Goal: Communication & Community: Share content

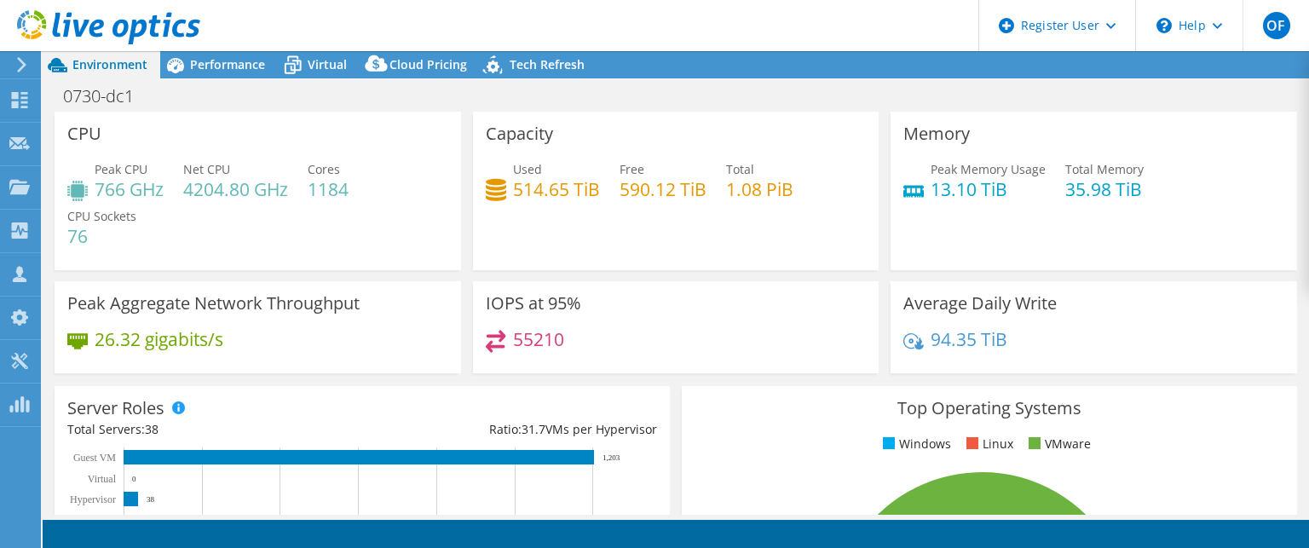
select select "USD"
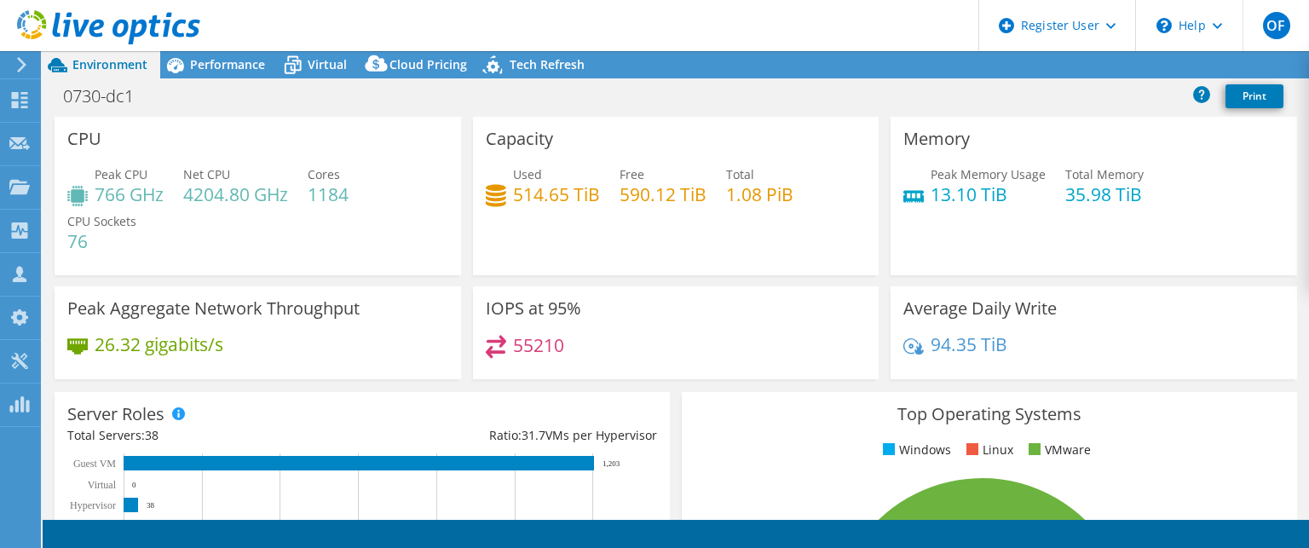
radio input "true"
radio input "false"
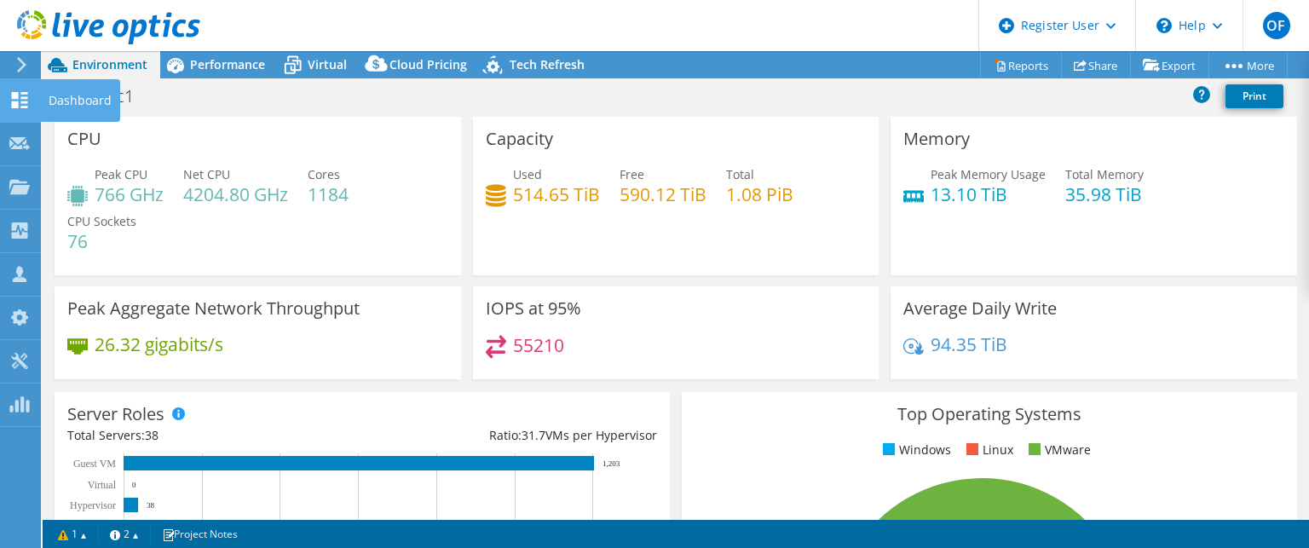
click at [9, 94] on icon at bounding box center [19, 100] width 20 height 16
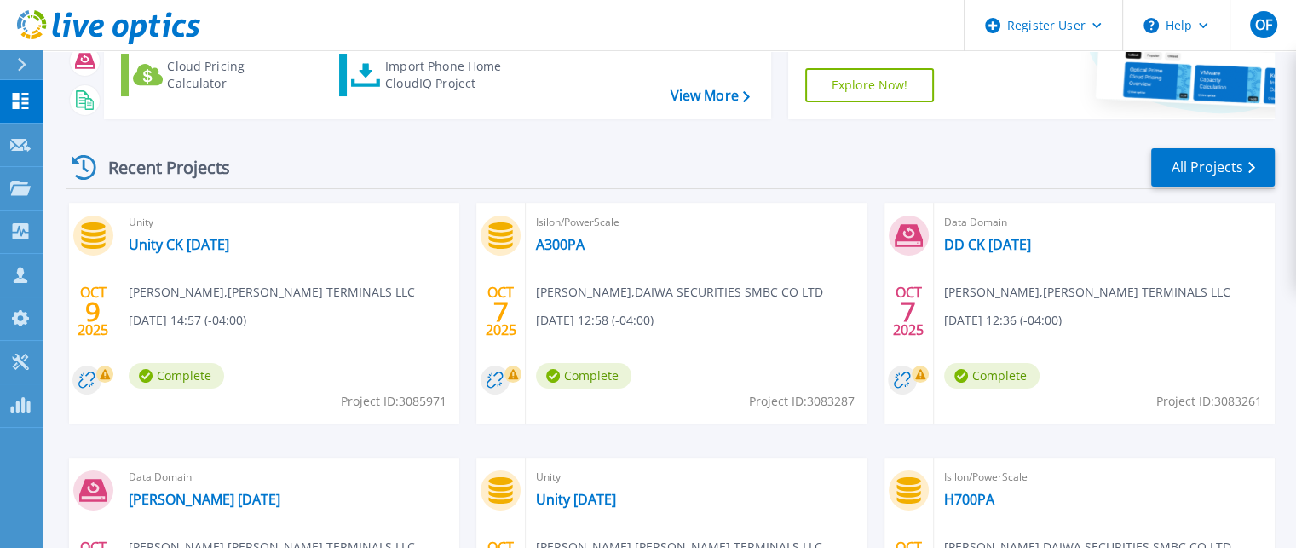
scroll to position [140, 0]
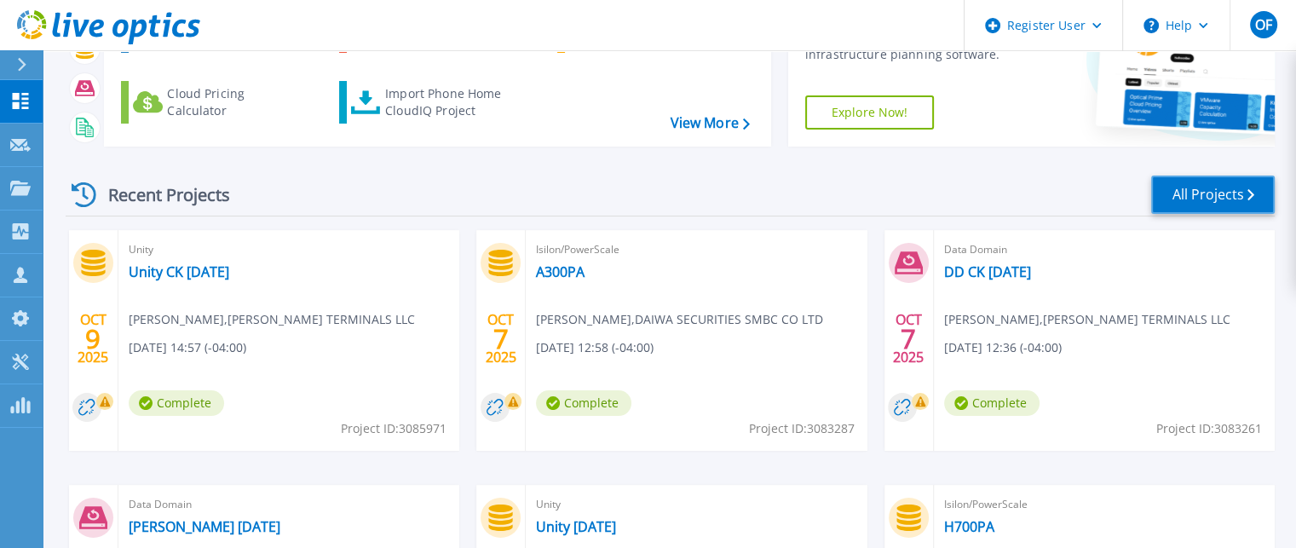
click at [1200, 190] on link "All Projects" at bounding box center [1213, 194] width 124 height 38
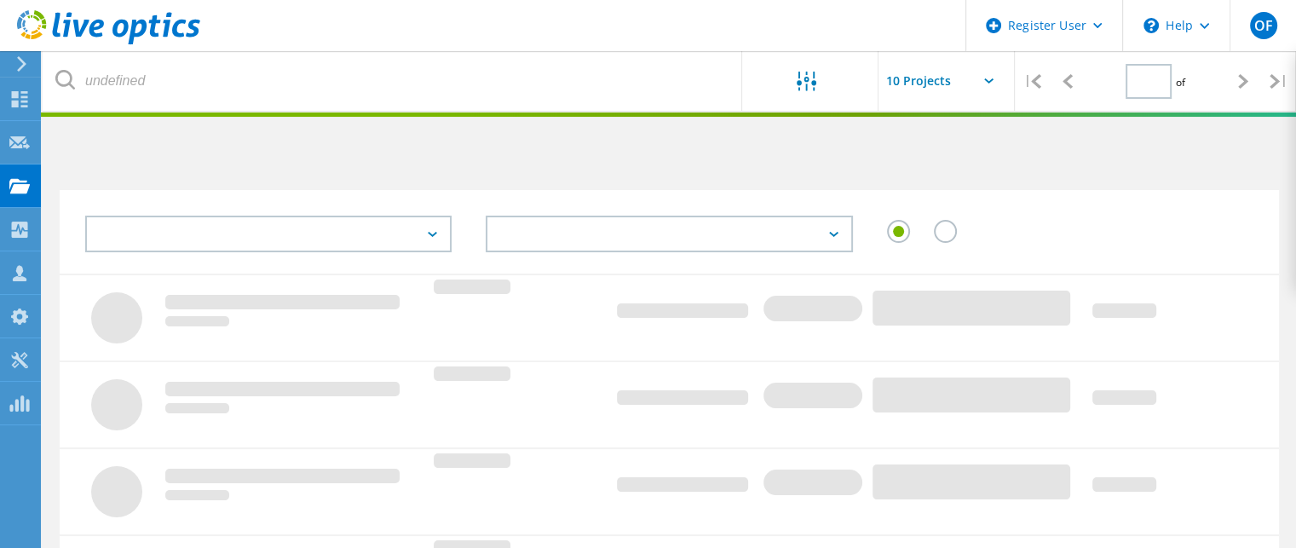
type input "2"
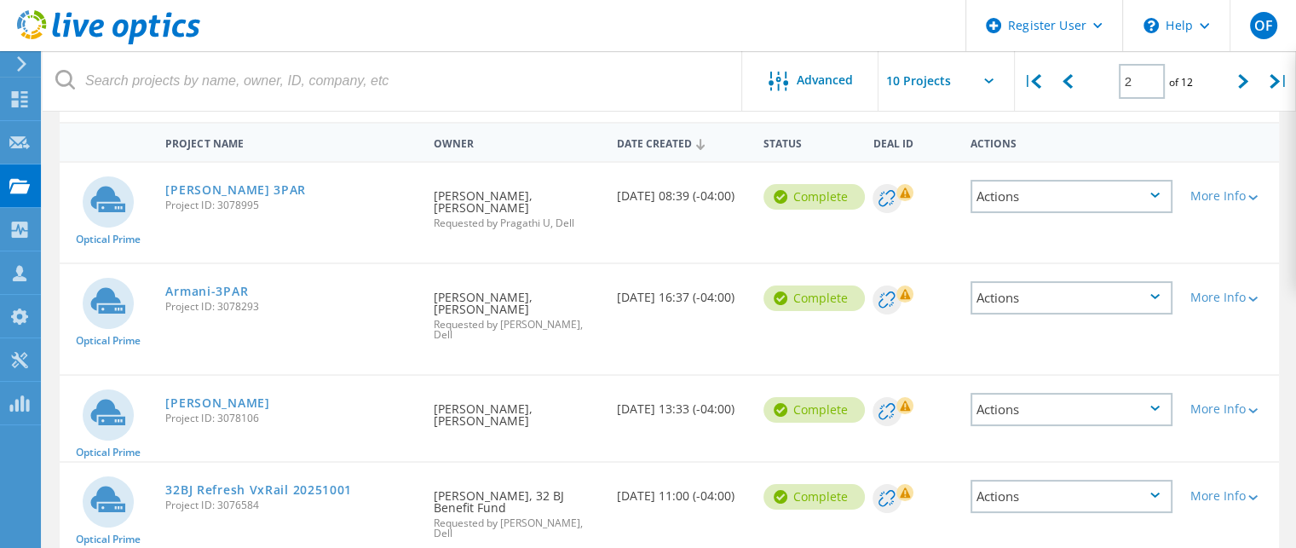
scroll to position [170, 0]
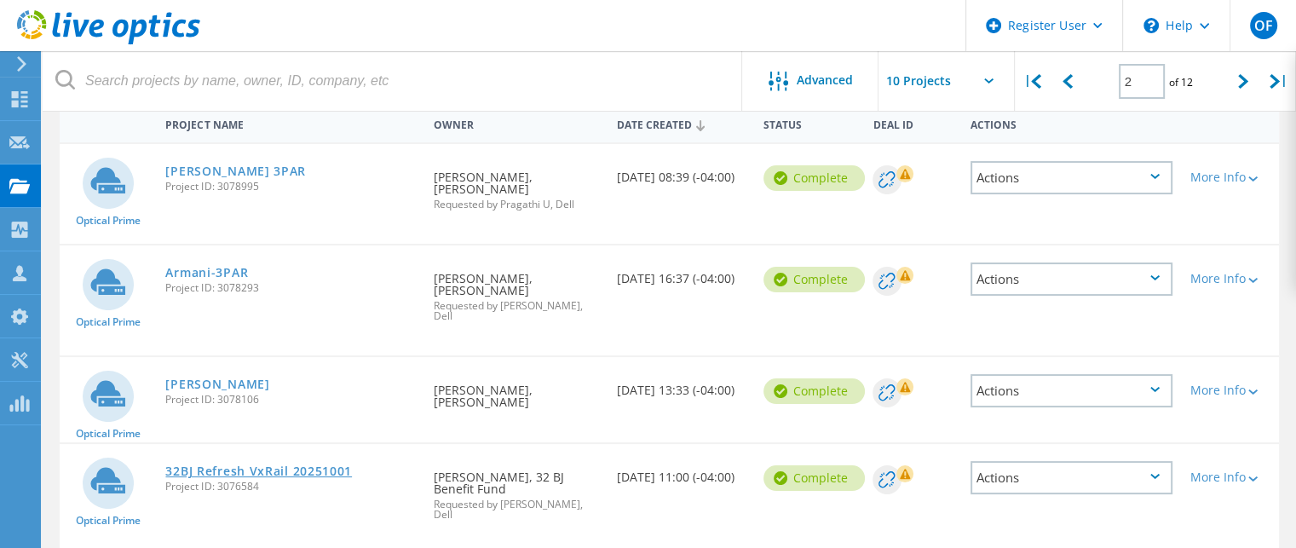
click at [279, 465] on link "32BJ Refresh VxRail 20251001" at bounding box center [258, 471] width 187 height 12
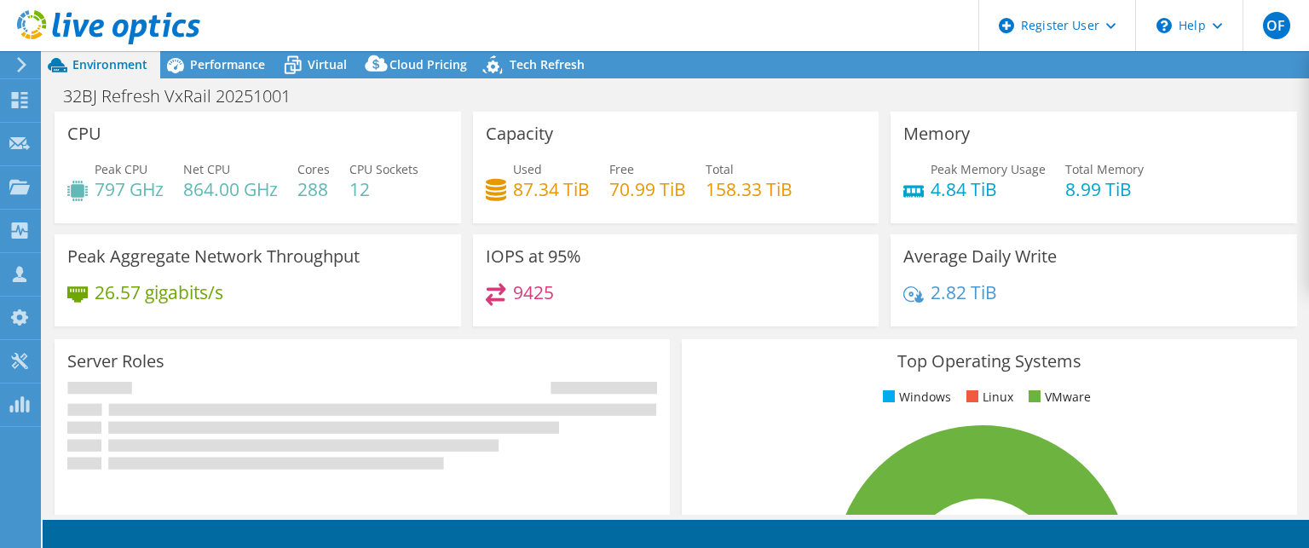
select select "USD"
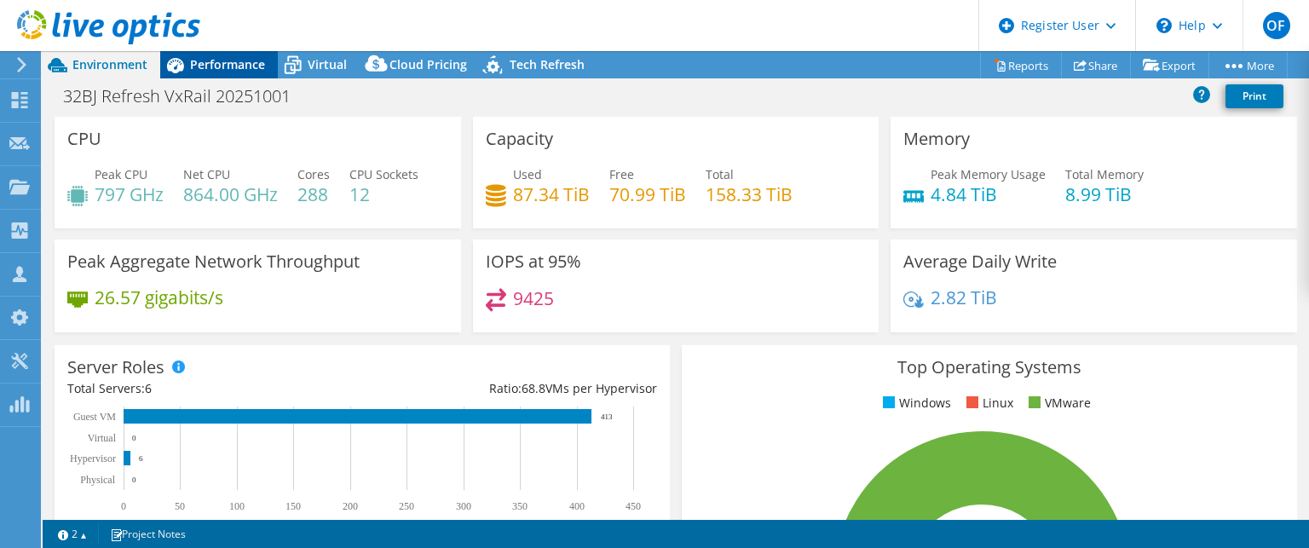
click at [229, 62] on span "Performance" at bounding box center [227, 64] width 75 height 16
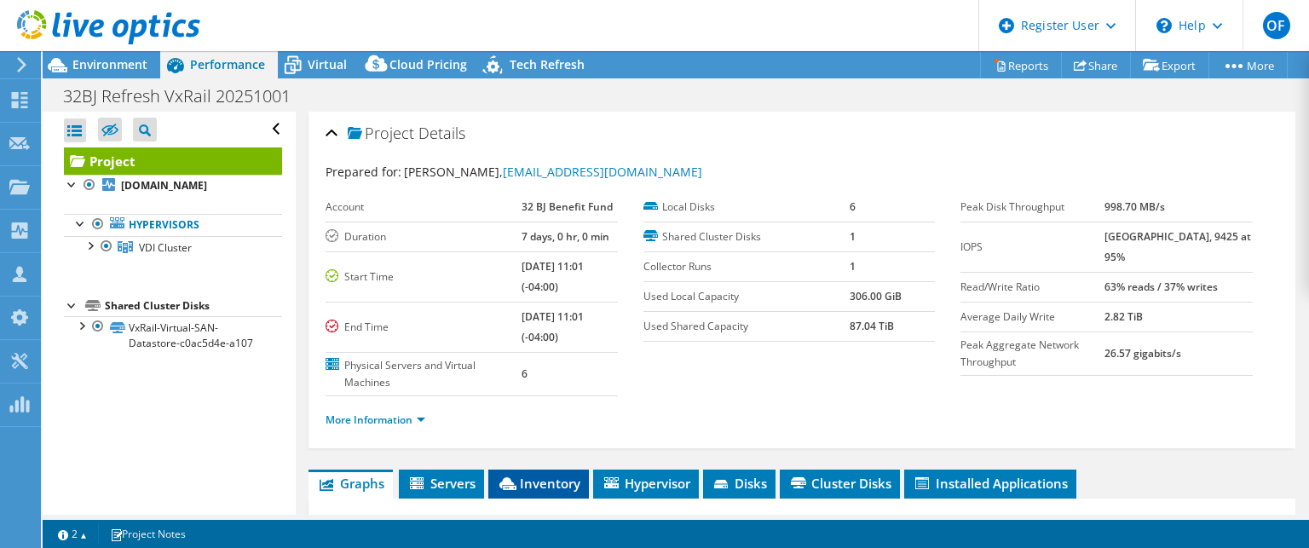
click at [530, 480] on span "Inventory" at bounding box center [538, 483] width 83 height 17
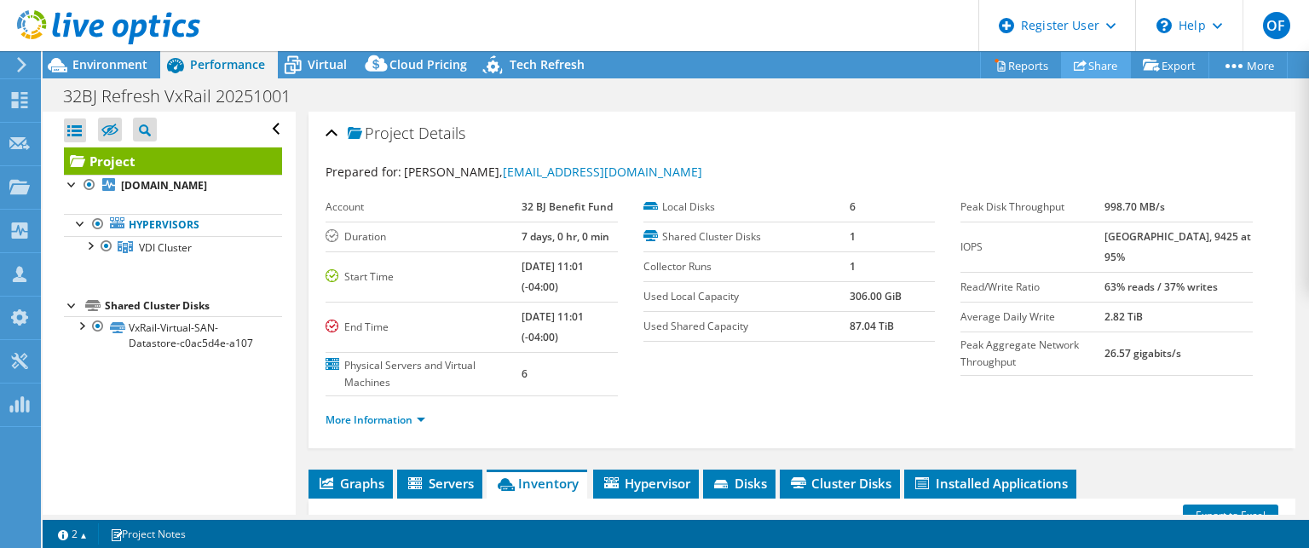
click at [1084, 60] on link "Share" at bounding box center [1096, 65] width 70 height 26
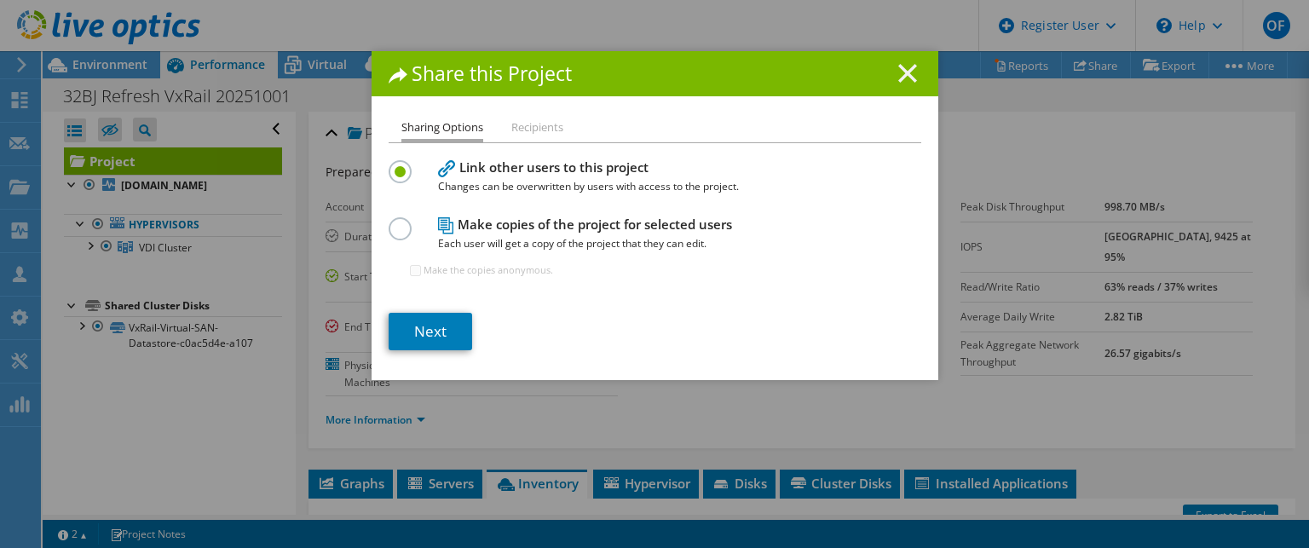
click at [900, 78] on icon at bounding box center [907, 73] width 19 height 19
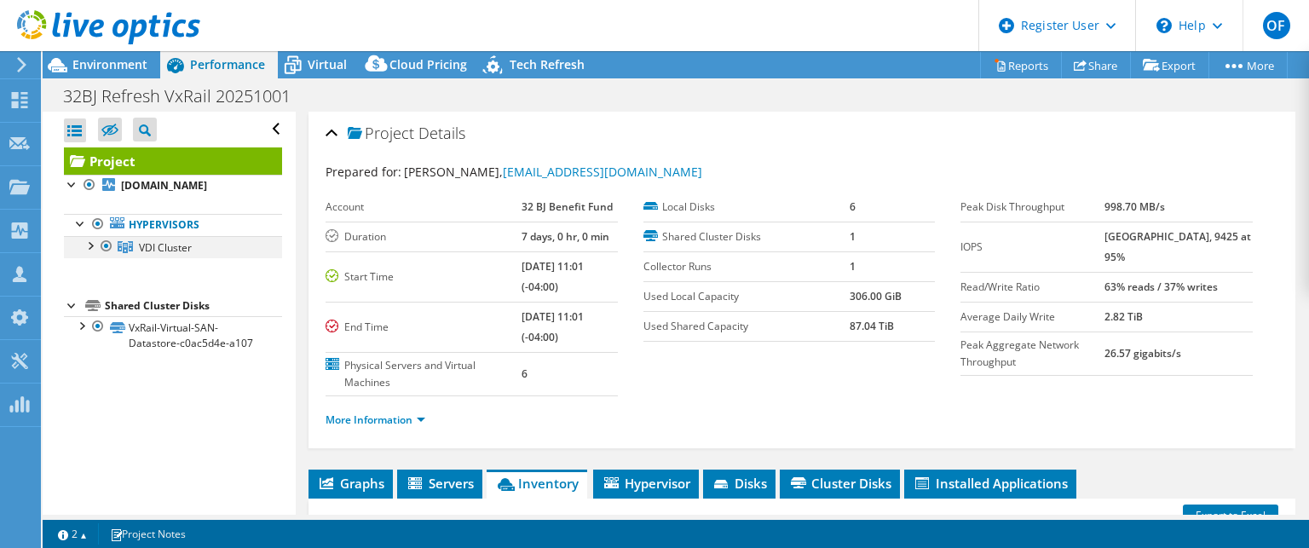
click at [89, 245] on div at bounding box center [89, 244] width 17 height 17
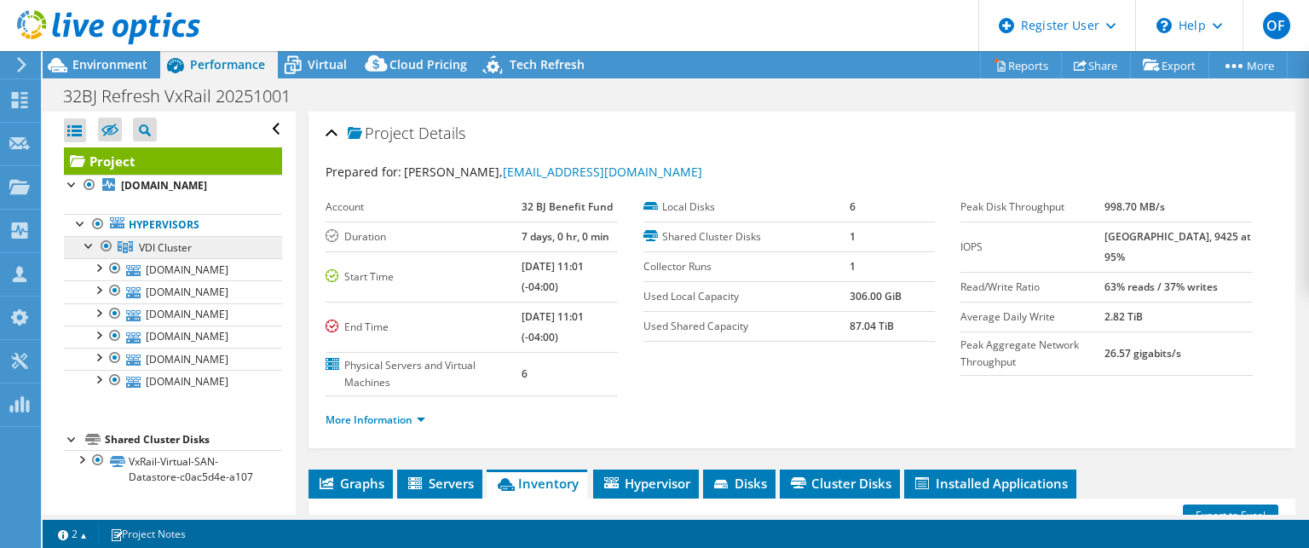
click at [164, 248] on span "VDI Cluster" at bounding box center [165, 247] width 53 height 14
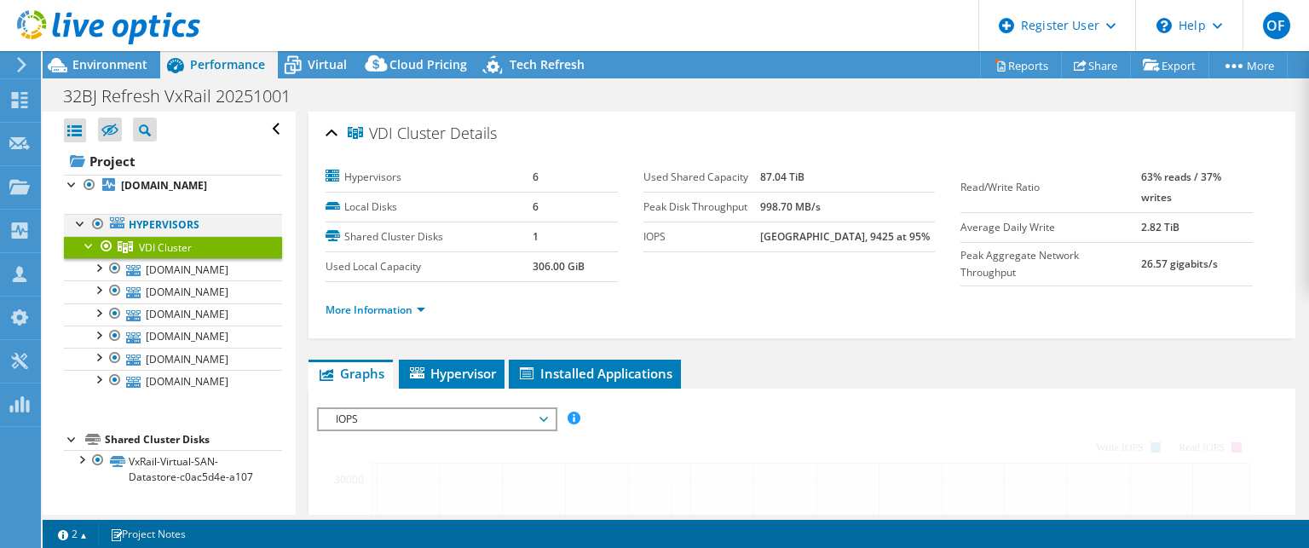
click at [91, 245] on div at bounding box center [89, 244] width 17 height 17
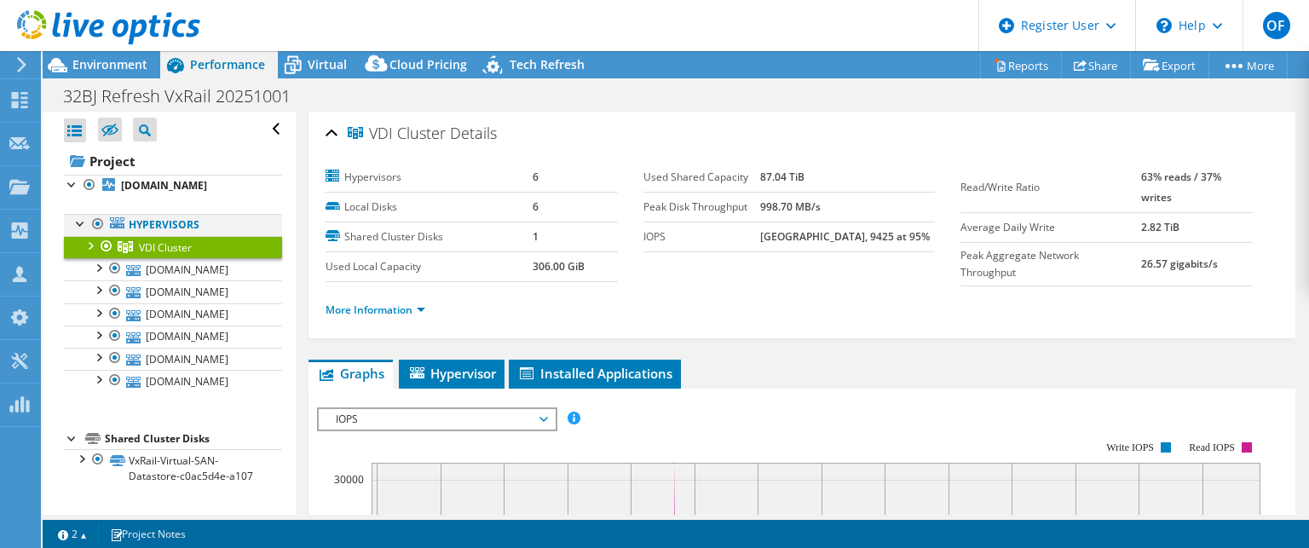
click at [73, 217] on div at bounding box center [80, 222] width 17 height 17
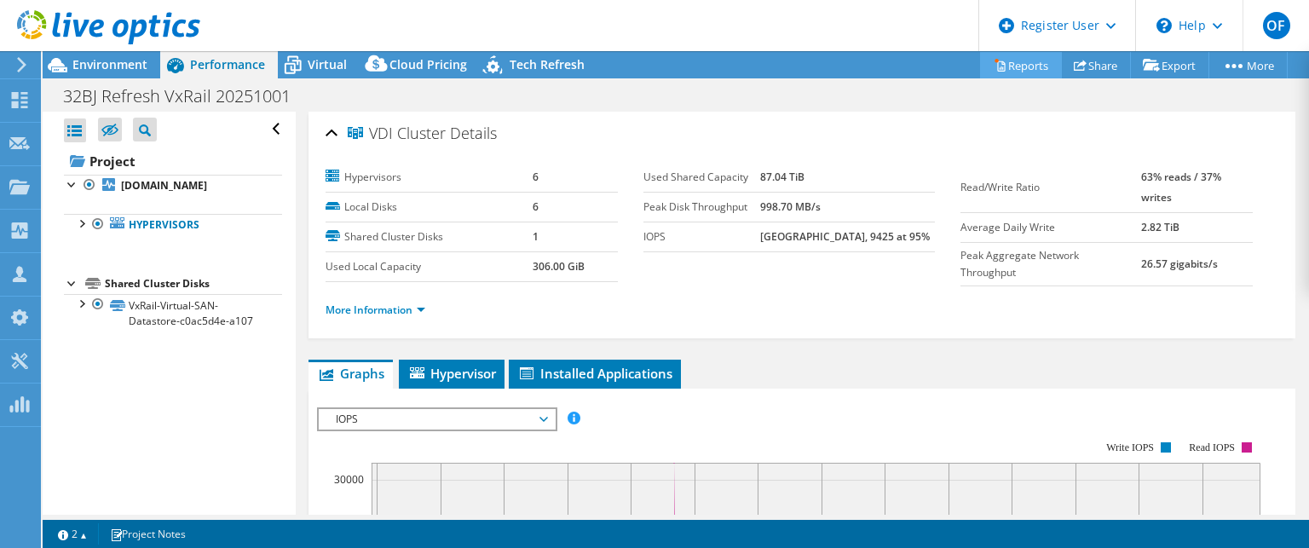
click at [1000, 64] on link "Reports" at bounding box center [1021, 65] width 82 height 26
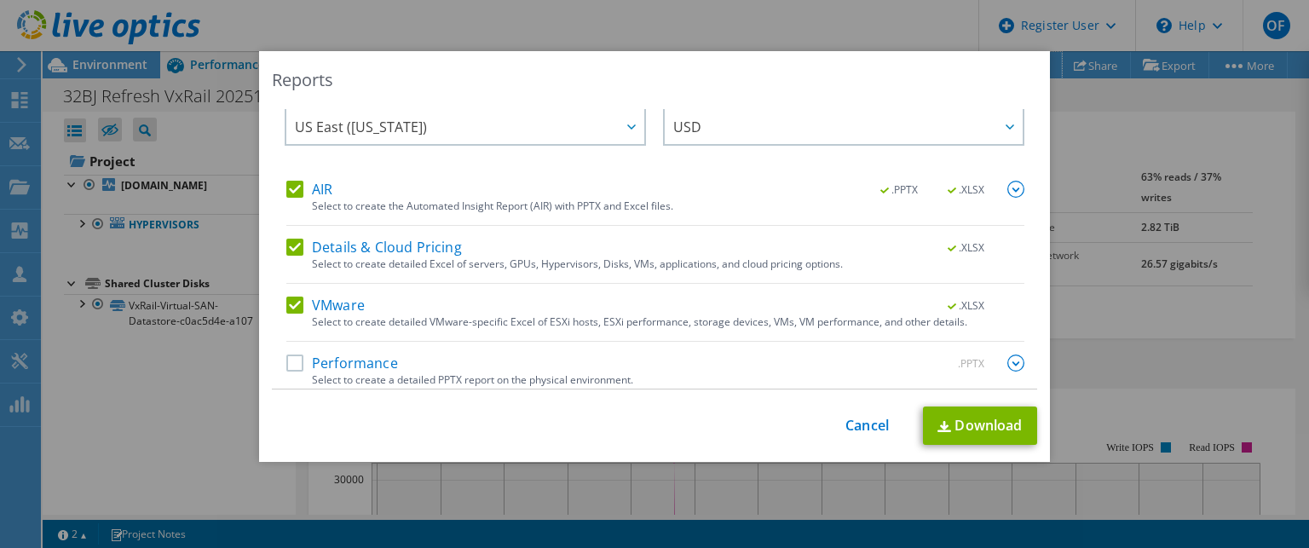
scroll to position [32, 0]
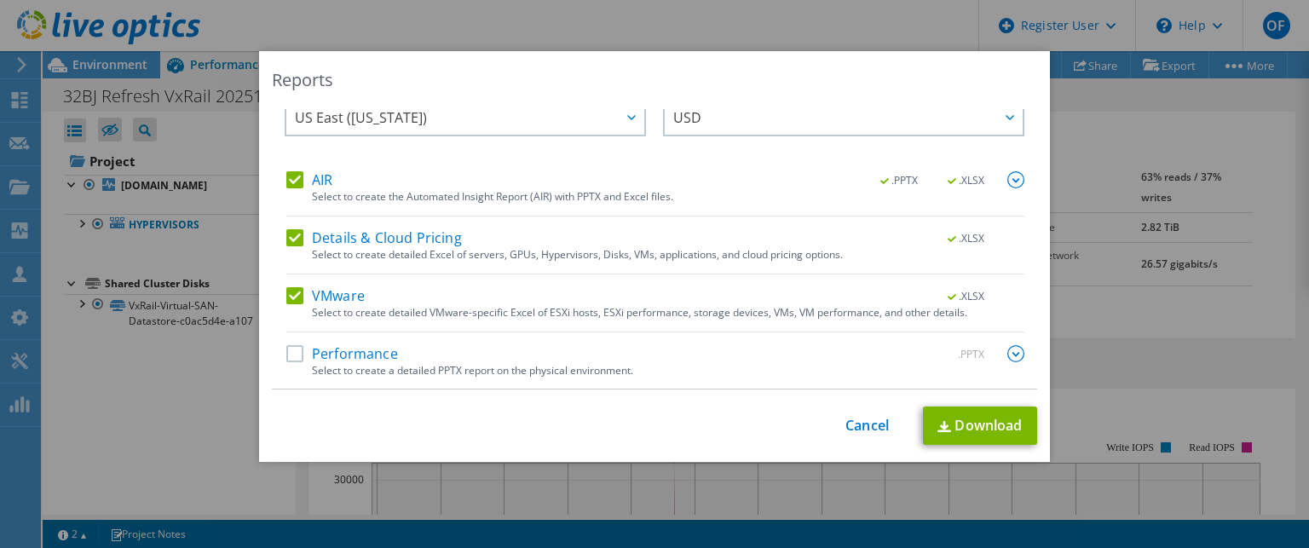
click at [287, 347] on label "Performance" at bounding box center [342, 353] width 112 height 17
click at [0, 0] on input "Performance" at bounding box center [0, 0] width 0 height 0
click at [978, 427] on link "Download" at bounding box center [980, 425] width 114 height 38
click at [856, 425] on link "Cancel" at bounding box center [866, 425] width 43 height 16
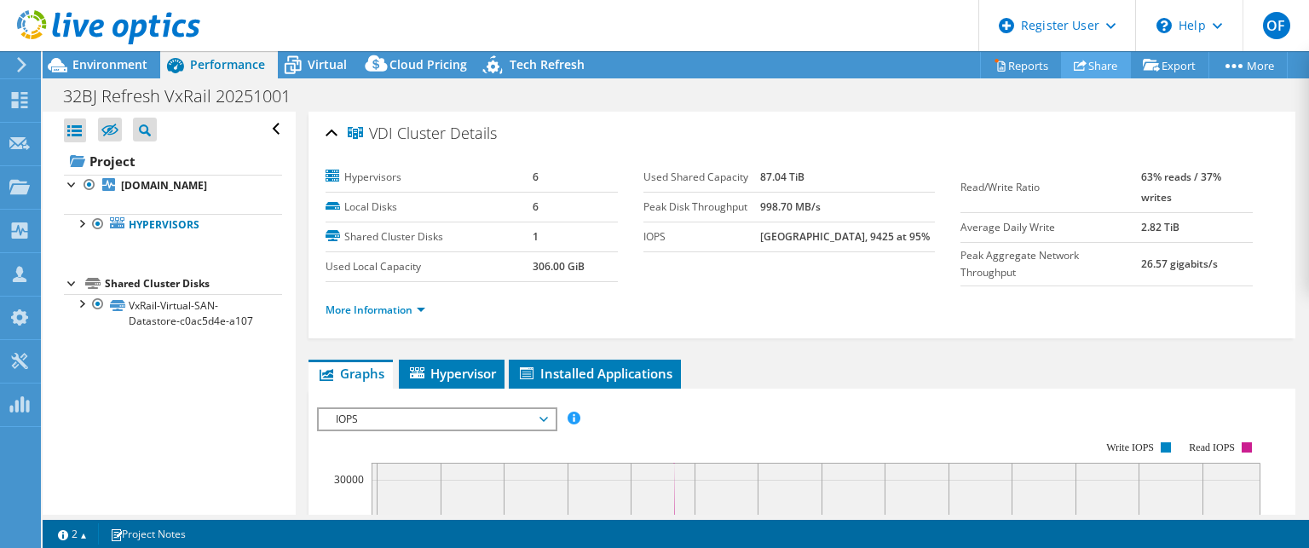
click at [1084, 70] on link "Share" at bounding box center [1096, 65] width 70 height 26
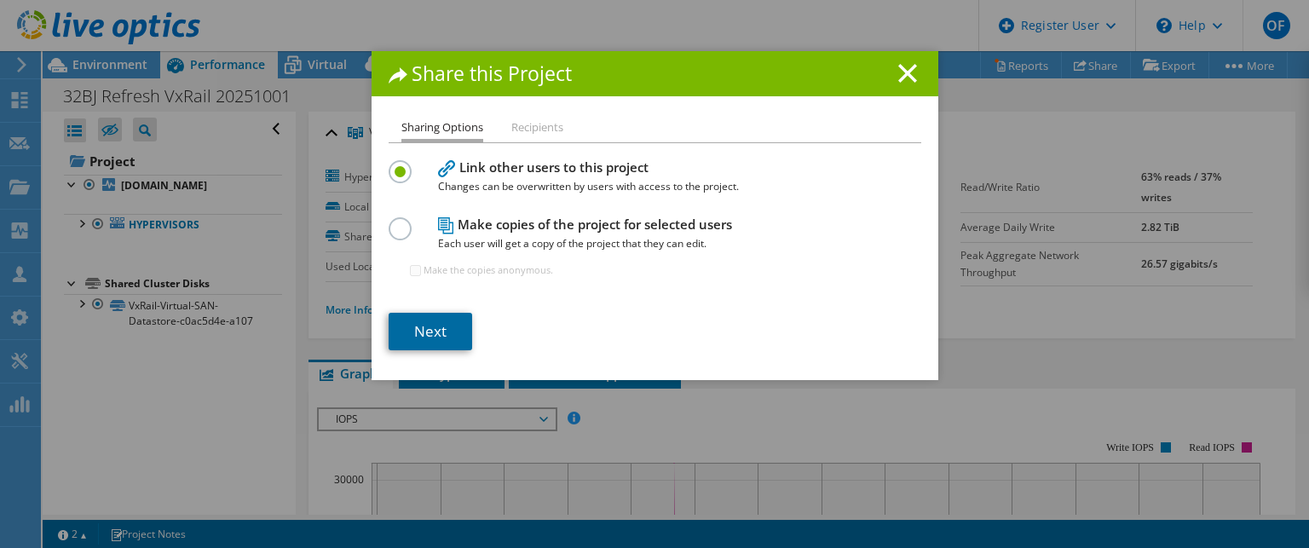
click at [423, 331] on link "Next" at bounding box center [429, 331] width 83 height 37
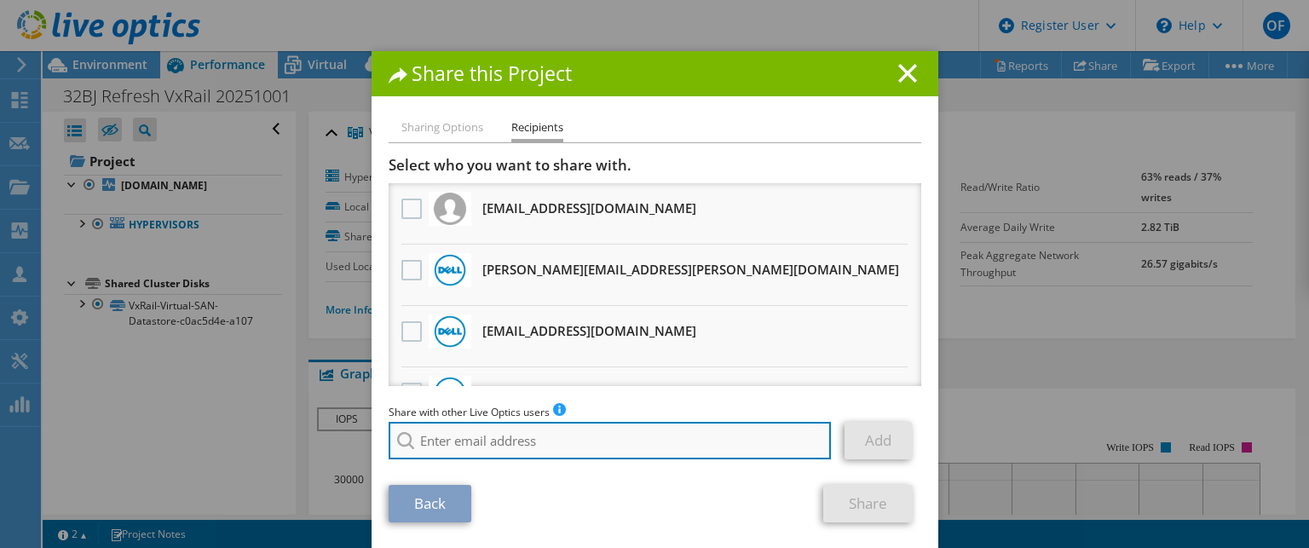
click at [464, 436] on input "search" at bounding box center [609, 440] width 443 height 37
paste input "michael.colonno@ahead.com"
type input "michael.colonno@ahead.com"
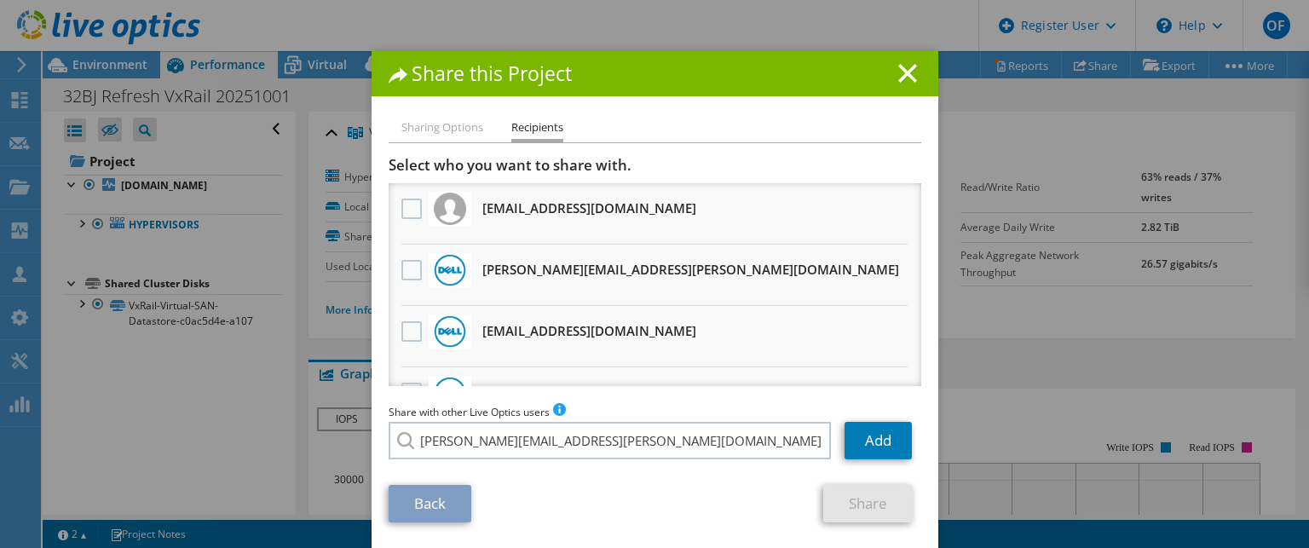
click at [443, 466] on div "Share with other Live Optics users Enter a single email address and click add. …" at bounding box center [654, 435] width 532 height 65
click at [872, 443] on link "Add" at bounding box center [877, 440] width 67 height 37
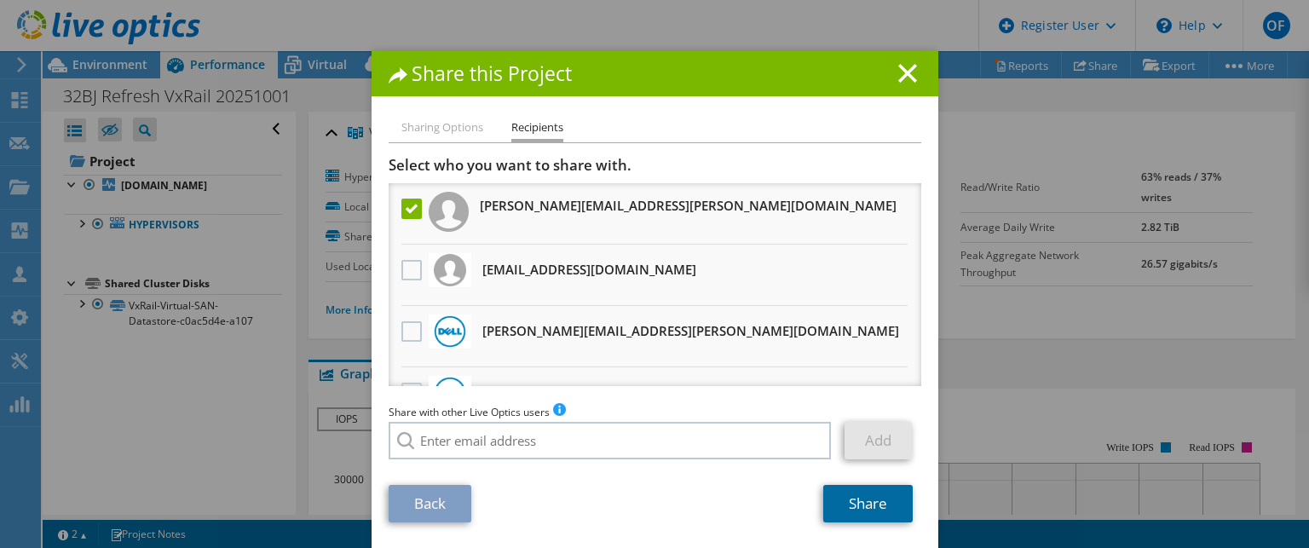
click at [867, 503] on link "Share" at bounding box center [867, 503] width 89 height 37
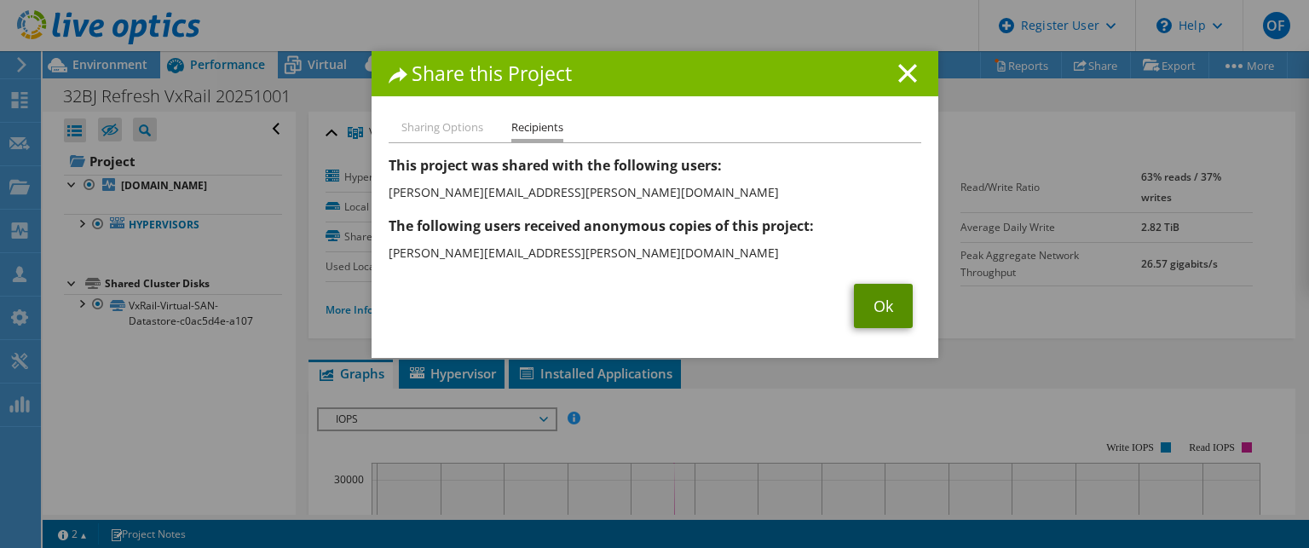
click at [870, 301] on link "Ok" at bounding box center [883, 306] width 59 height 44
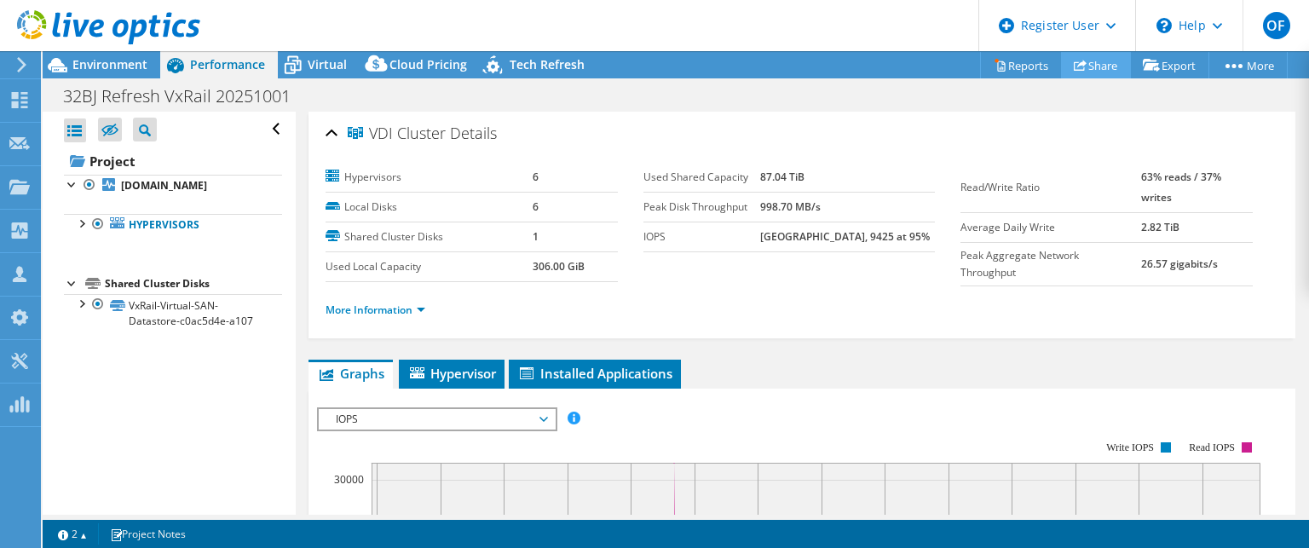
click at [1084, 64] on link "Share" at bounding box center [1096, 65] width 70 height 26
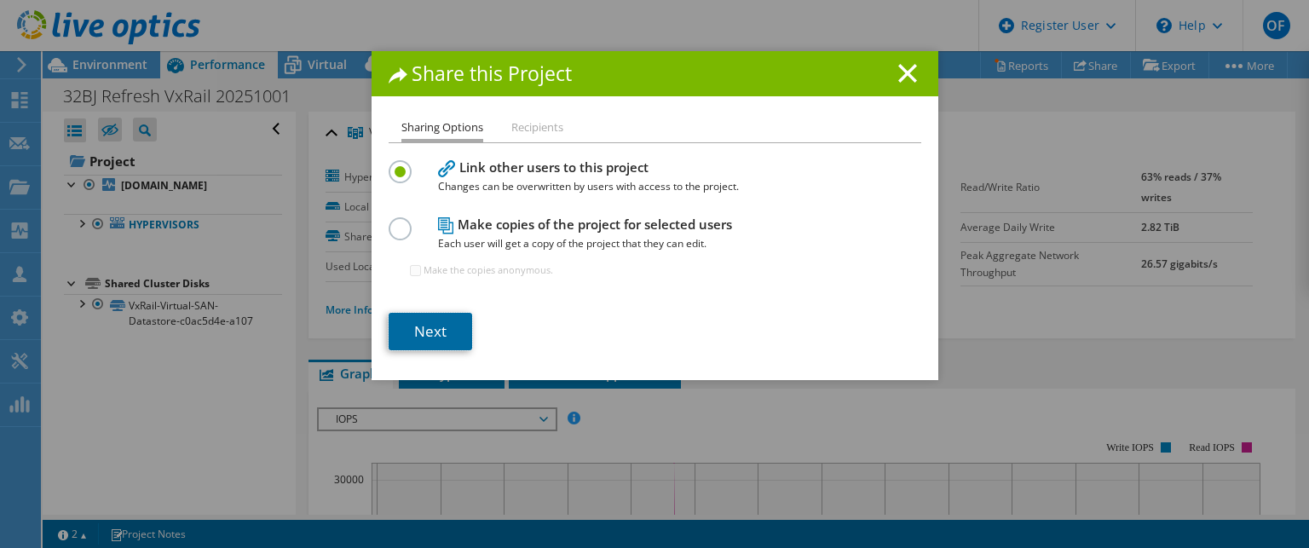
click at [435, 331] on link "Next" at bounding box center [429, 331] width 83 height 37
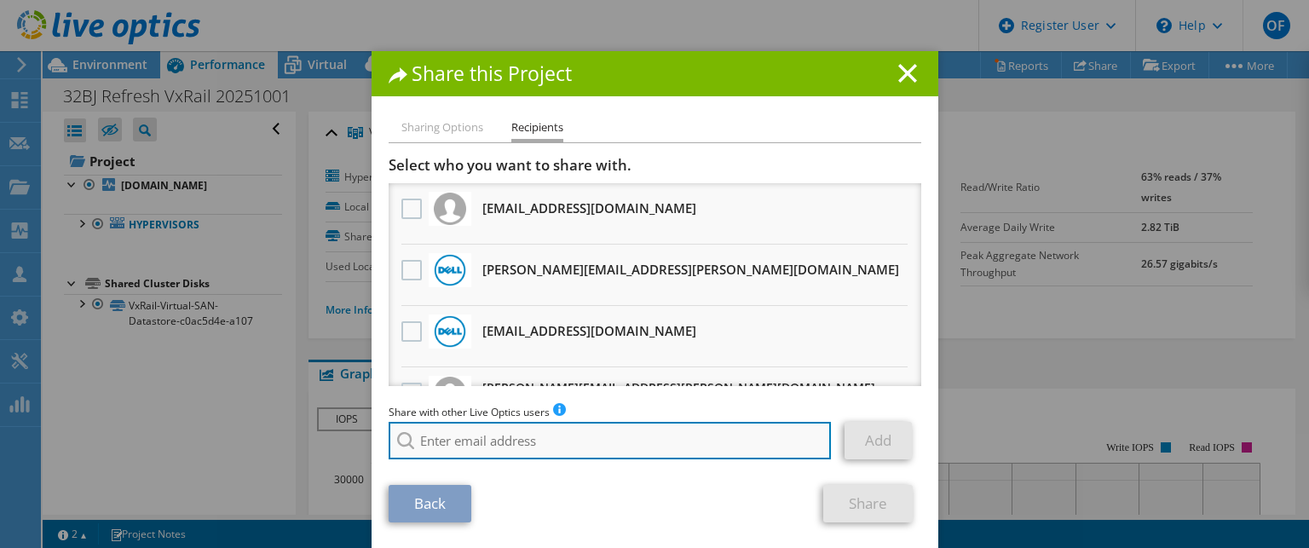
click at [528, 440] on input "search" at bounding box center [609, 440] width 443 height 37
paste input "mckenzie.kannon@ahead.com"
type input "mckenzie.kannon@ahead.com"
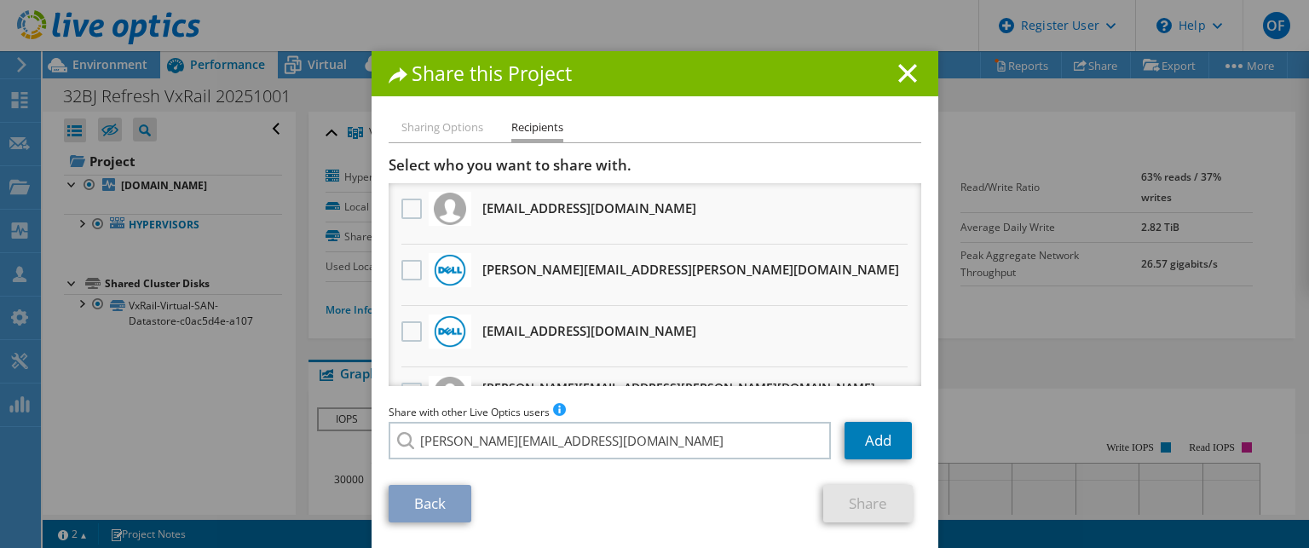
click at [516, 463] on li "mckenzie.kannon@ahead.com" at bounding box center [521, 452] width 267 height 20
click at [876, 445] on link "Add" at bounding box center [877, 440] width 67 height 37
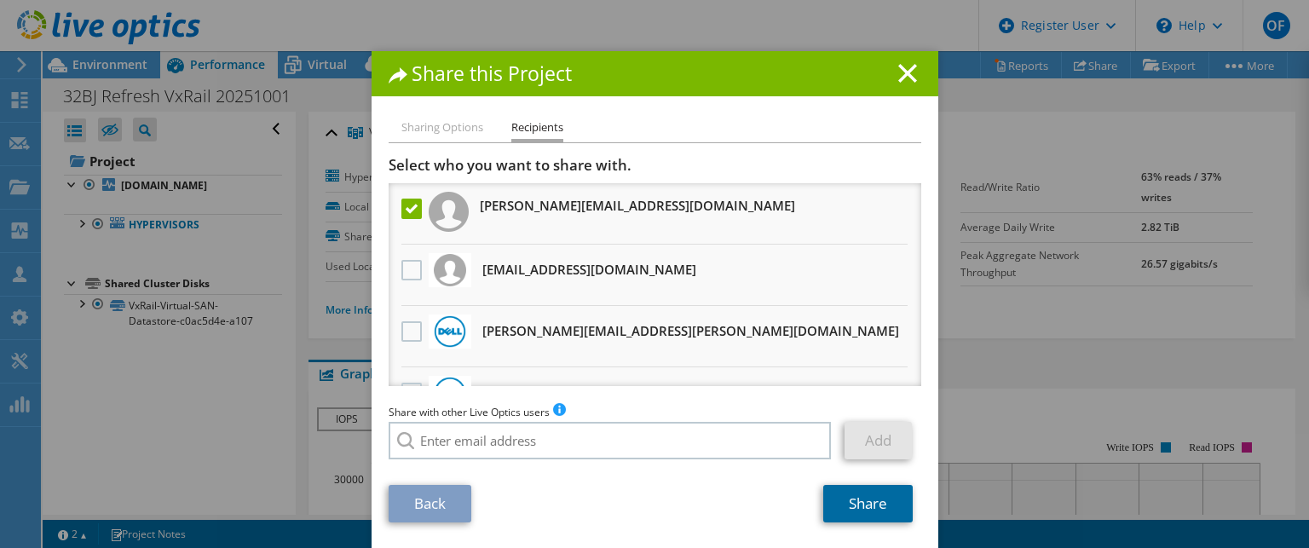
click at [855, 500] on link "Share" at bounding box center [867, 503] width 89 height 37
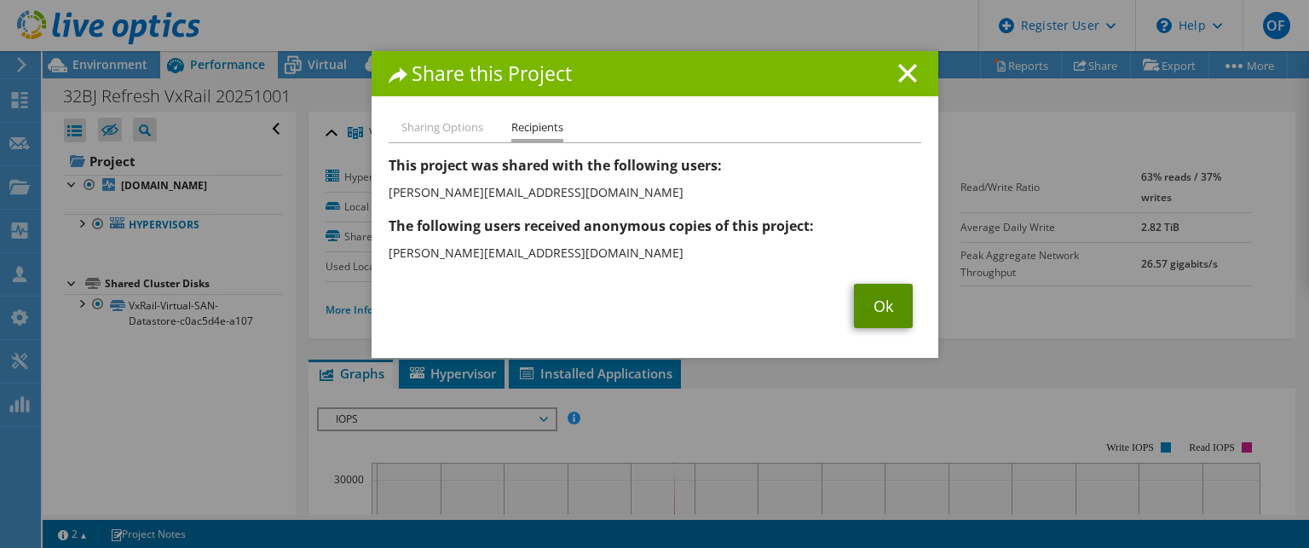
click at [869, 302] on link "Ok" at bounding box center [883, 306] width 59 height 44
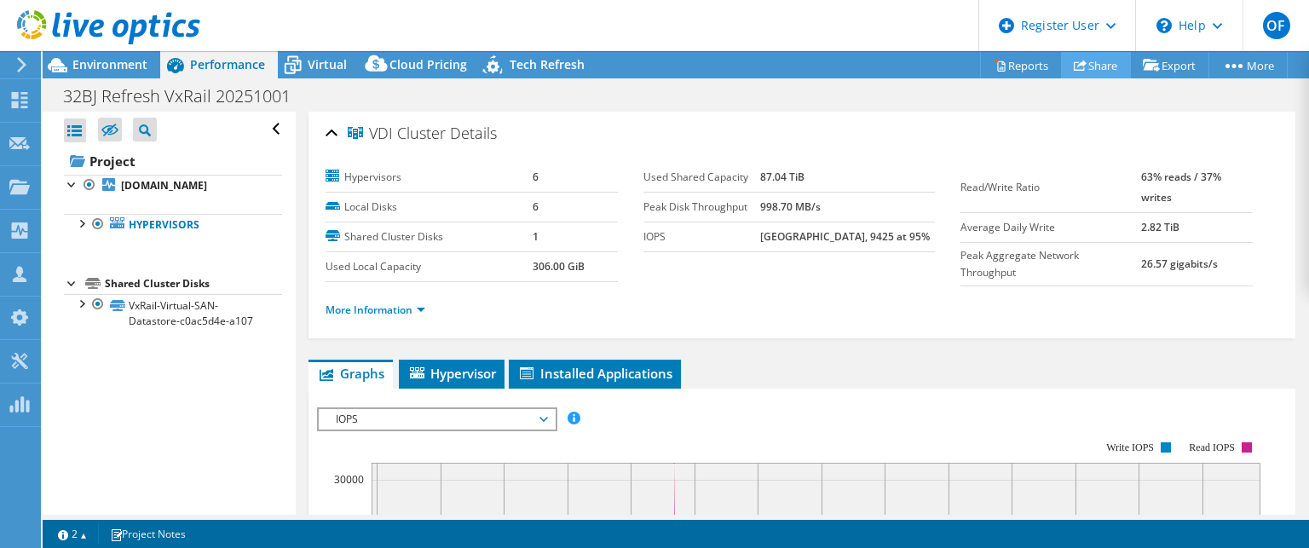
click at [1101, 61] on link "Share" at bounding box center [1096, 65] width 70 height 26
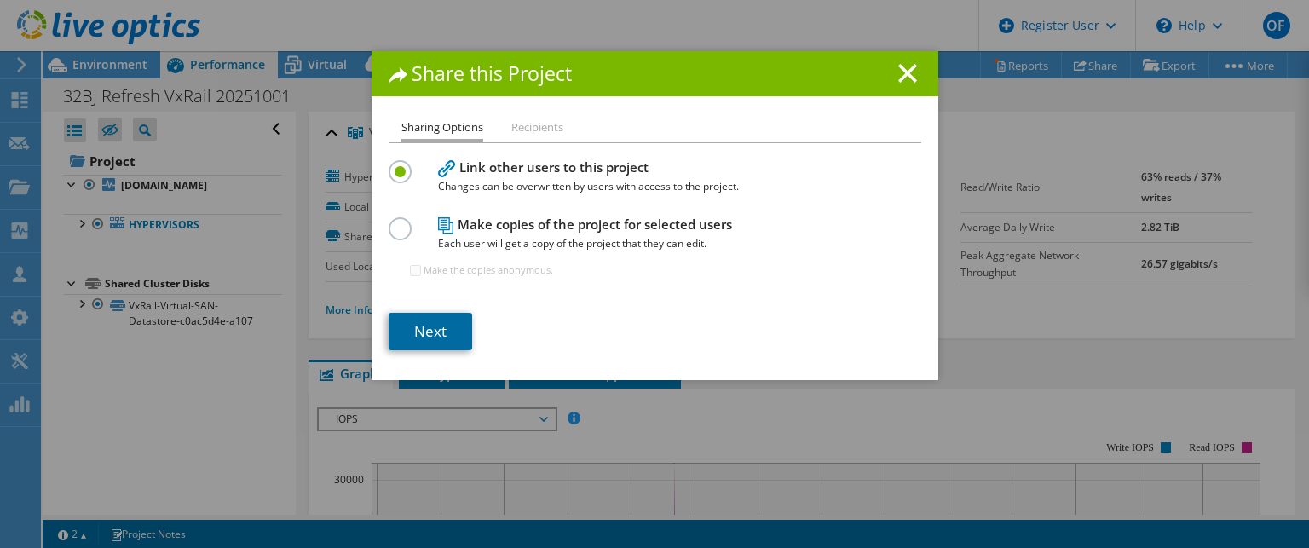
click at [429, 342] on link "Next" at bounding box center [429, 331] width 83 height 37
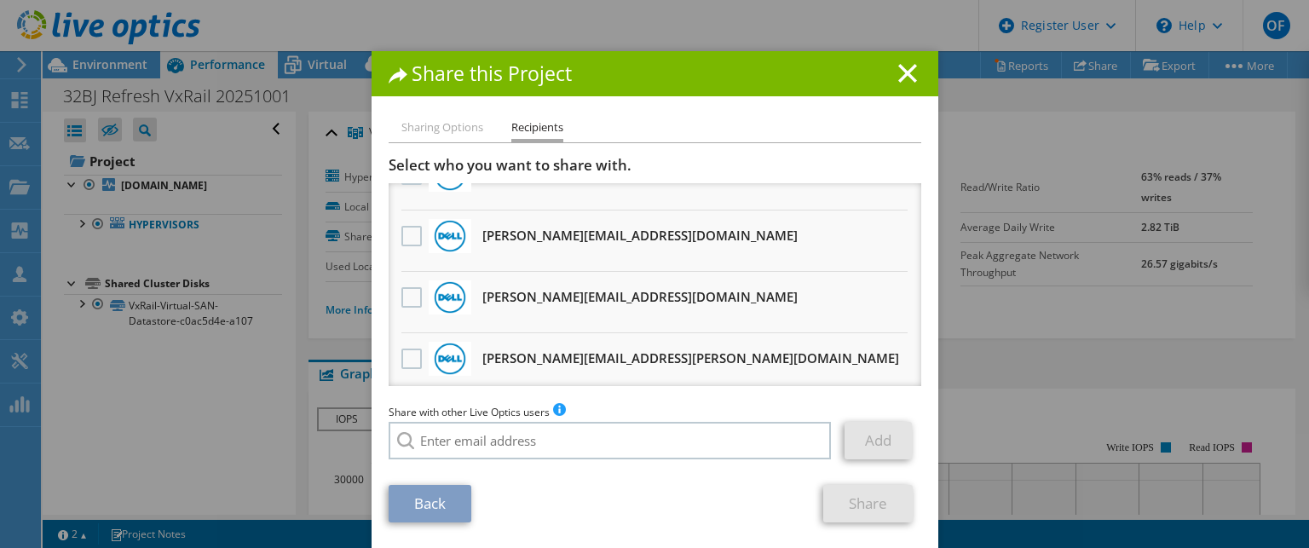
scroll to position [256, 0]
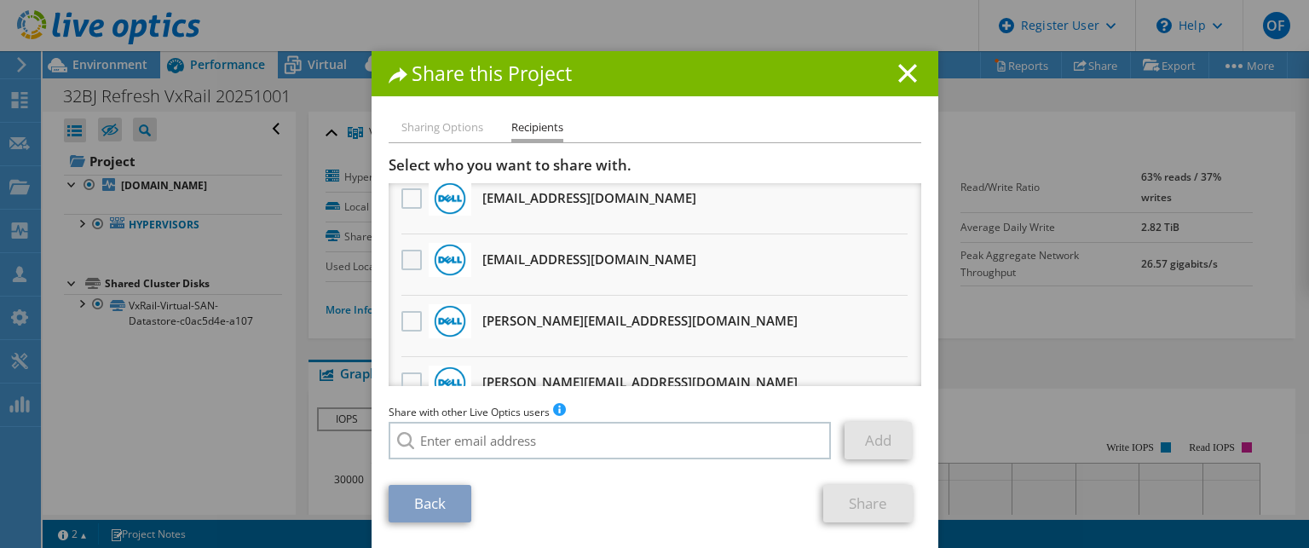
drag, startPoint x: 402, startPoint y: 250, endPoint x: 416, endPoint y: 262, distance: 18.1
click at [404, 250] on label at bounding box center [413, 260] width 25 height 20
click at [0, 0] on input "checkbox" at bounding box center [0, 0] width 0 height 0
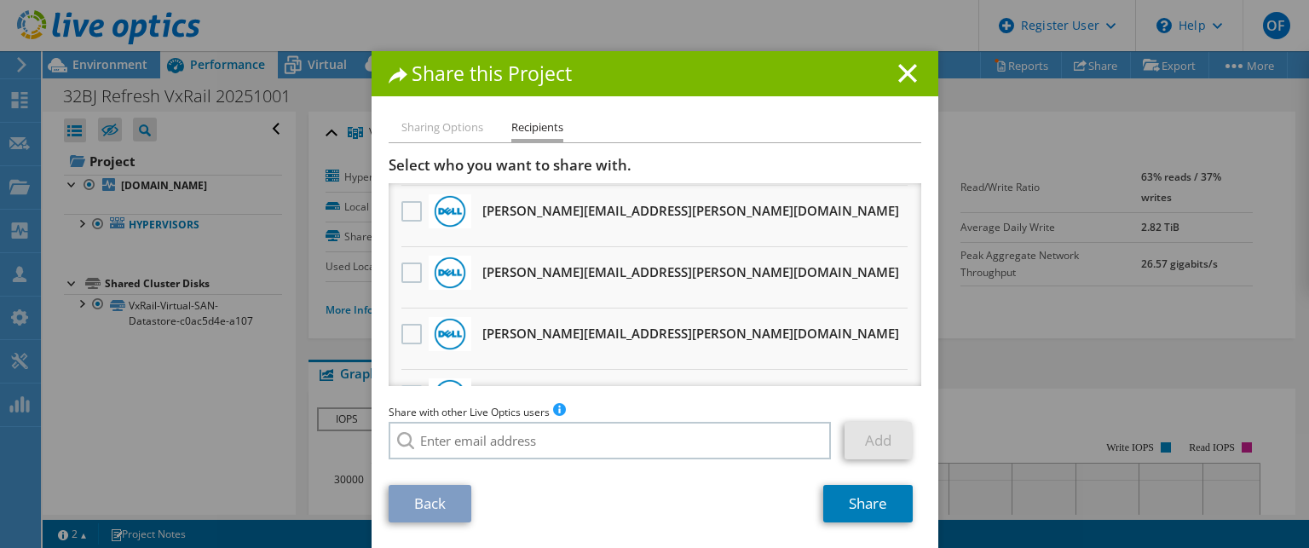
scroll to position [1860, 0]
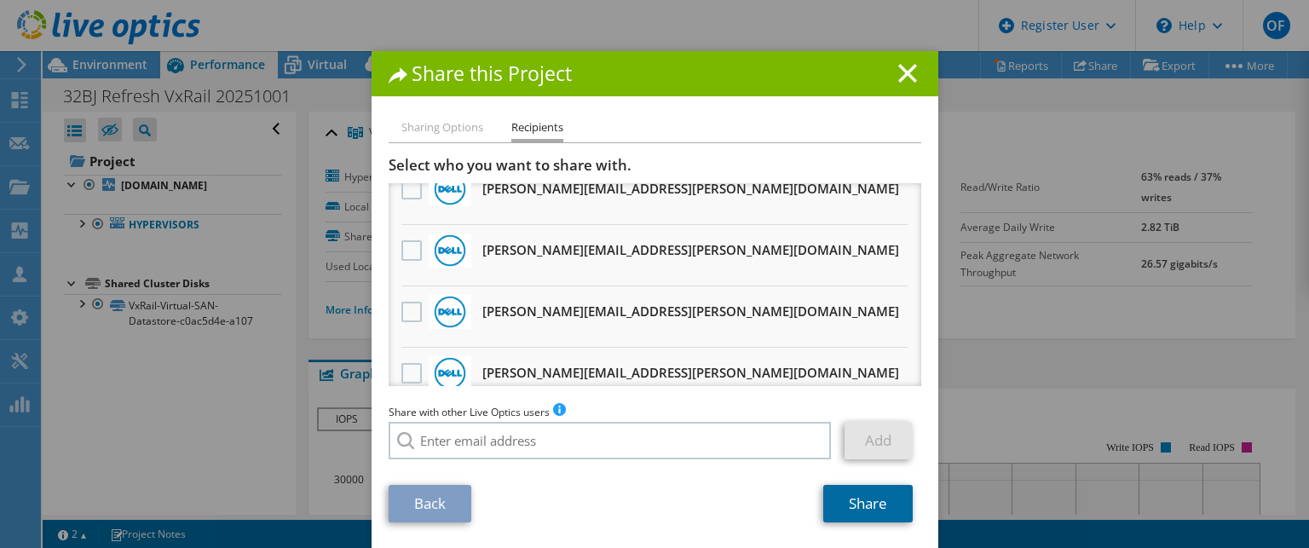
click at [845, 503] on link "Share" at bounding box center [867, 503] width 89 height 37
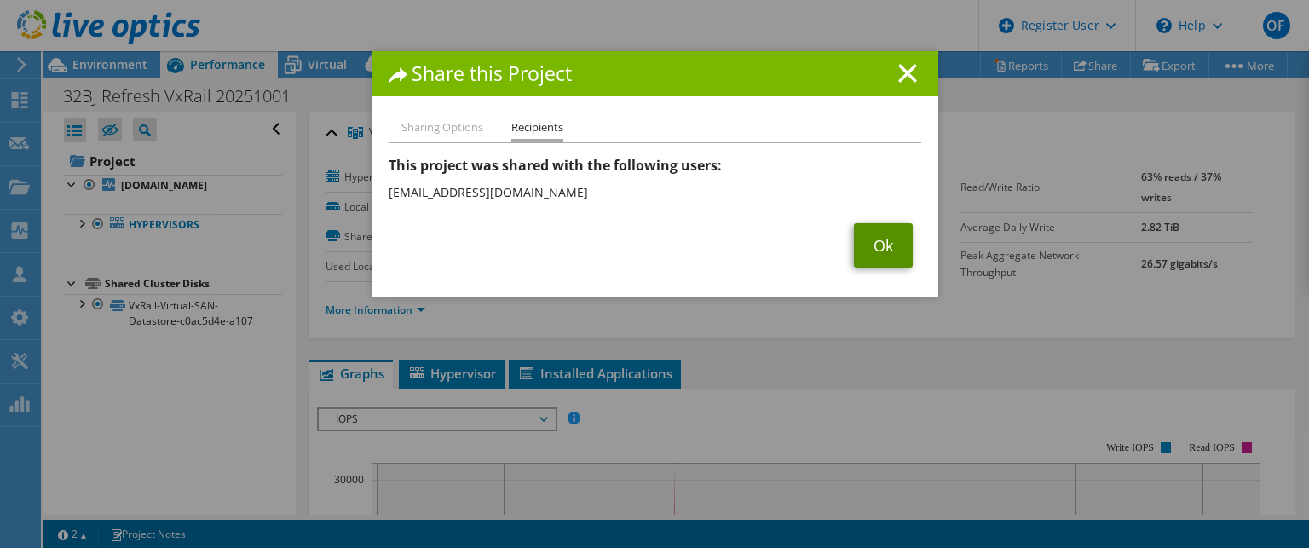
click at [860, 245] on link "Ok" at bounding box center [883, 245] width 59 height 44
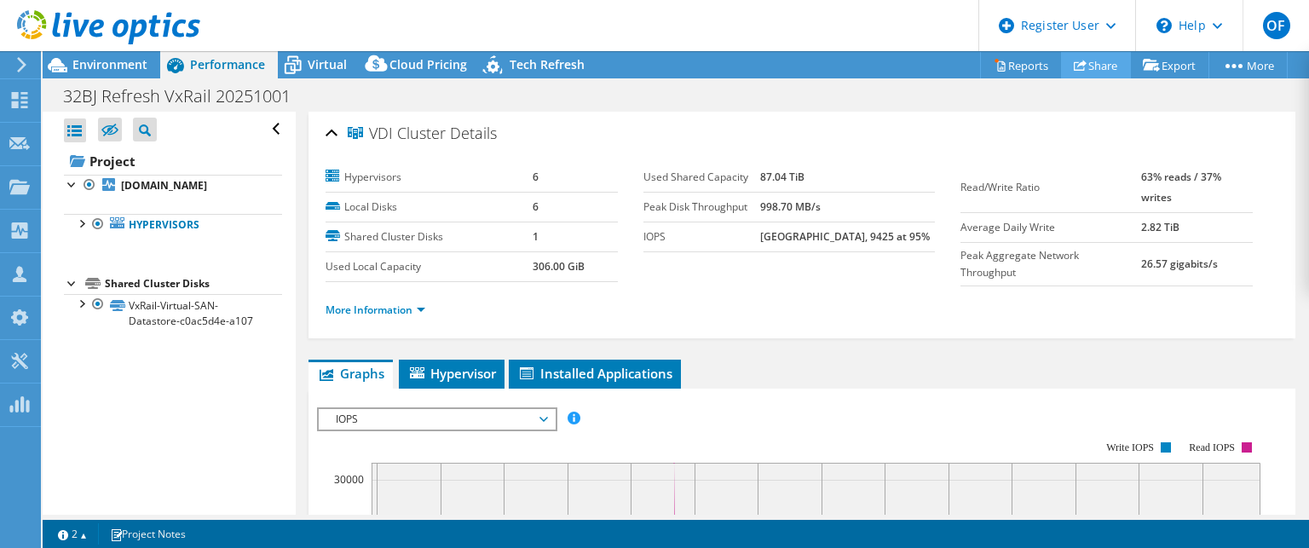
click at [1091, 71] on link "Share" at bounding box center [1096, 65] width 70 height 26
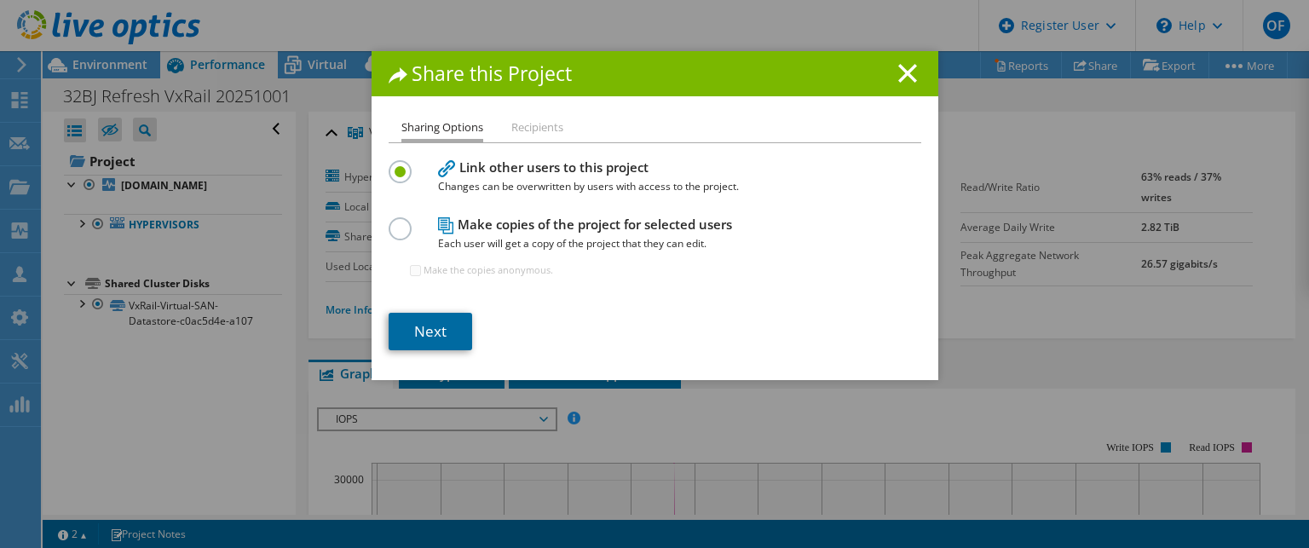
click at [428, 333] on link "Next" at bounding box center [429, 331] width 83 height 37
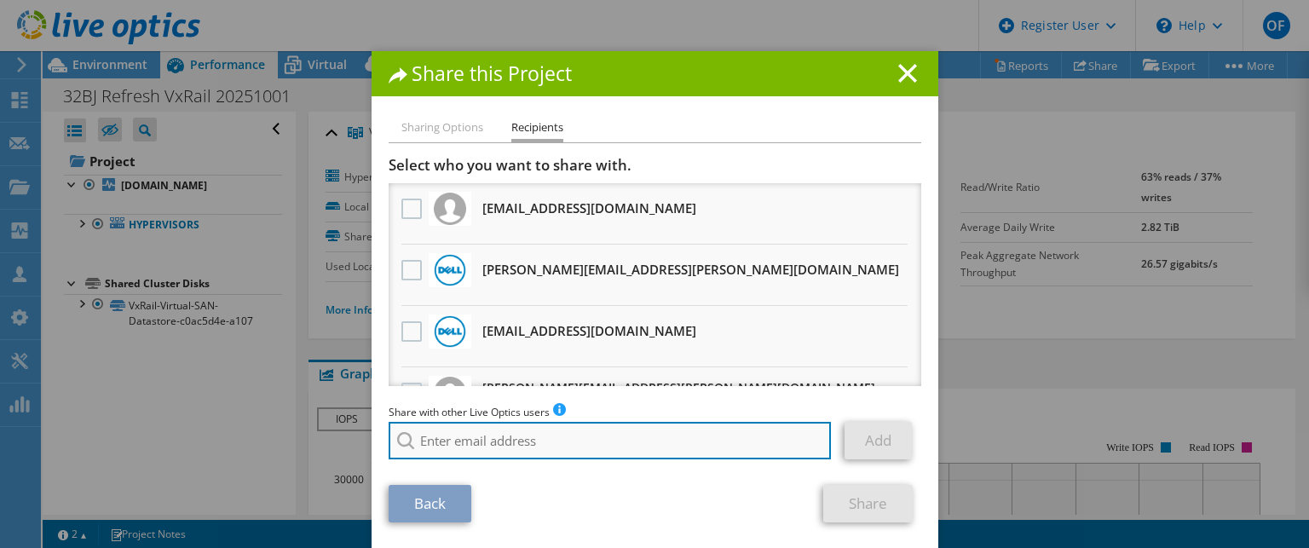
click at [497, 444] on input "search" at bounding box center [609, 440] width 443 height 37
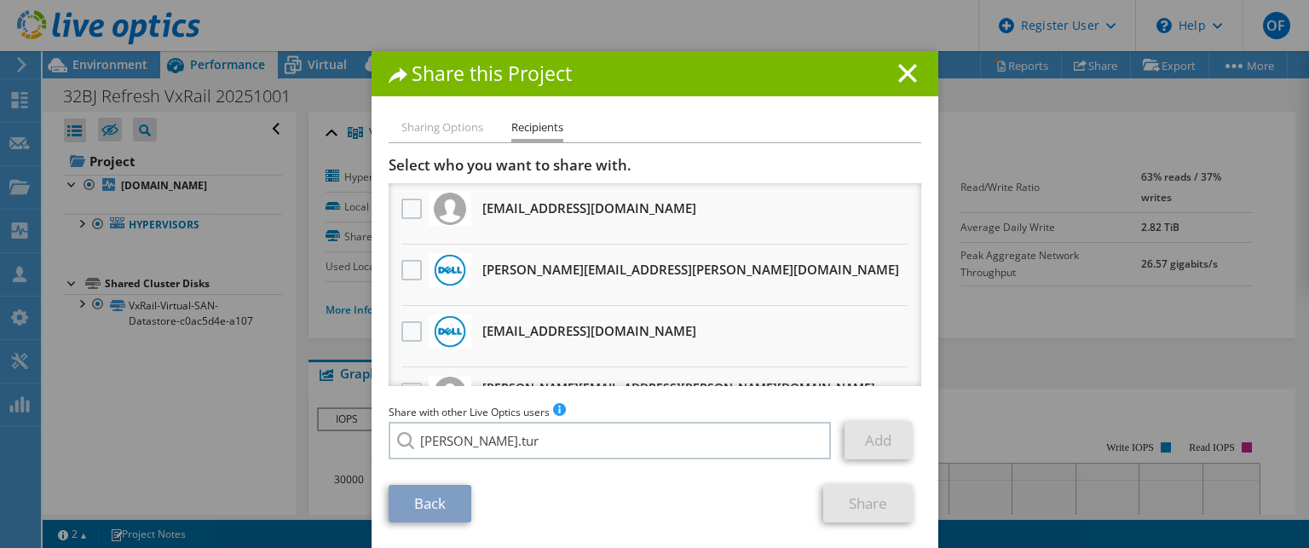
click at [489, 463] on li "Justin.Turley@Dell.com" at bounding box center [561, 452] width 347 height 20
type input "Justin.Turley@Dell.com"
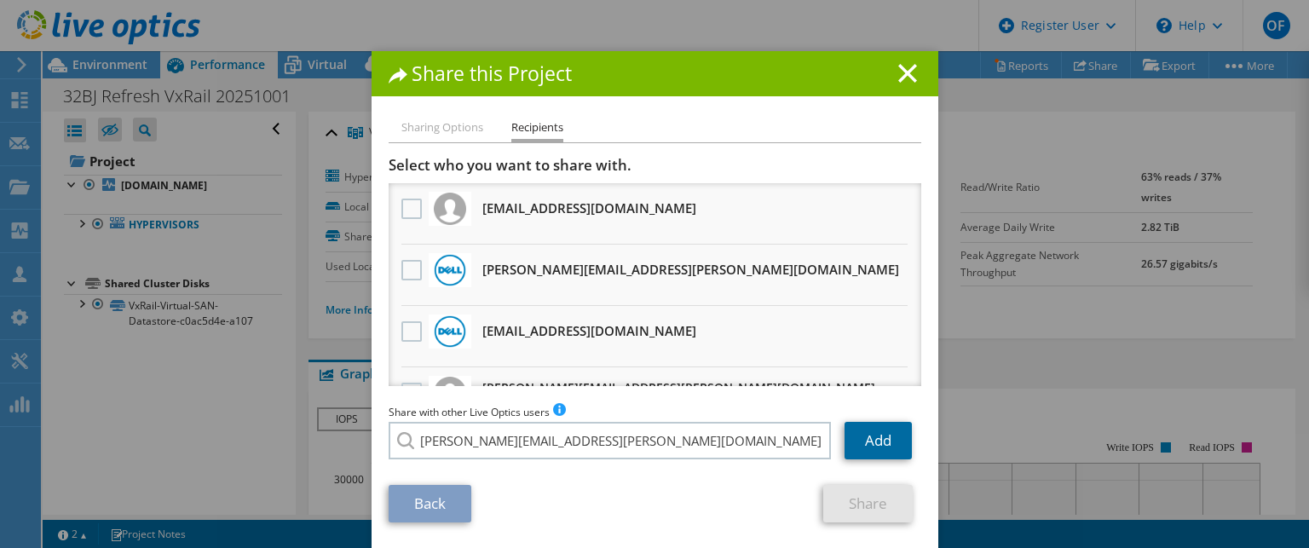
click at [869, 441] on link "Add" at bounding box center [877, 440] width 67 height 37
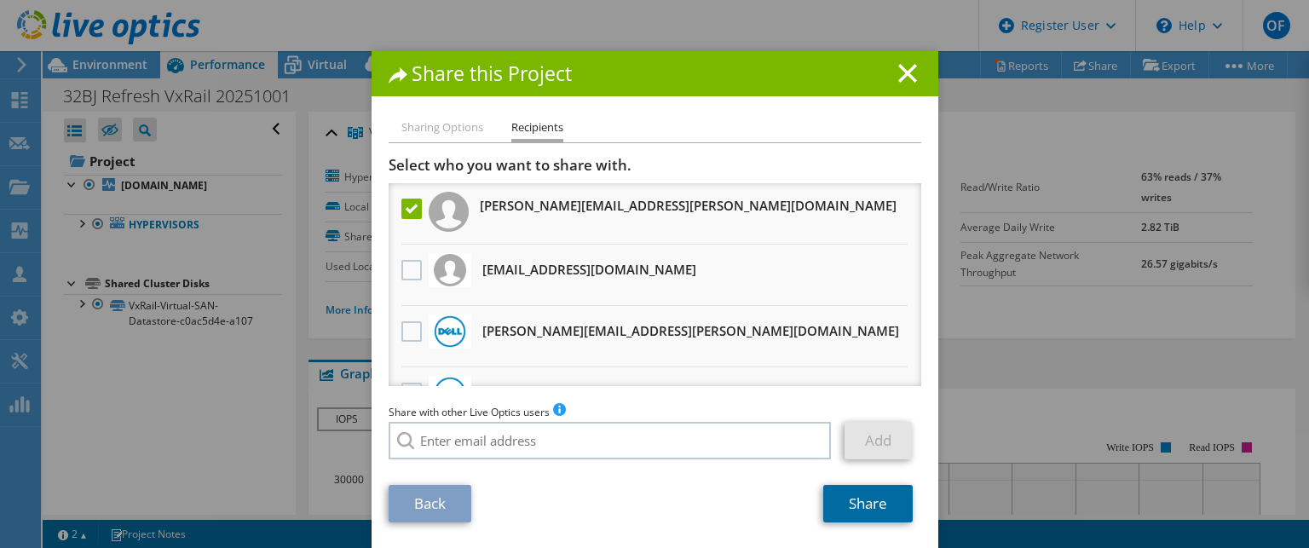
click at [868, 502] on link "Share" at bounding box center [867, 503] width 89 height 37
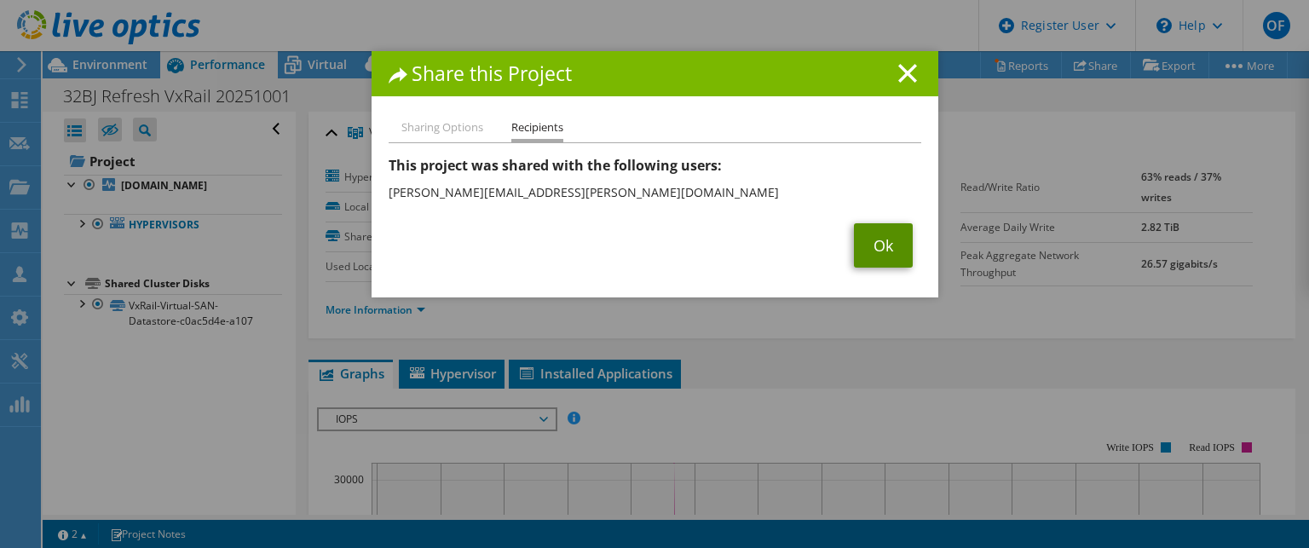
click at [862, 248] on link "Ok" at bounding box center [883, 245] width 59 height 44
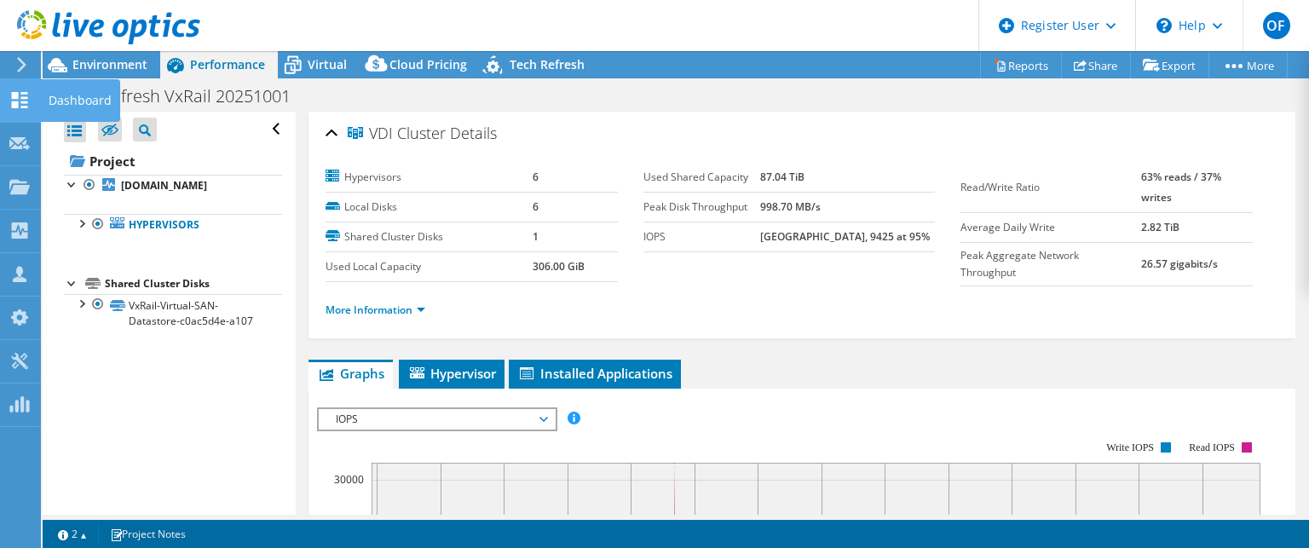
click at [65, 99] on div "Dashboard" at bounding box center [80, 100] width 80 height 43
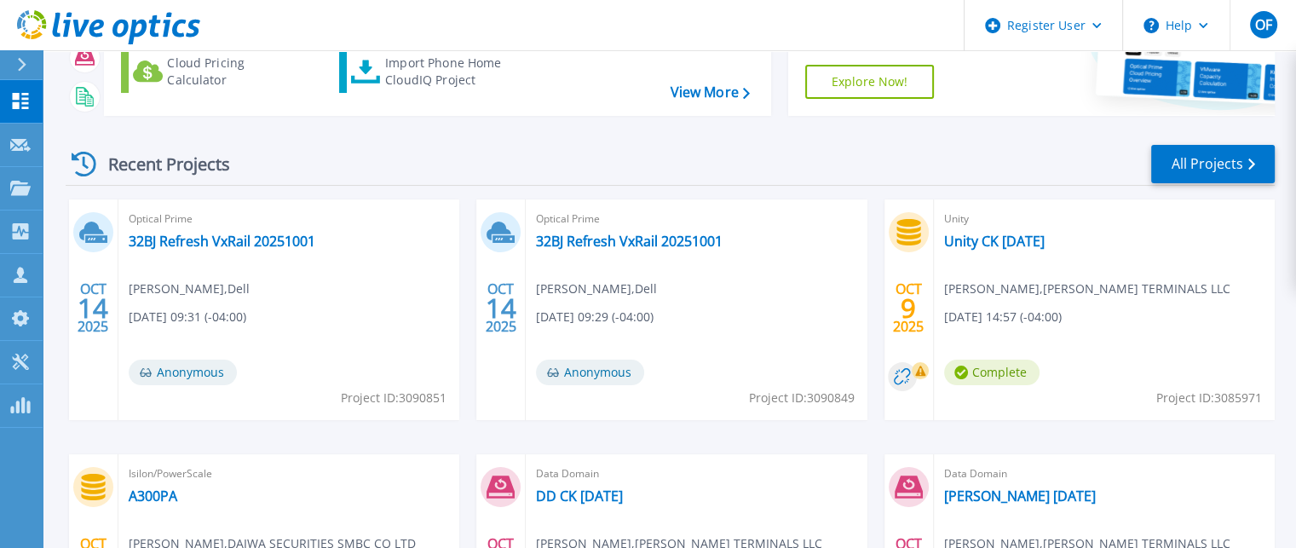
scroll to position [170, 0]
click at [190, 242] on link "32BJ Refresh VxRail 20251001" at bounding box center [222, 241] width 187 height 17
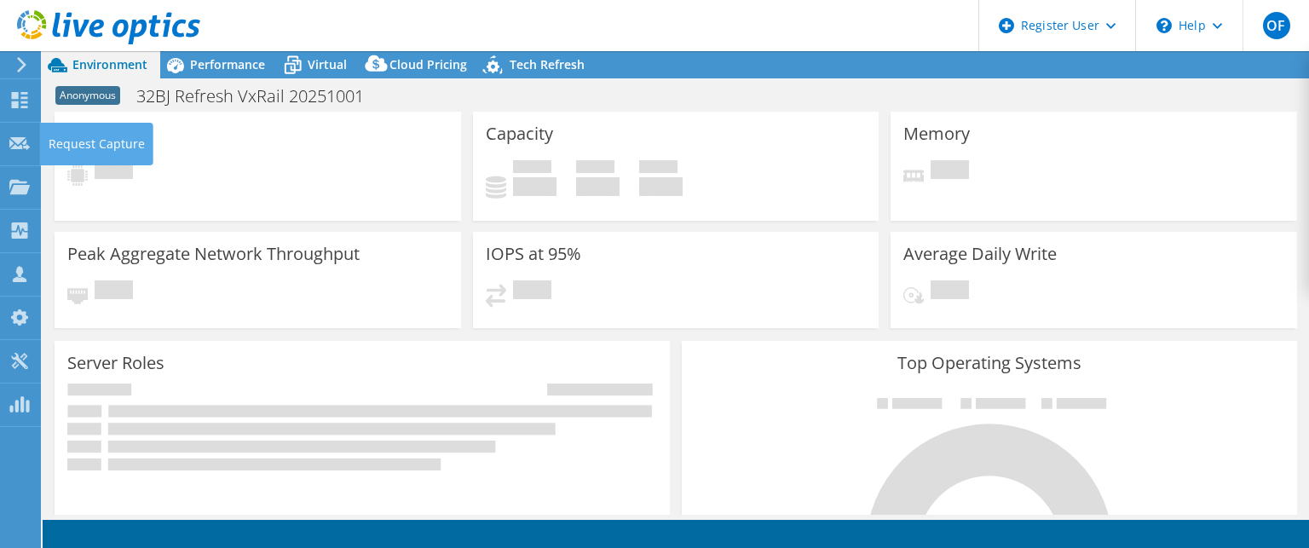
select select "USD"
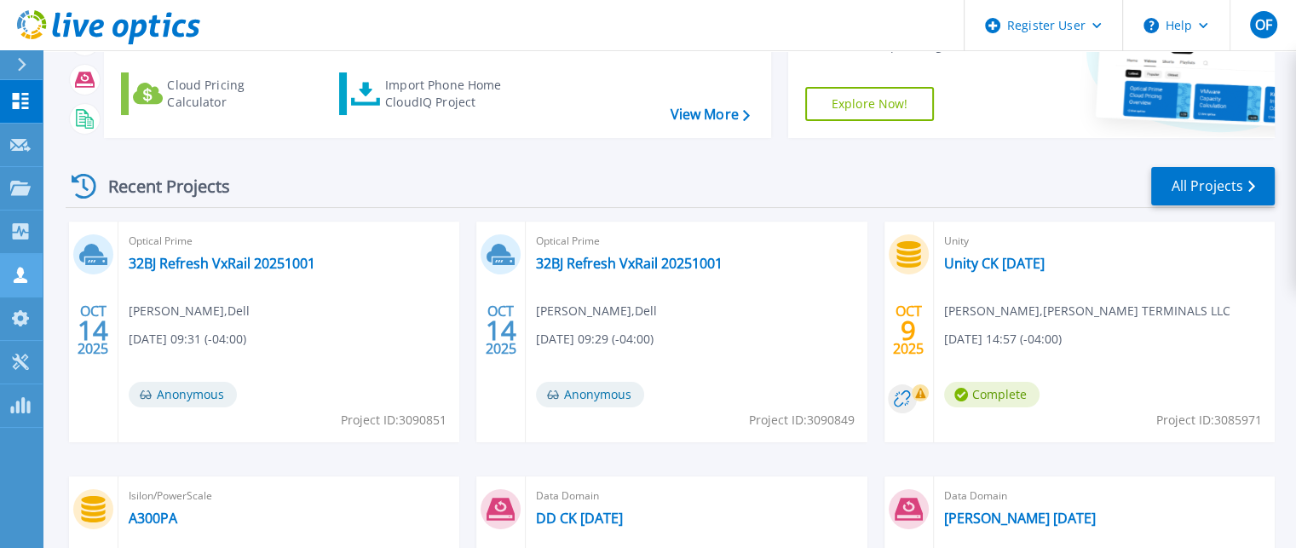
scroll to position [85, 0]
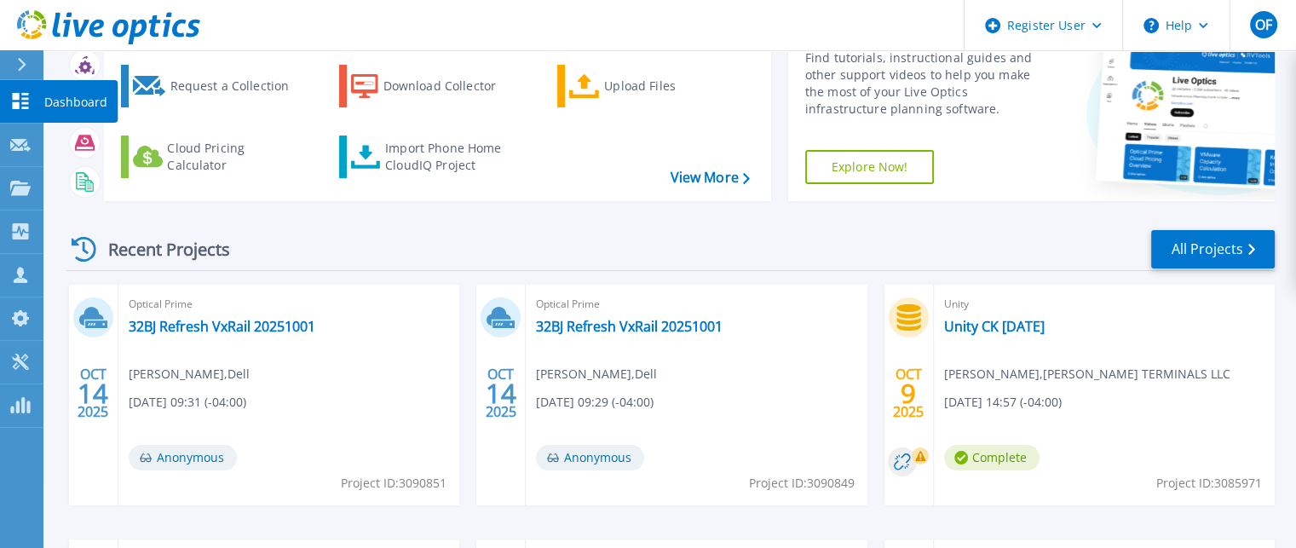
click at [24, 101] on icon at bounding box center [20, 101] width 20 height 16
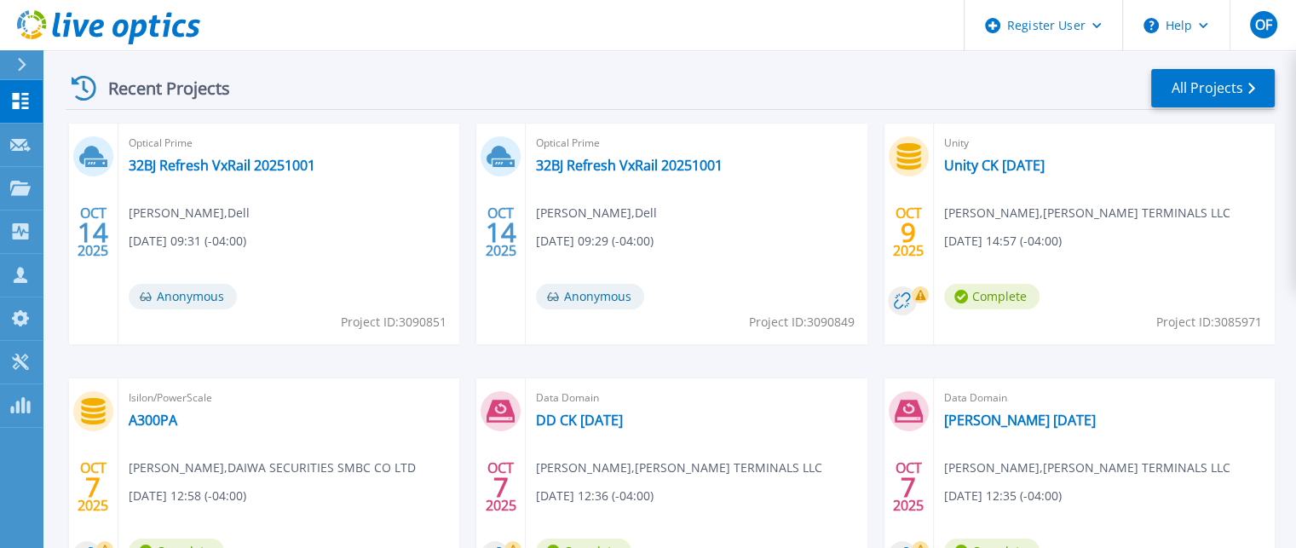
scroll to position [225, 0]
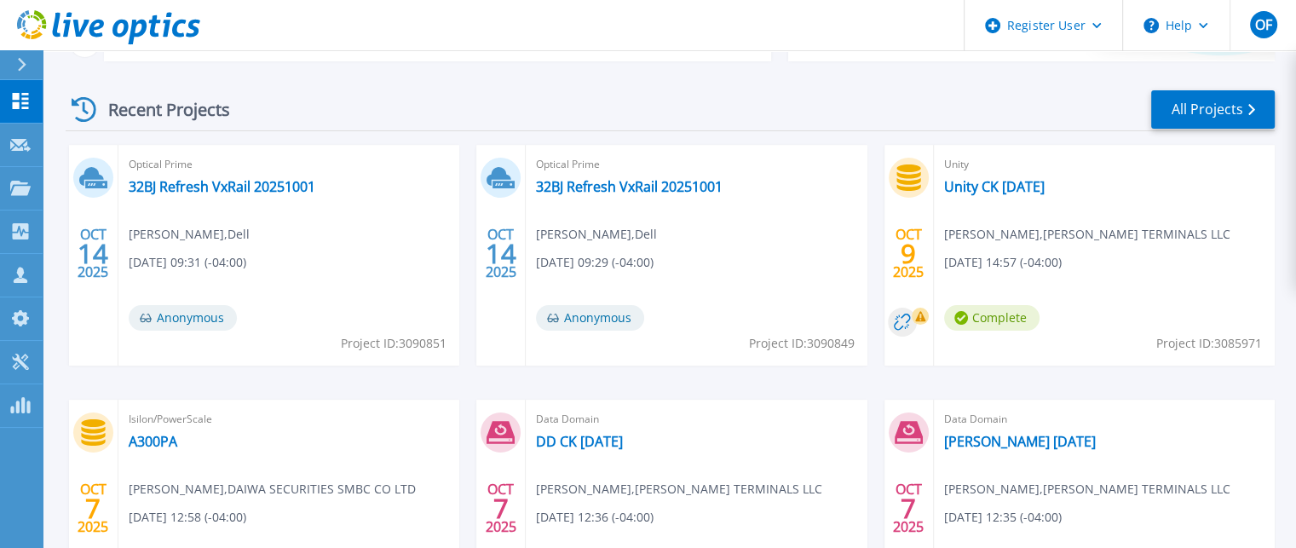
click at [194, 175] on div "Optical Prime 32BJ Refresh VxRail 20251001 [PERSON_NAME] , Dell [DATE] 09:31 (-…" at bounding box center [288, 255] width 341 height 221
click at [211, 189] on link "32BJ Refresh VxRail 20251001" at bounding box center [222, 186] width 187 height 17
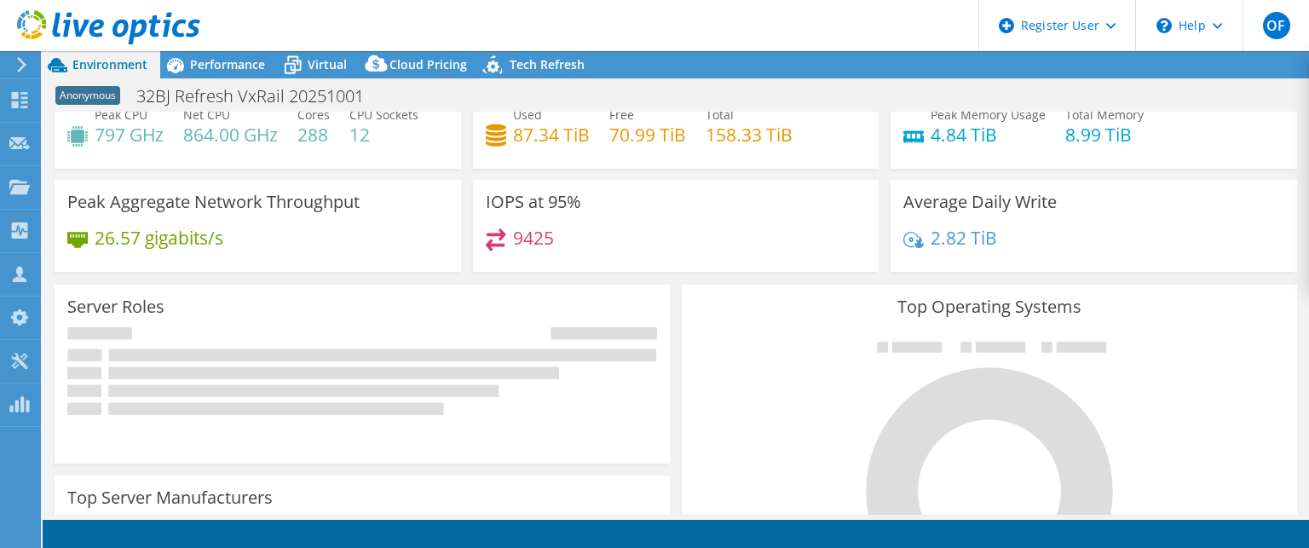
scroll to position [170, 0]
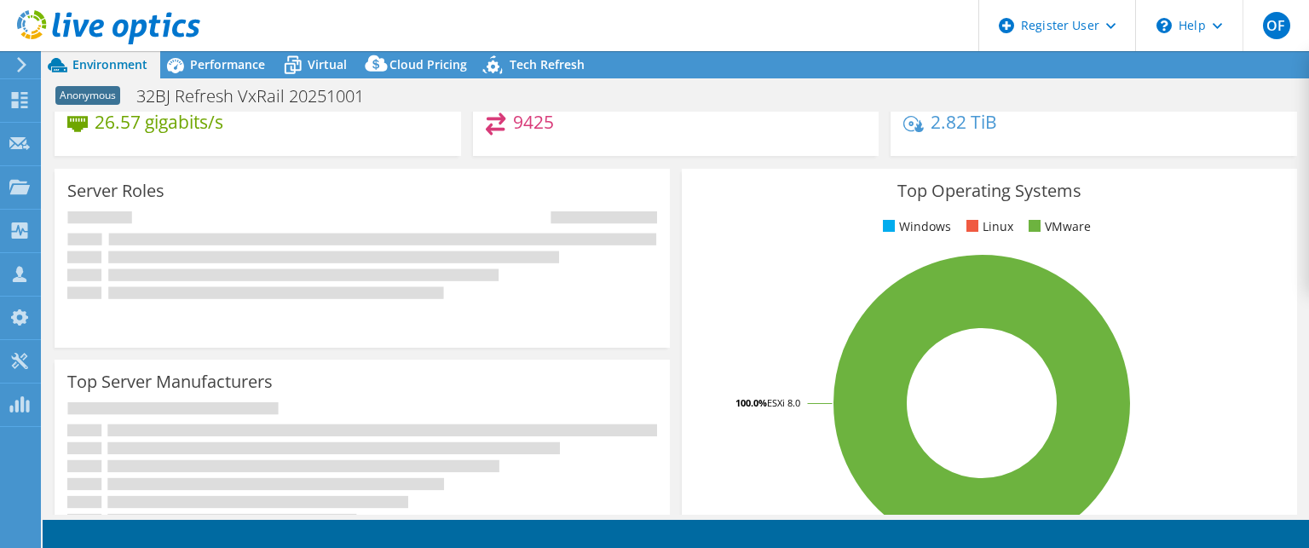
select select "USD"
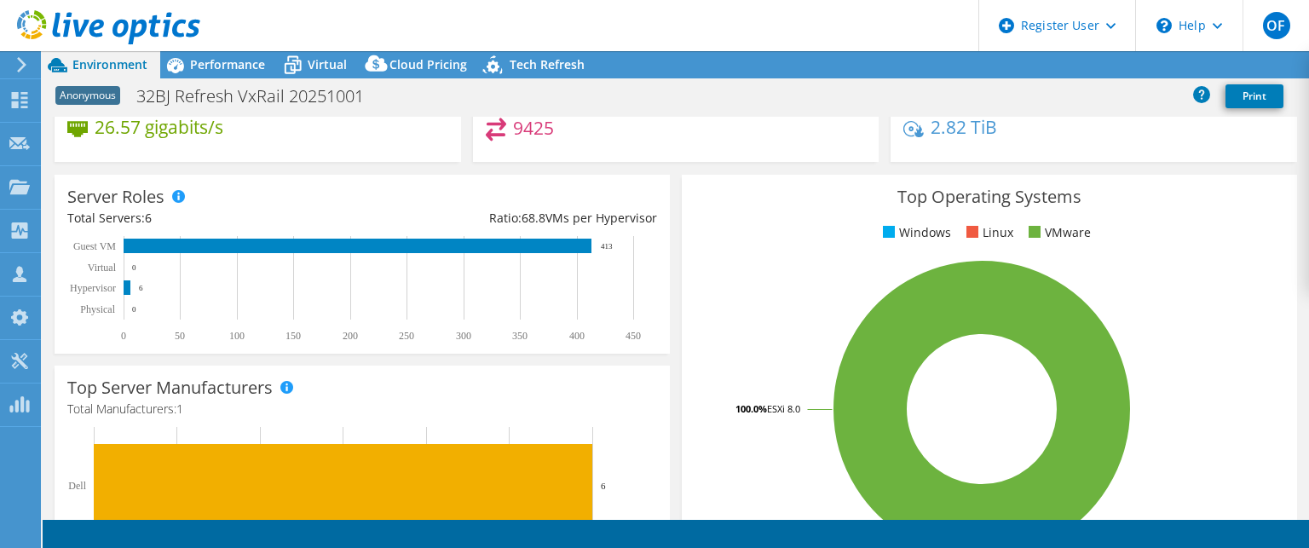
scroll to position [0, 0]
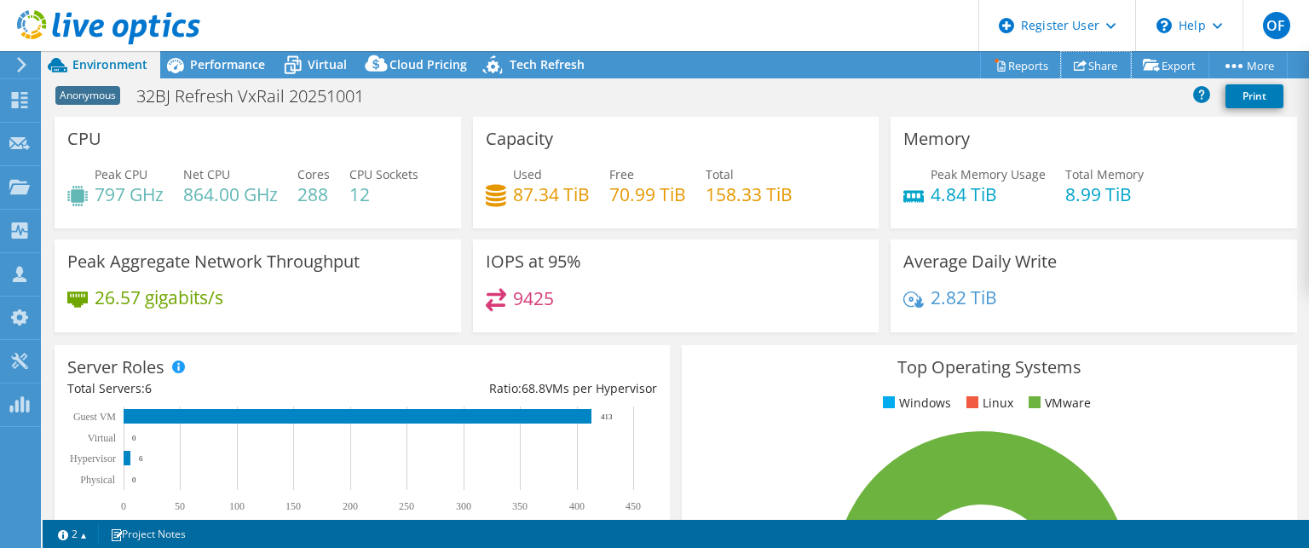
click at [1096, 65] on link "Share" at bounding box center [1096, 65] width 70 height 26
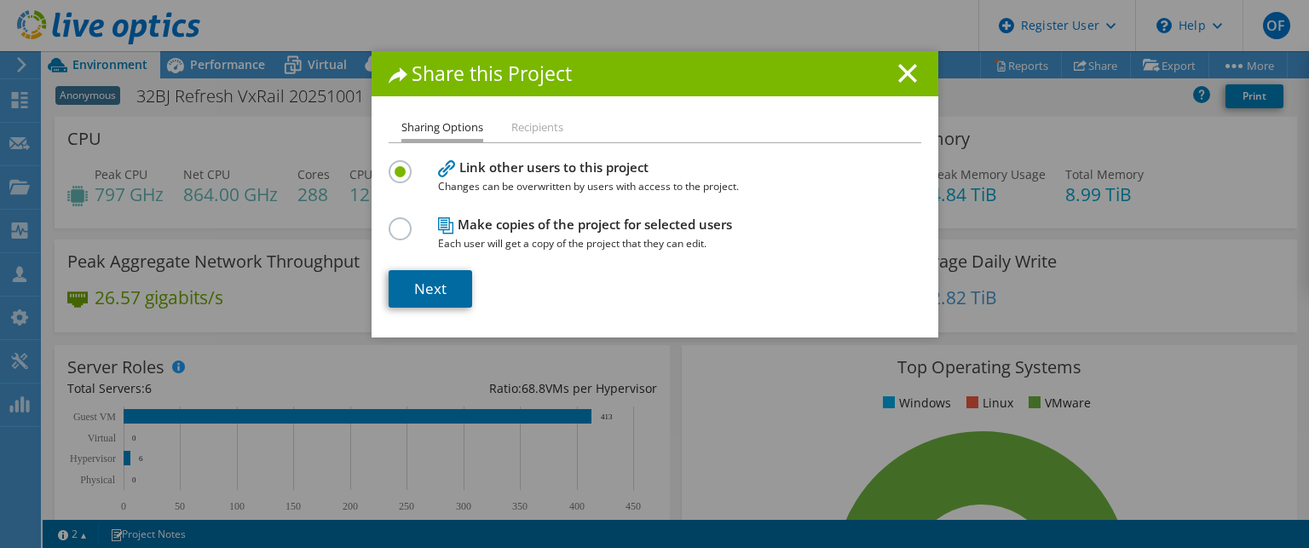
click at [410, 291] on link "Next" at bounding box center [429, 288] width 83 height 37
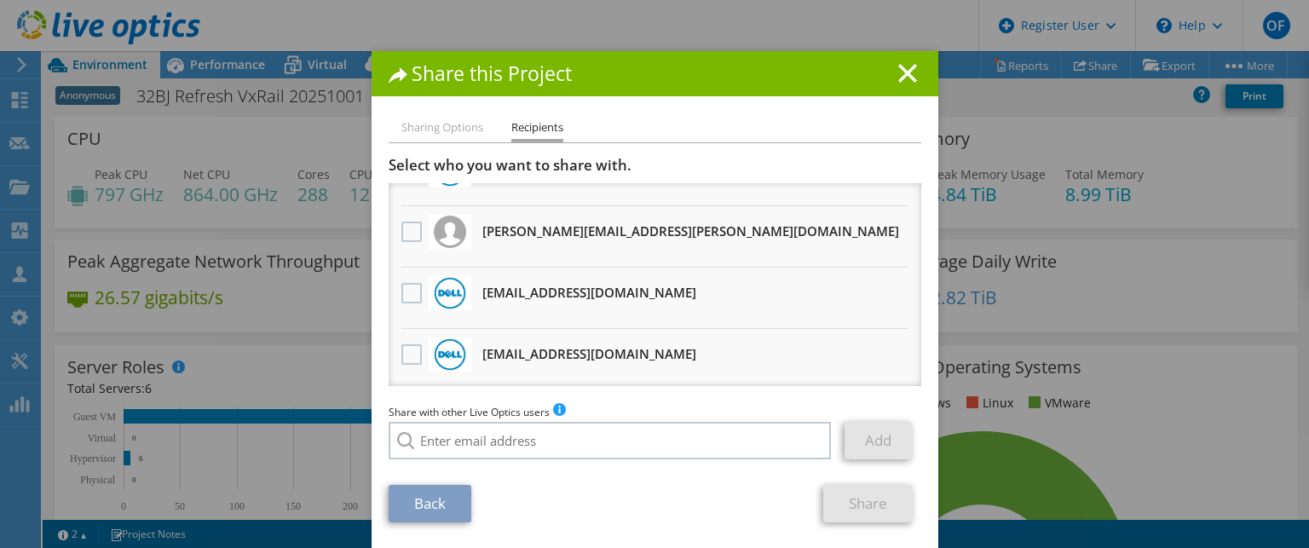
scroll to position [3, 0]
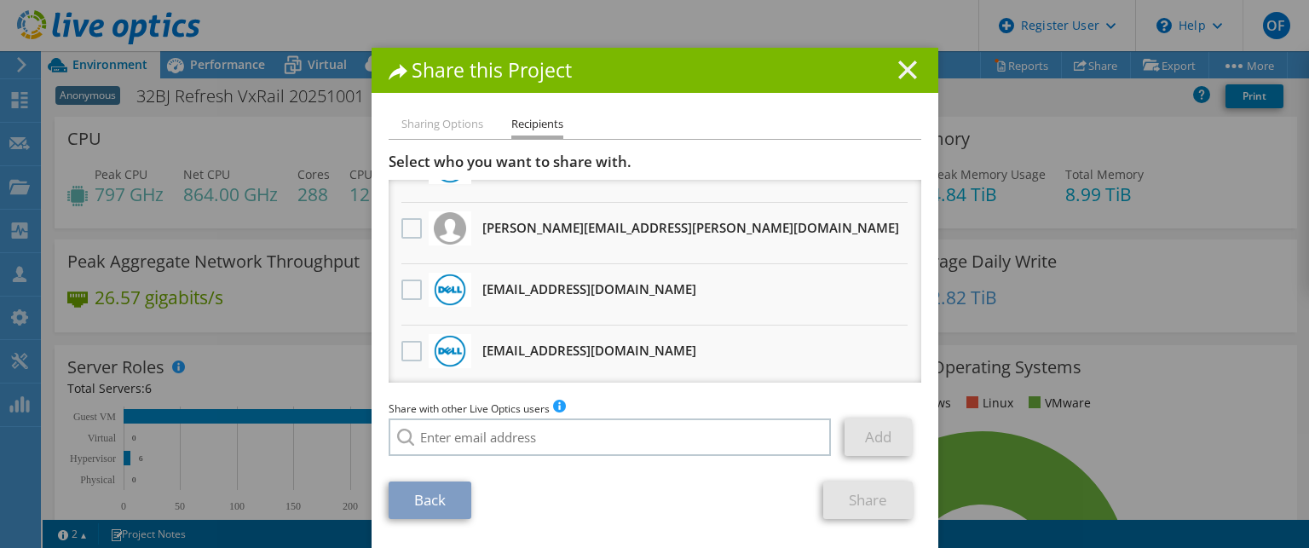
click at [898, 67] on icon at bounding box center [907, 69] width 19 height 19
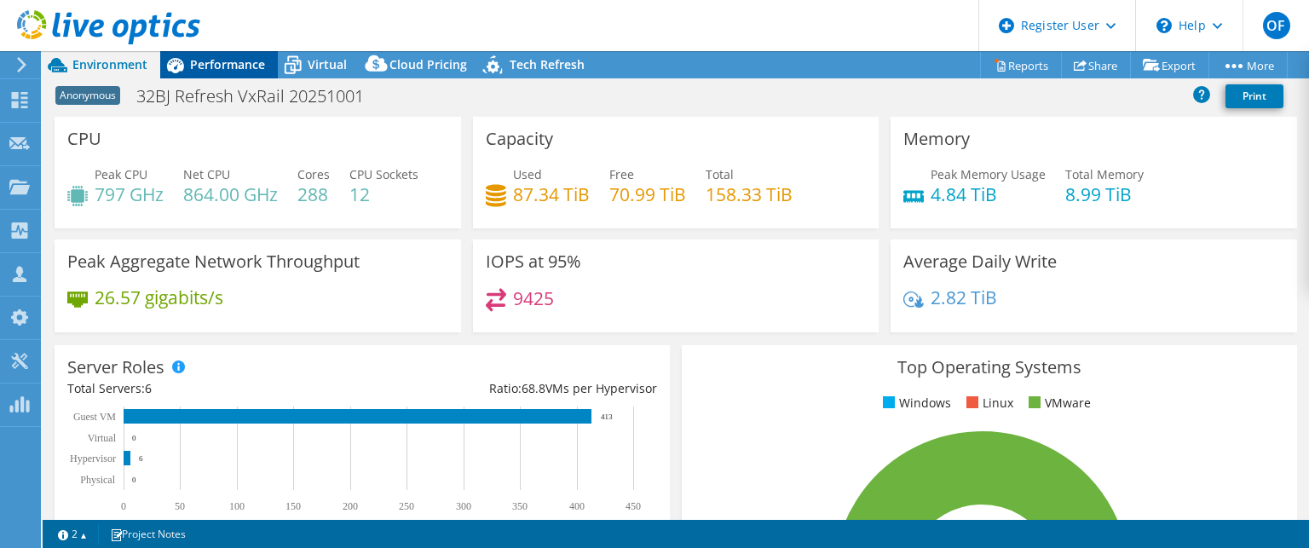
click at [228, 71] on span "Performance" at bounding box center [227, 64] width 75 height 16
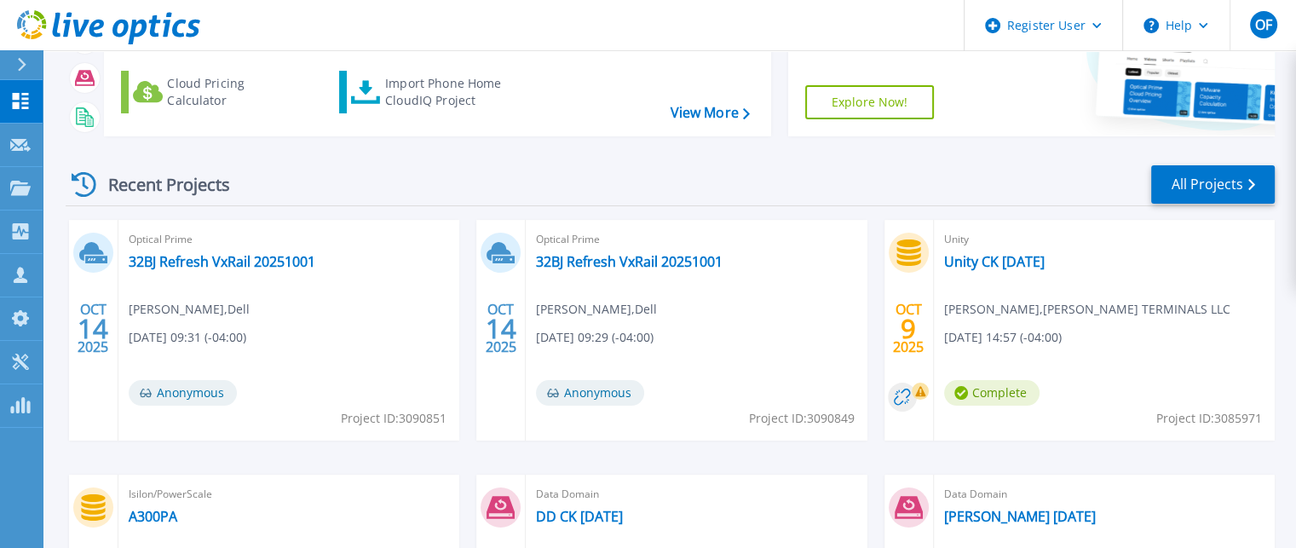
scroll to position [140, 0]
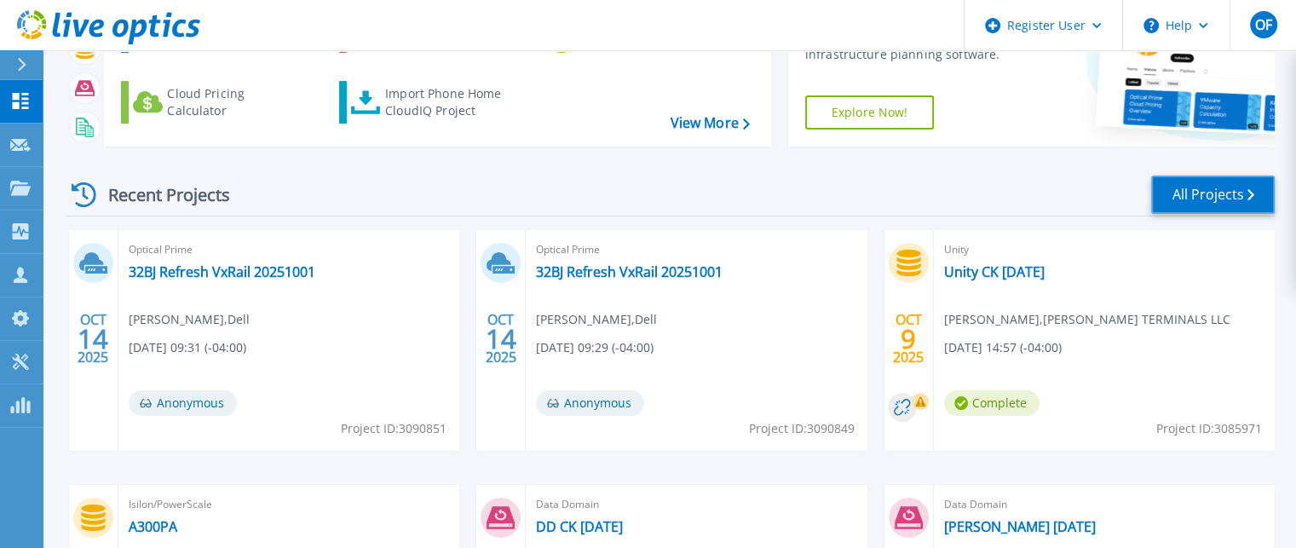
click at [1230, 186] on link "All Projects" at bounding box center [1213, 194] width 124 height 38
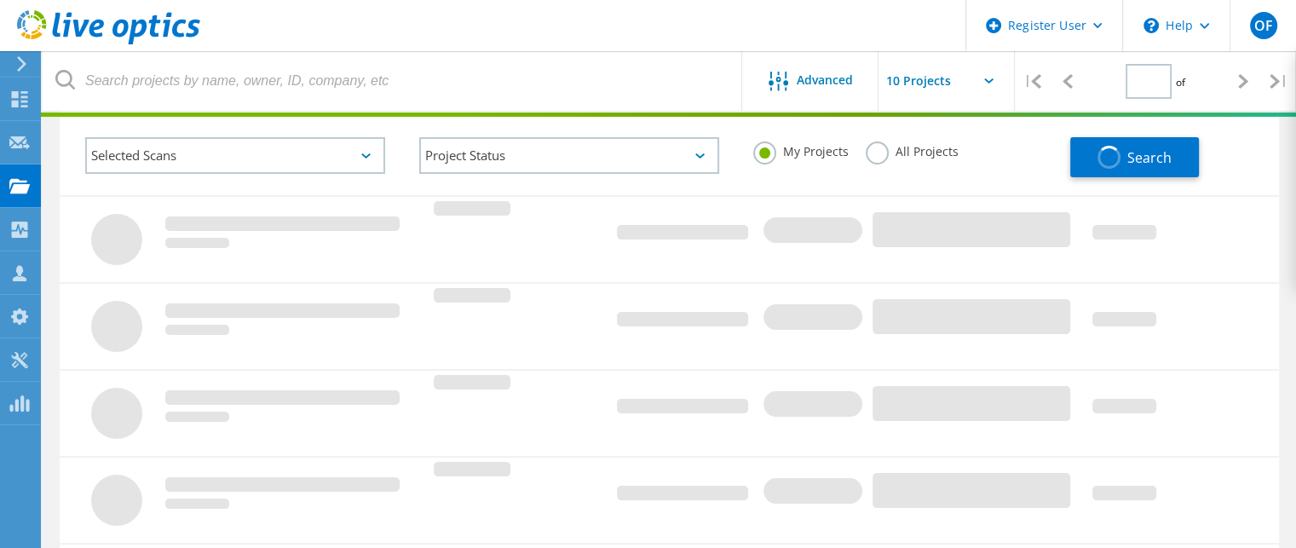
type input "2"
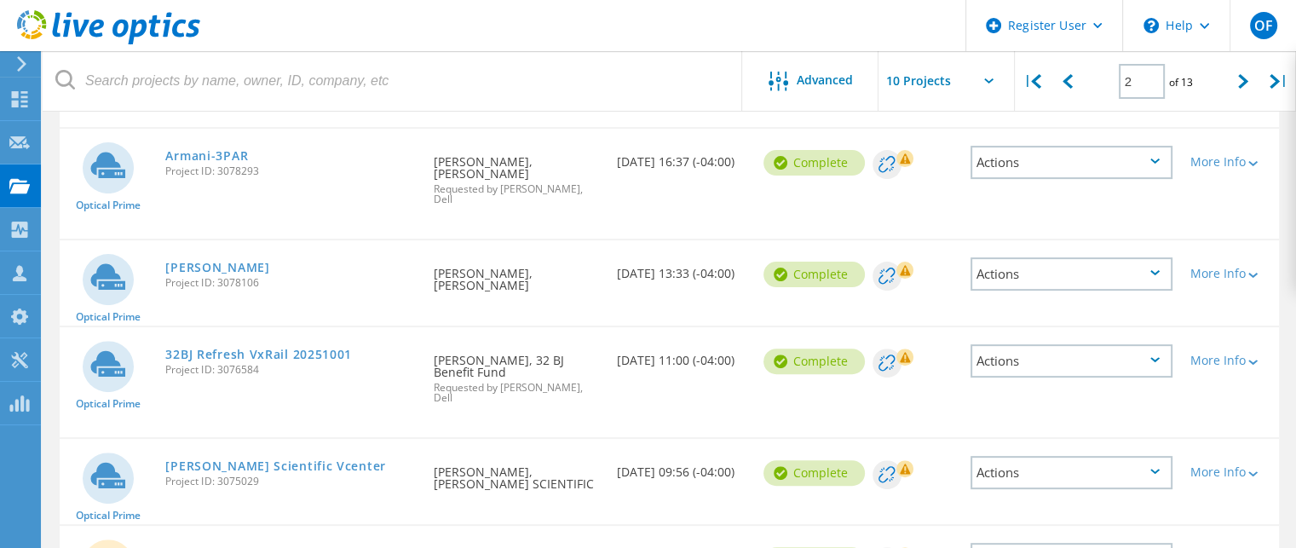
scroll to position [511, 0]
click at [196, 348] on link "32BJ Refresh VxRail 20251001" at bounding box center [258, 354] width 187 height 12
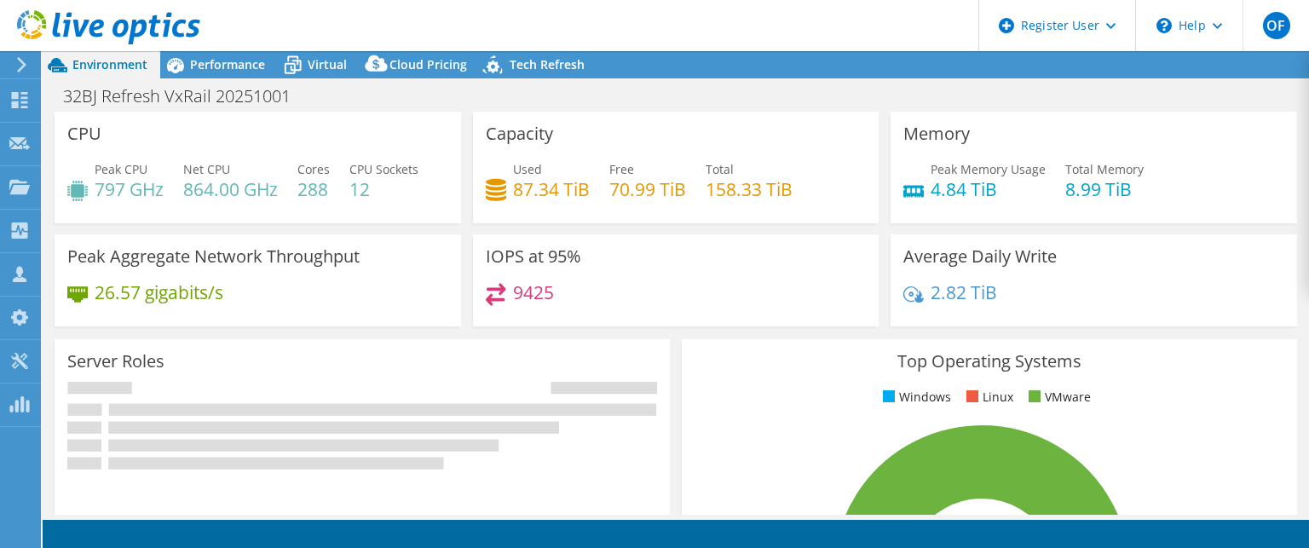
select select "USD"
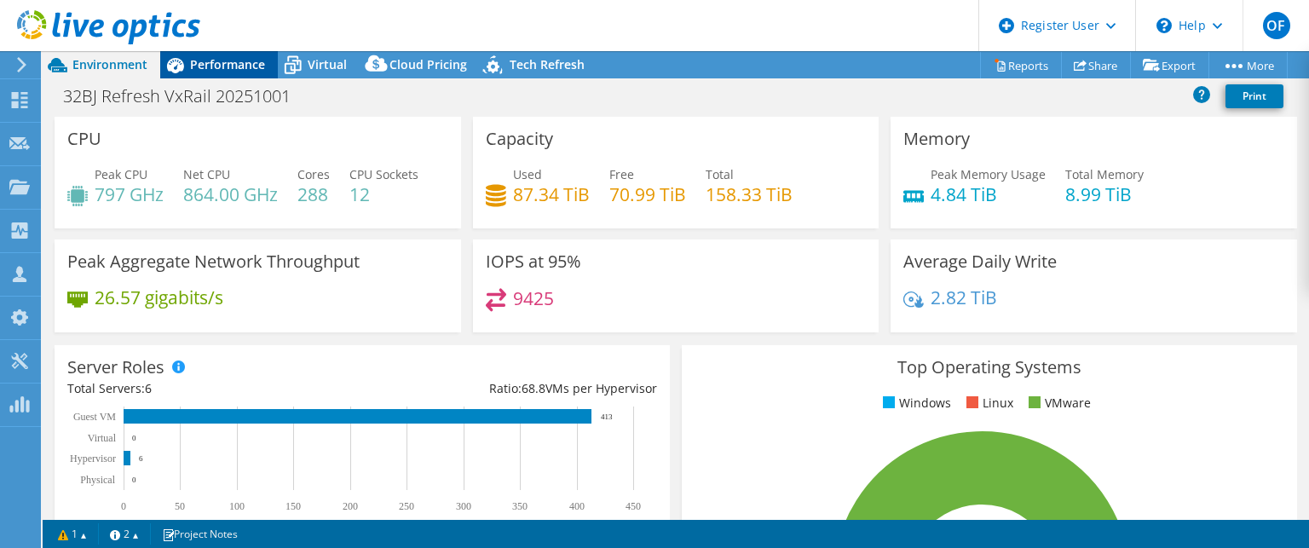
click at [221, 69] on span "Performance" at bounding box center [227, 64] width 75 height 16
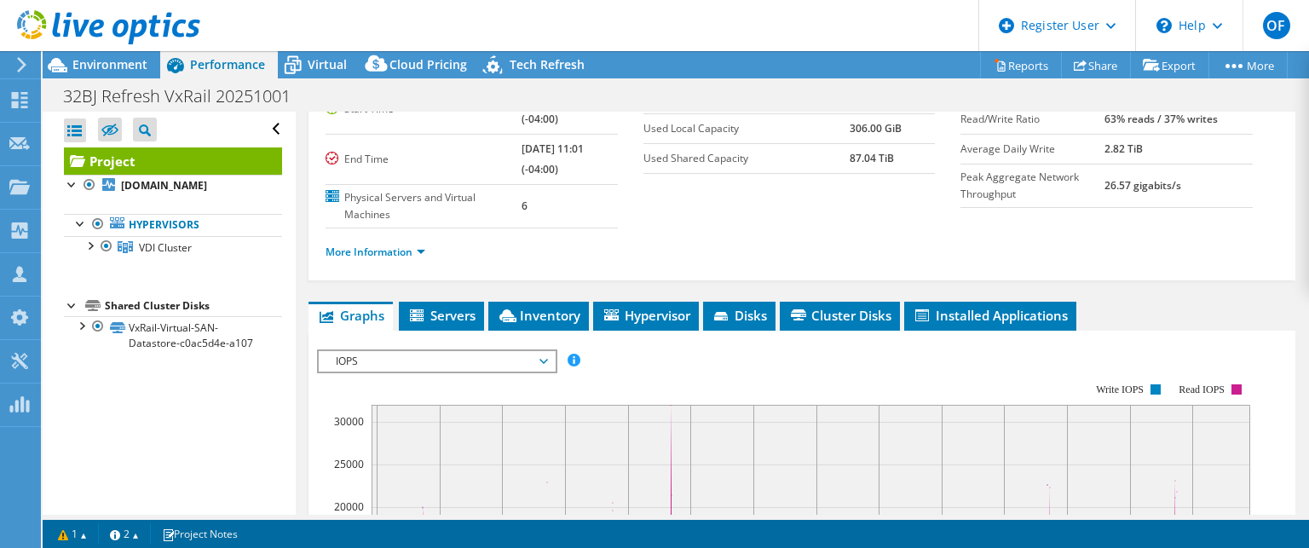
scroll to position [85, 0]
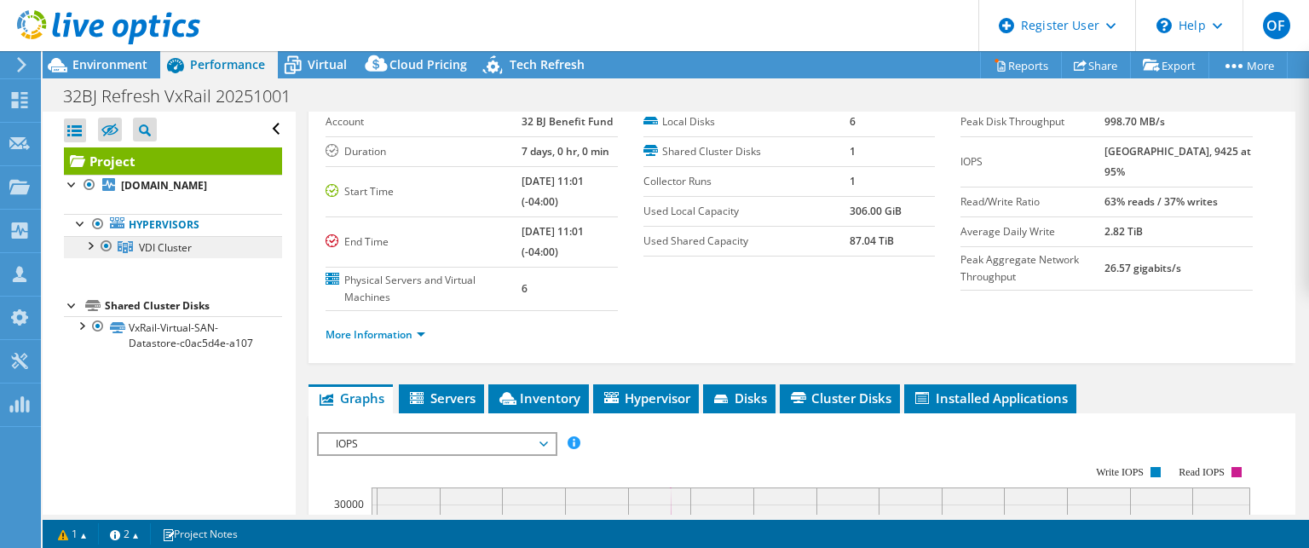
click at [170, 244] on span "VDI Cluster" at bounding box center [165, 247] width 53 height 14
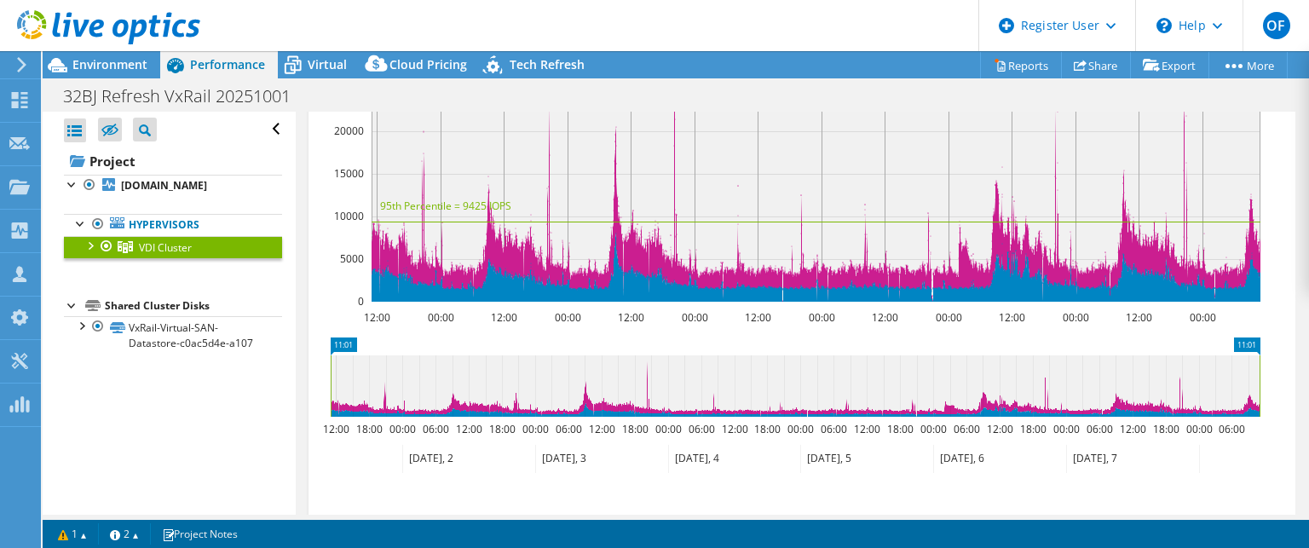
scroll to position [341, 0]
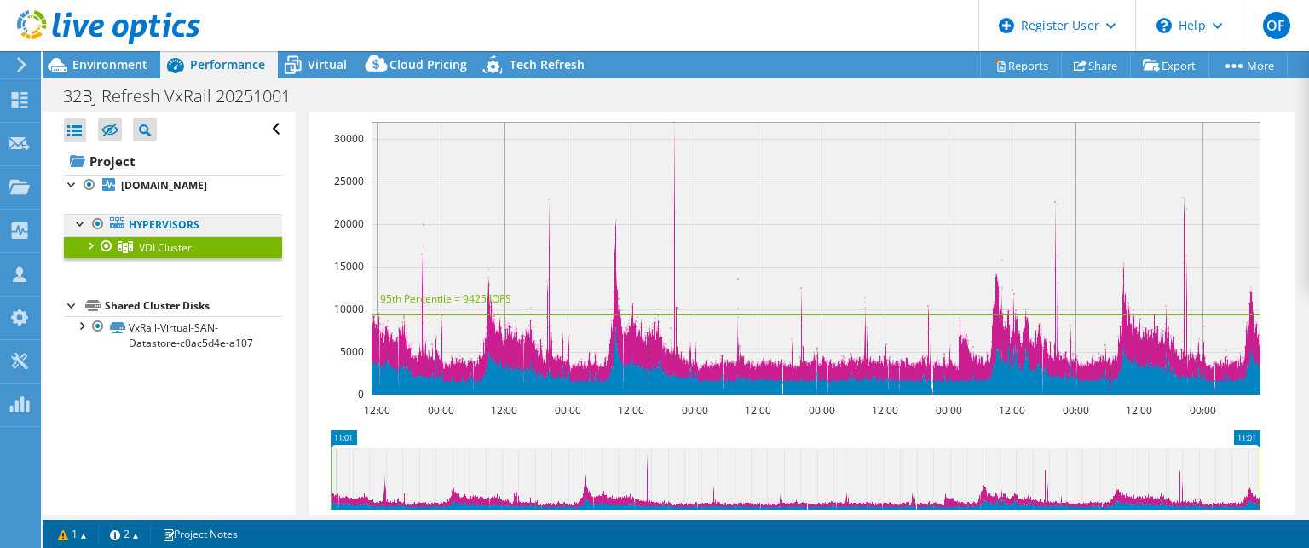
click at [168, 222] on link "Hypervisors" at bounding box center [173, 225] width 218 height 22
click at [92, 244] on div at bounding box center [89, 244] width 17 height 17
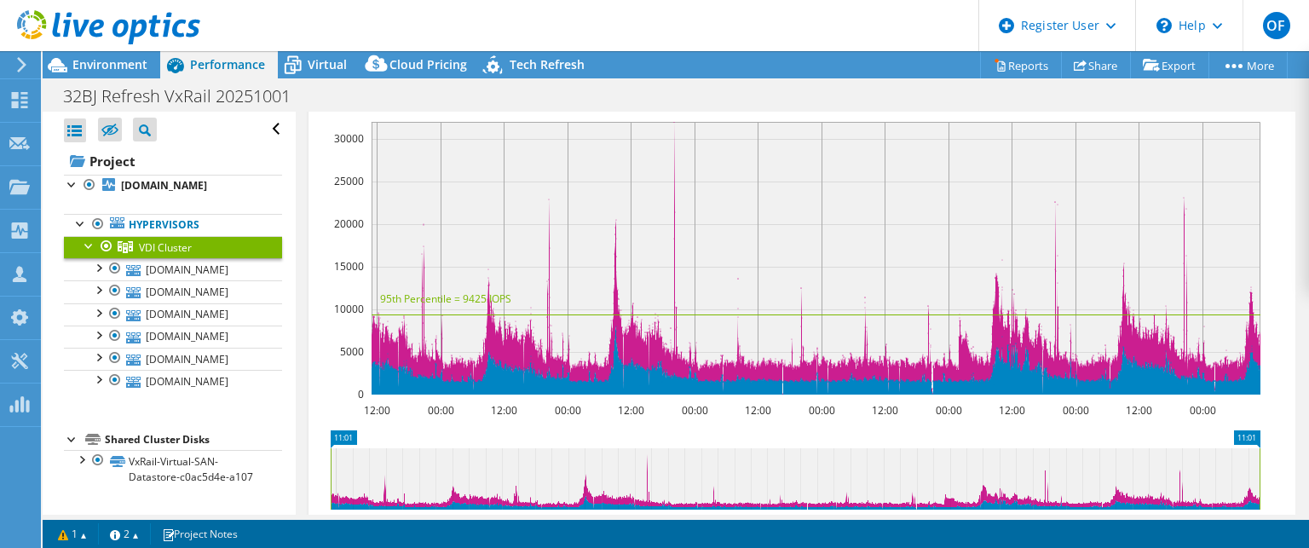
click at [176, 251] on span "VDI Cluster" at bounding box center [165, 247] width 53 height 14
click at [181, 185] on b "[DOMAIN_NAME]" at bounding box center [164, 185] width 86 height 14
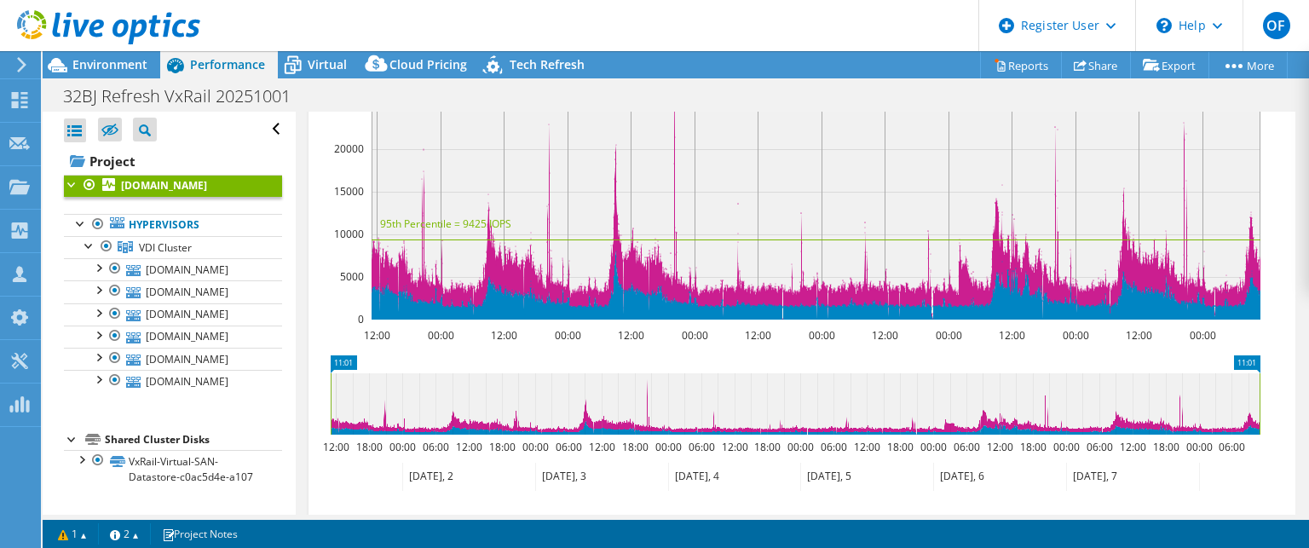
scroll to position [375, 0]
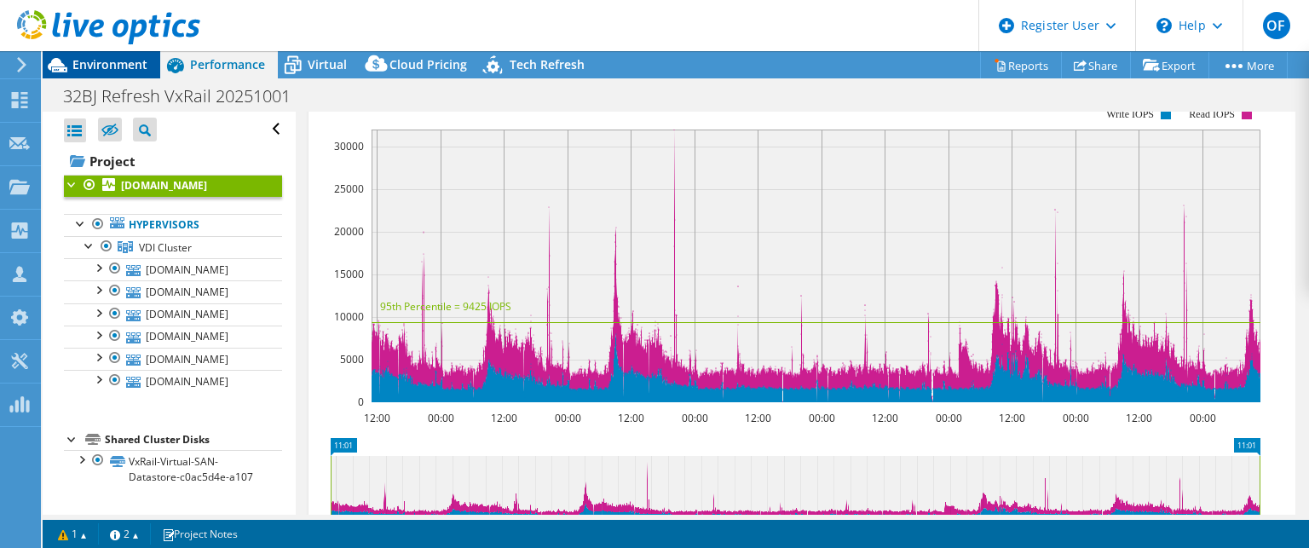
click at [104, 65] on span "Environment" at bounding box center [109, 64] width 75 height 16
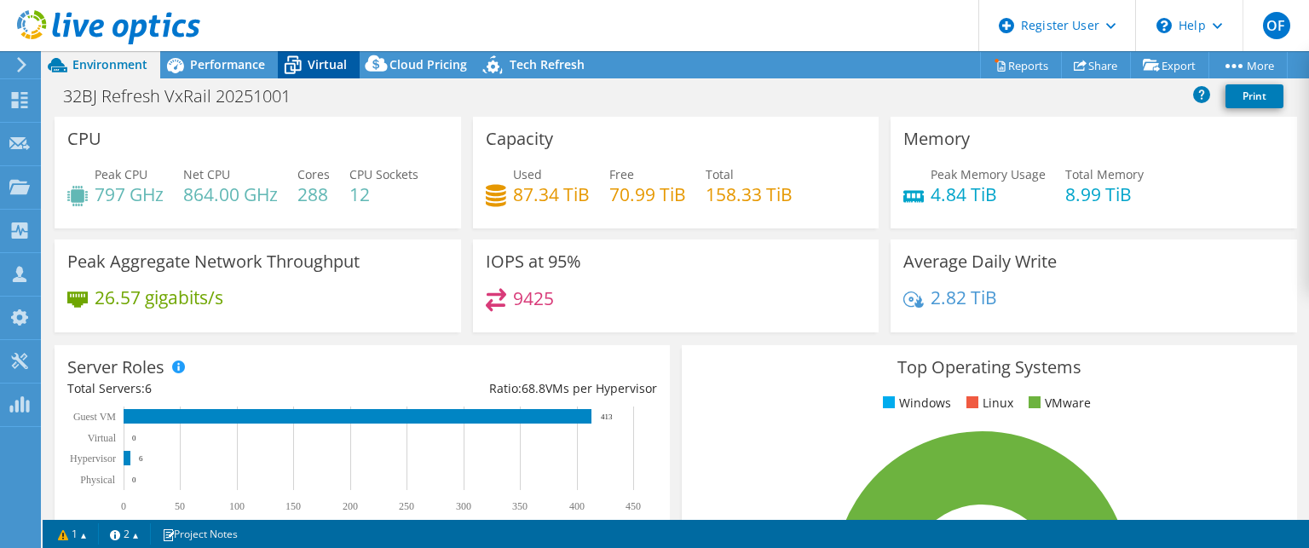
click at [325, 62] on span "Virtual" at bounding box center [327, 64] width 39 height 16
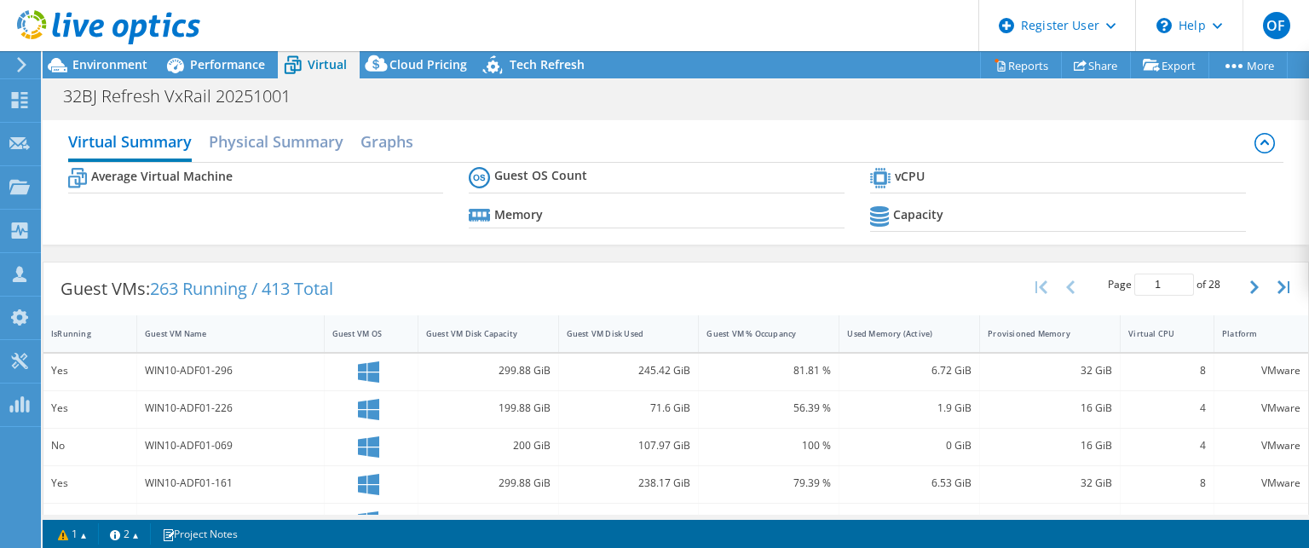
scroll to position [460, 0]
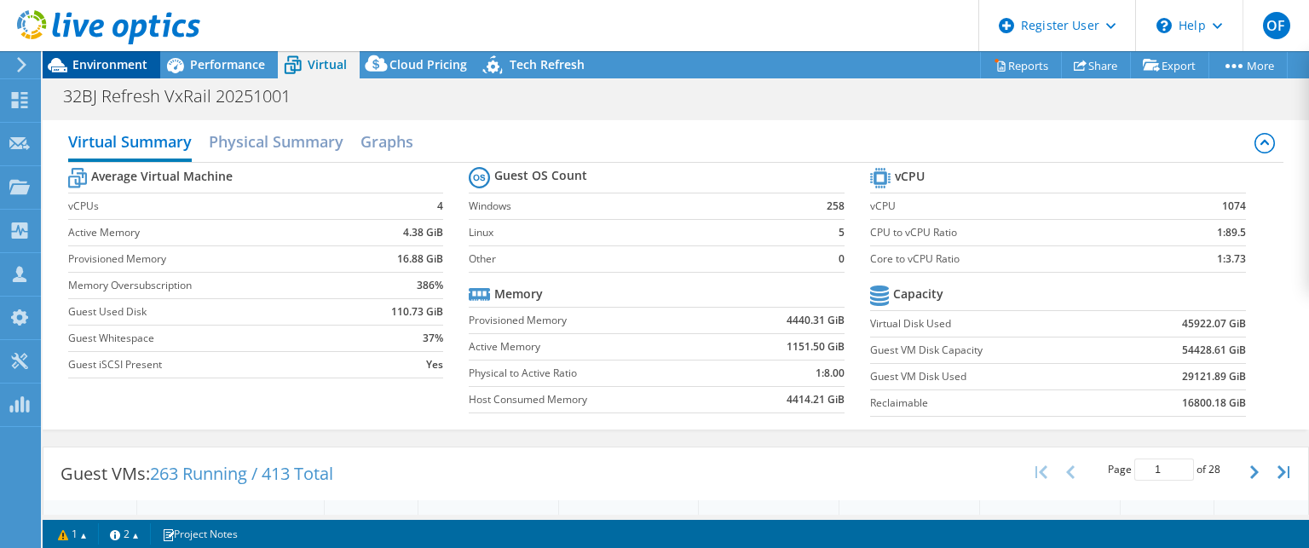
click at [106, 58] on span "Environment" at bounding box center [109, 64] width 75 height 16
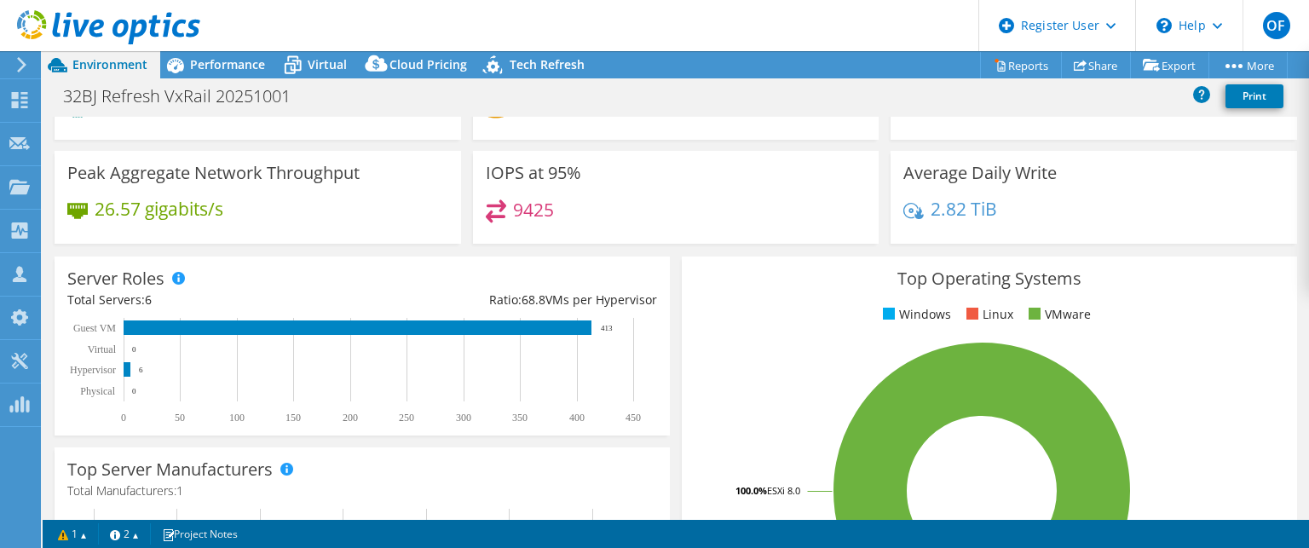
scroll to position [85, 0]
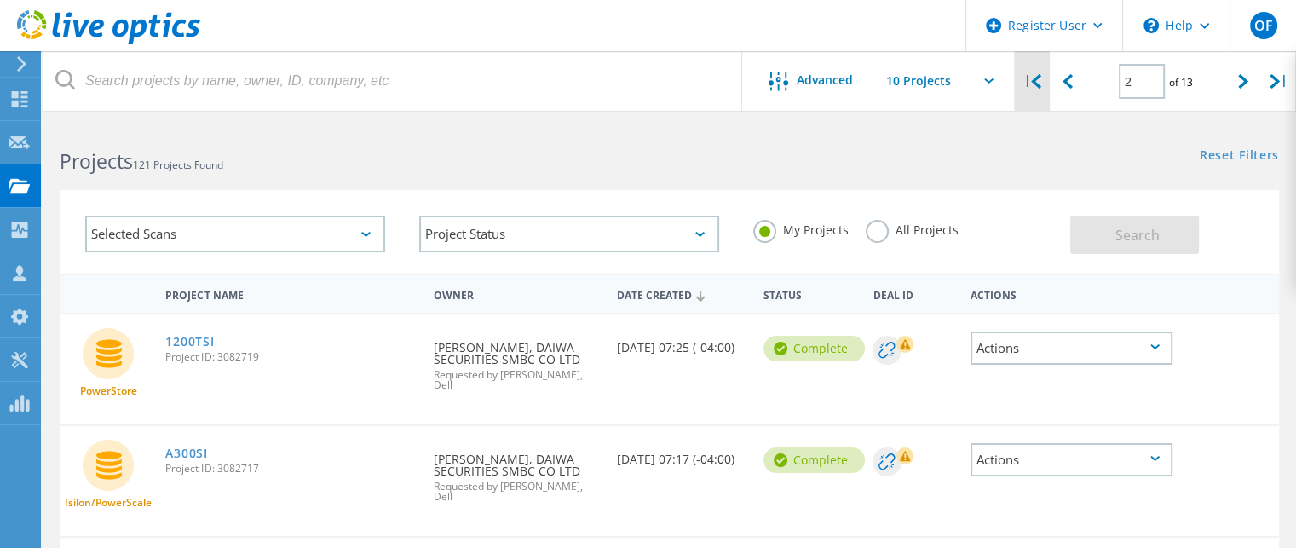
click at [1036, 78] on icon at bounding box center [1036, 81] width 10 height 14
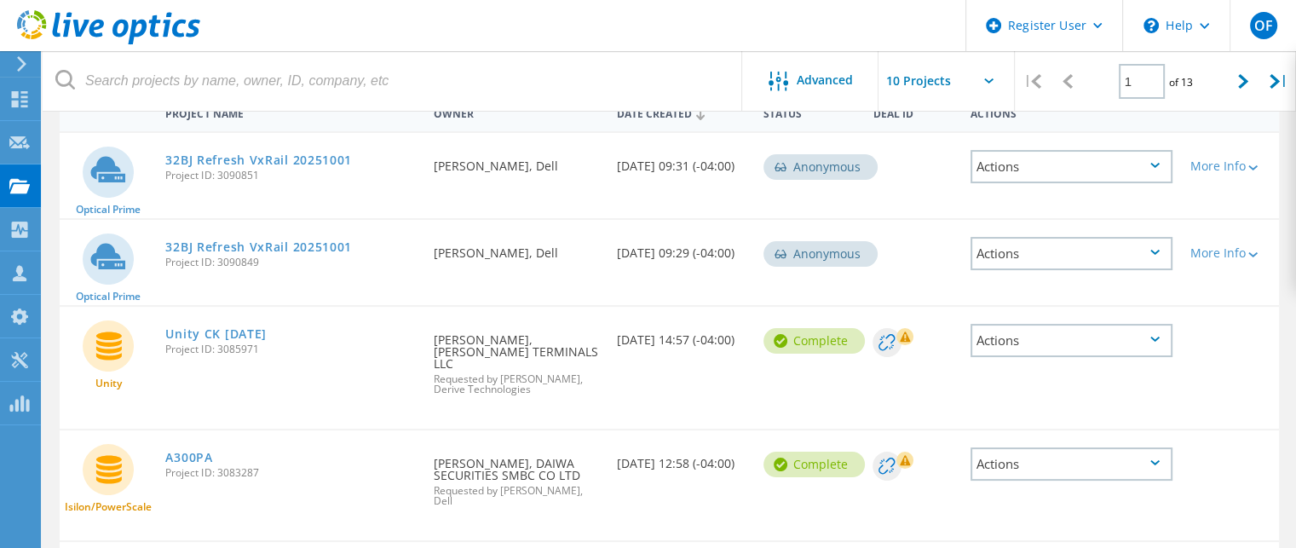
scroll to position [170, 0]
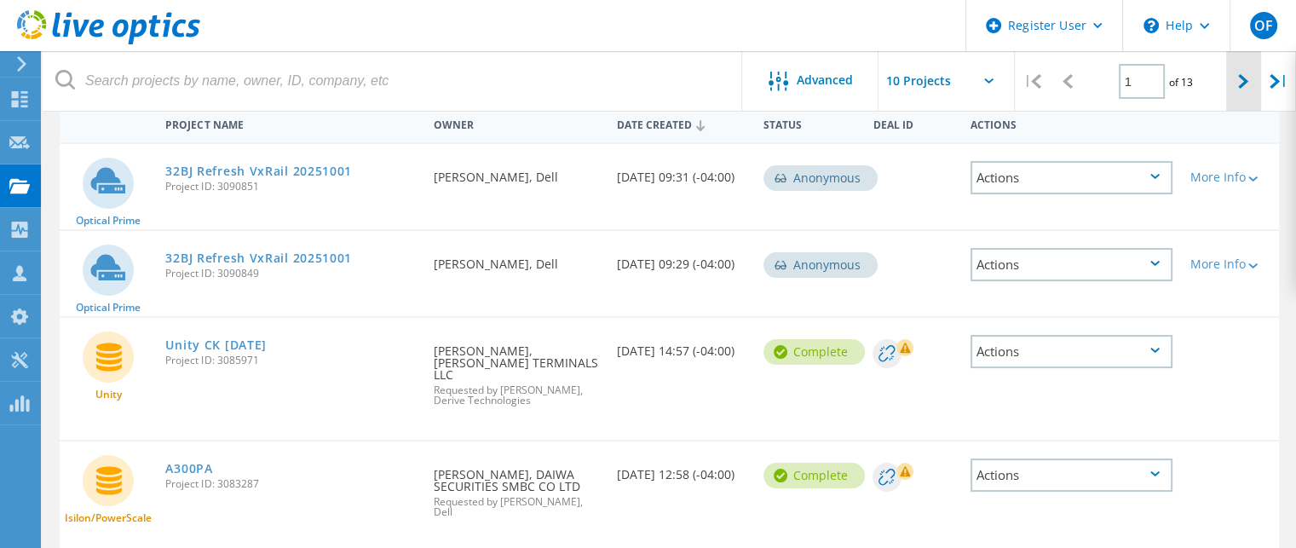
click at [1240, 78] on icon at bounding box center [1243, 81] width 10 height 14
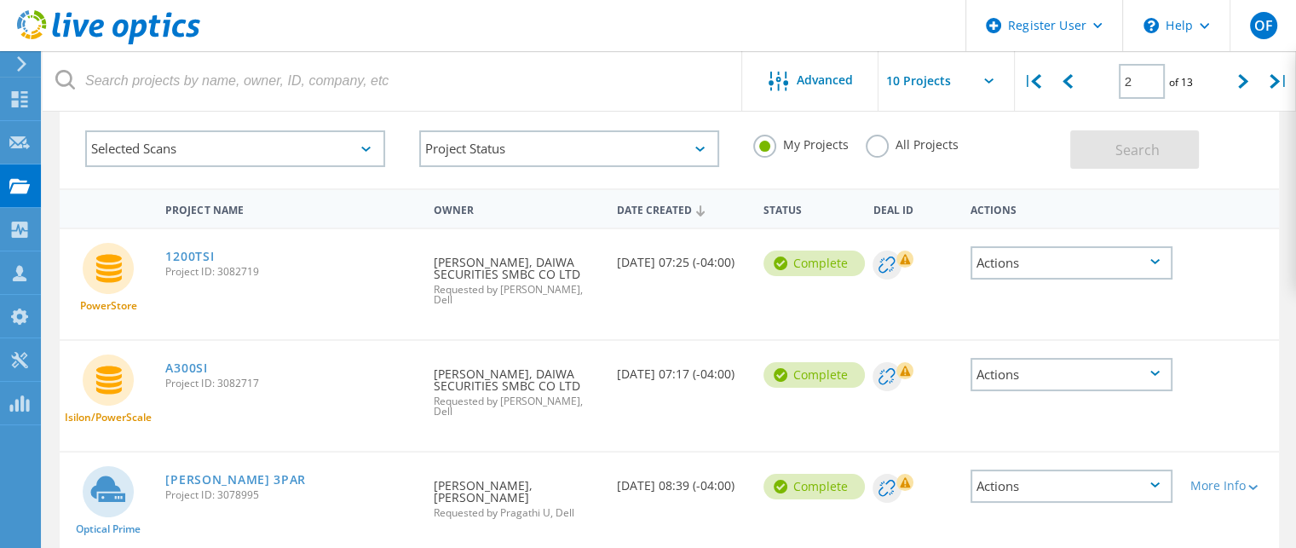
scroll to position [0, 0]
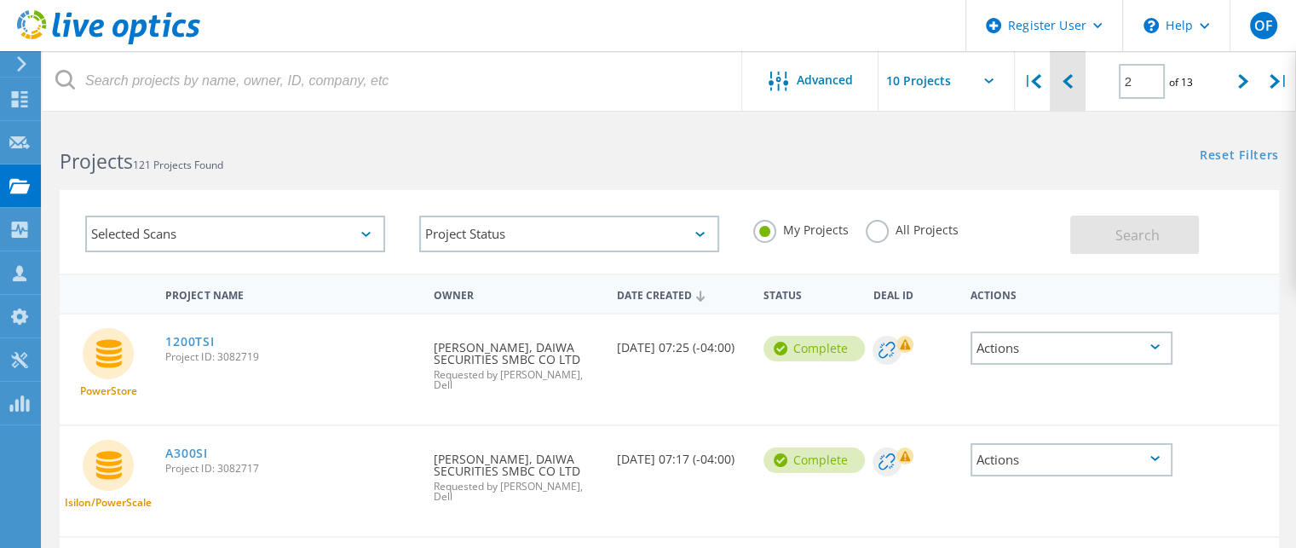
click at [1075, 82] on div at bounding box center [1067, 81] width 35 height 60
type input "1"
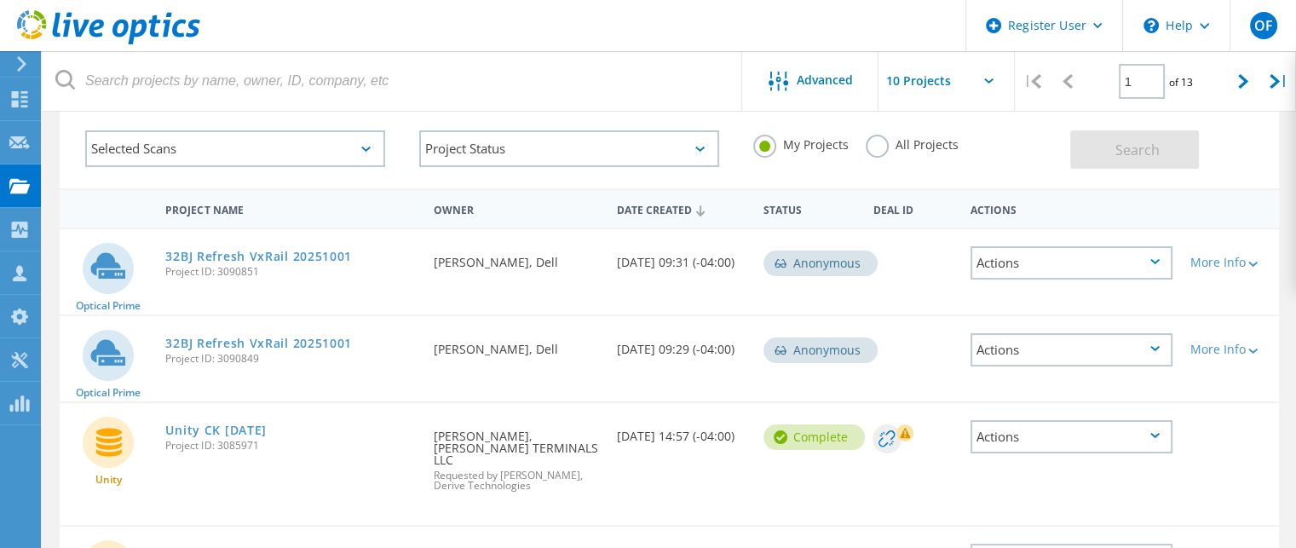
scroll to position [85, 0]
click at [276, 258] on link "32BJ Refresh VxRail 20251001" at bounding box center [258, 256] width 187 height 12
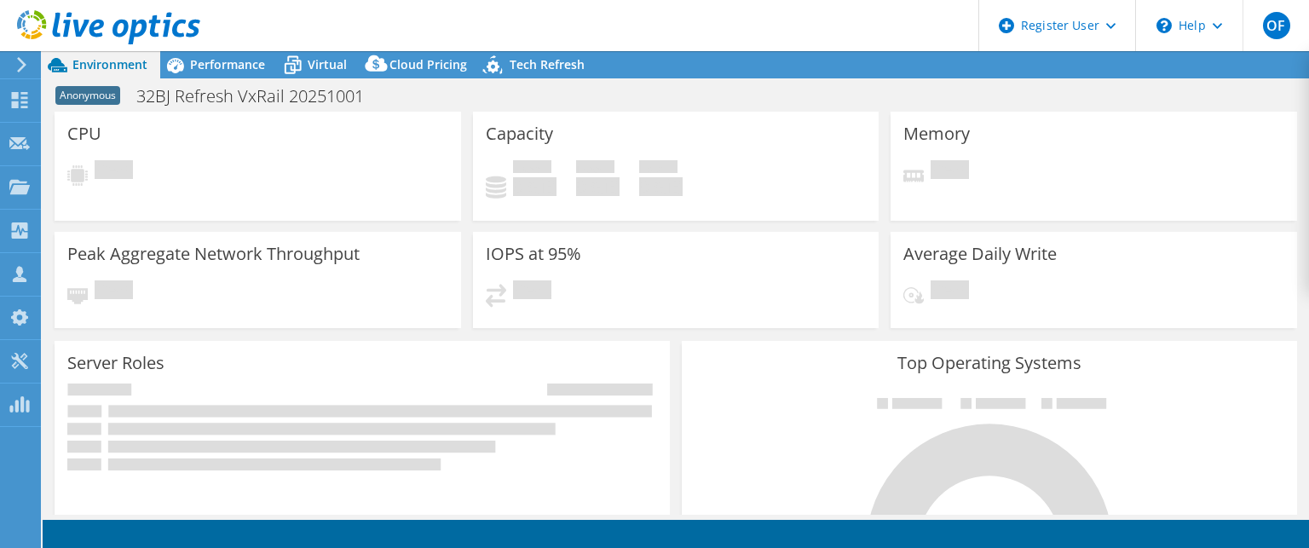
select select "USD"
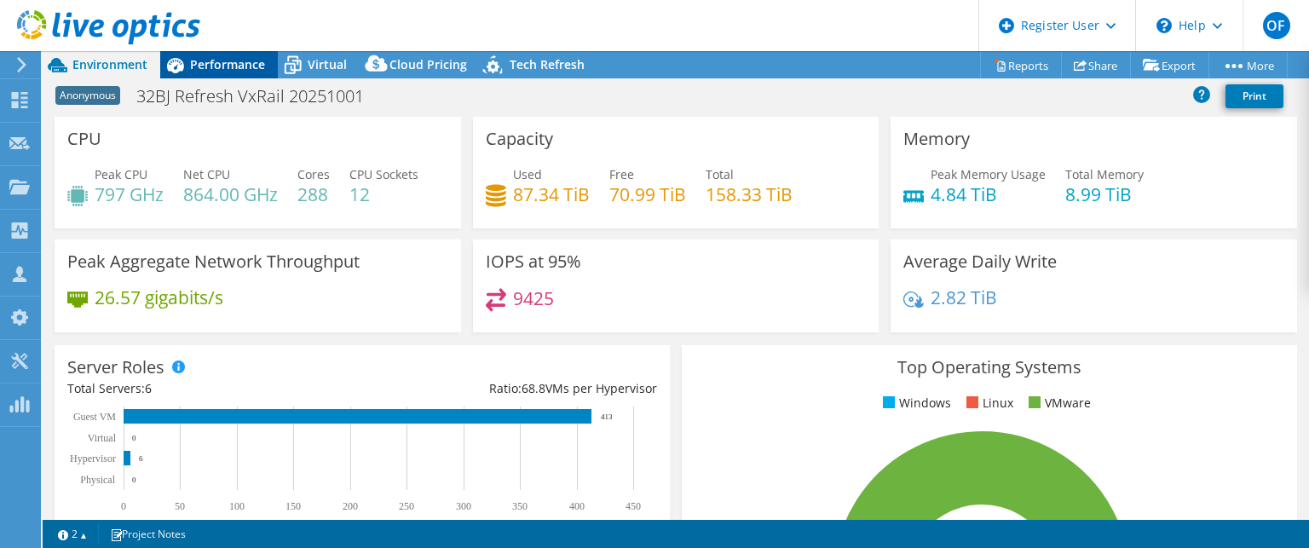
click at [232, 67] on span "Performance" at bounding box center [227, 64] width 75 height 16
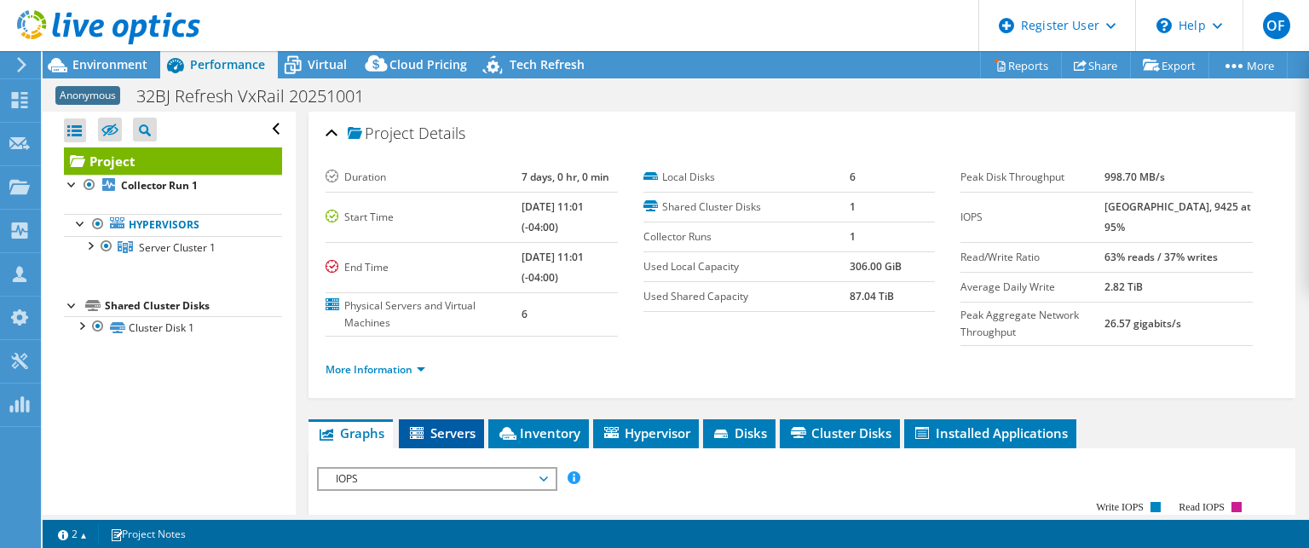
click at [447, 435] on span "Servers" at bounding box center [441, 432] width 68 height 17
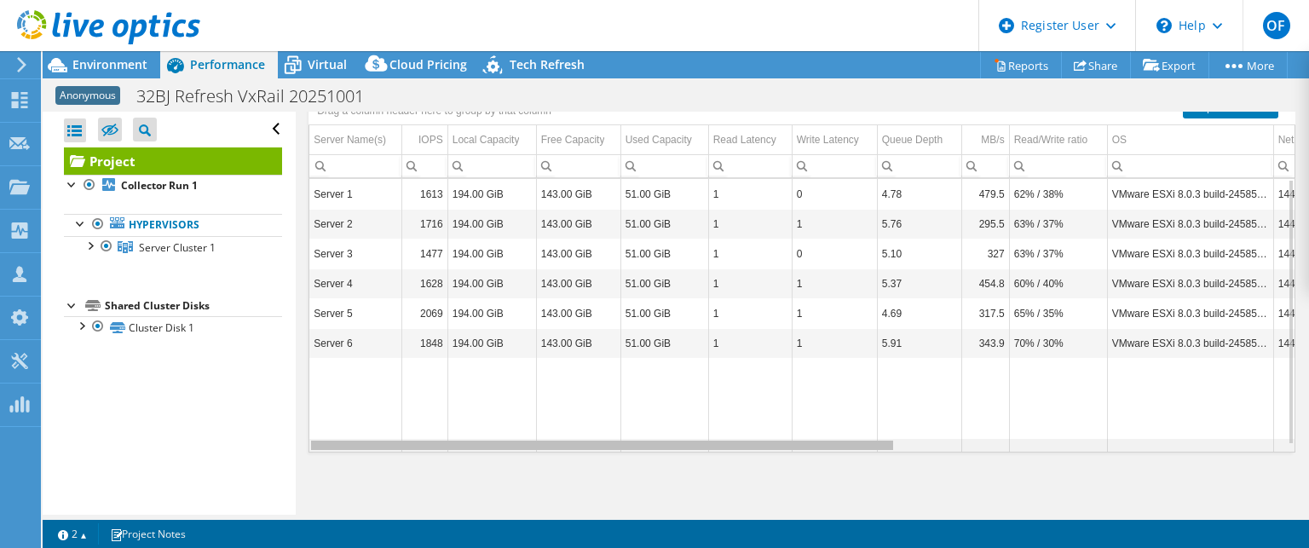
drag, startPoint x: 715, startPoint y: 439, endPoint x: 671, endPoint y: 469, distance: 52.7
click at [671, 469] on body "OF Dell User Obaid Farghani Obaid.Farghani@dell.com Dell My Profile Log Out \n …" at bounding box center [654, 274] width 1309 height 548
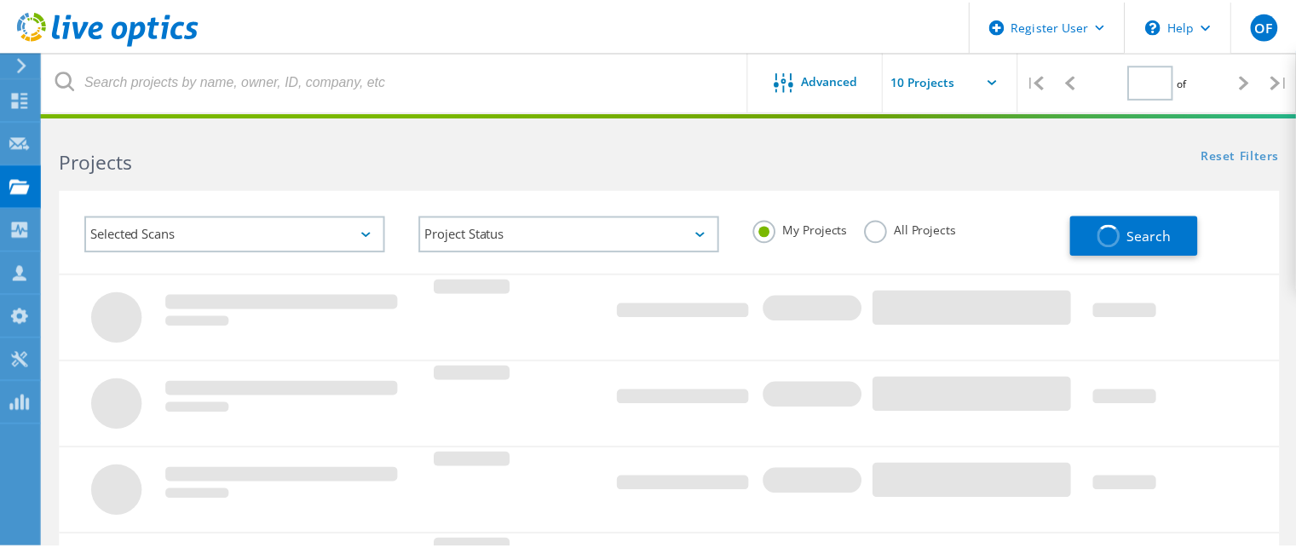
scroll to position [85, 0]
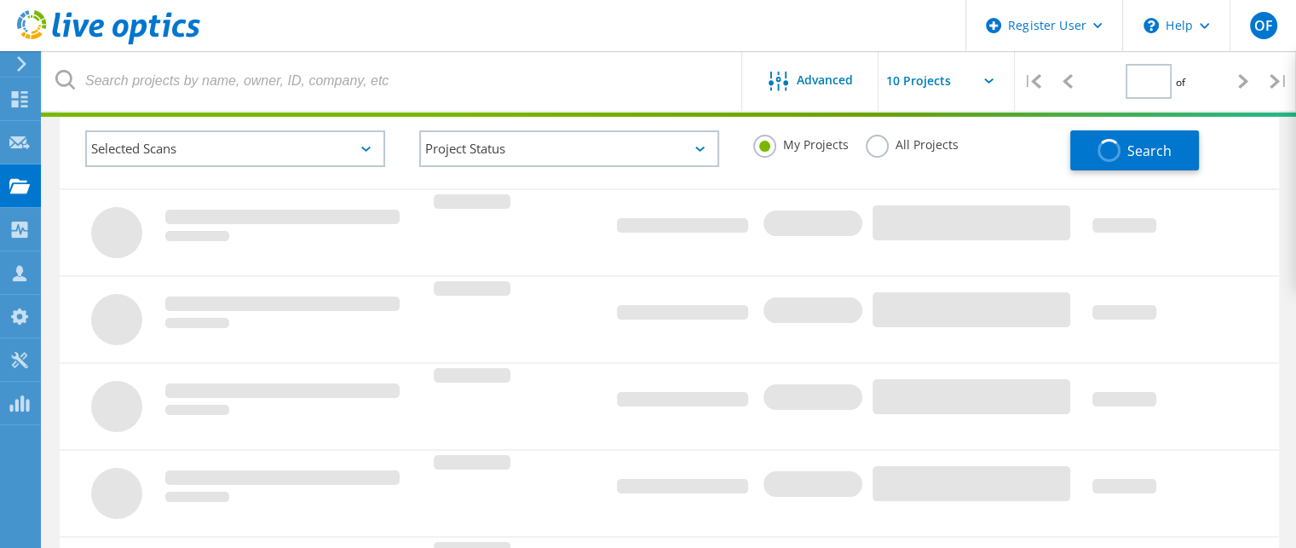
type input "1"
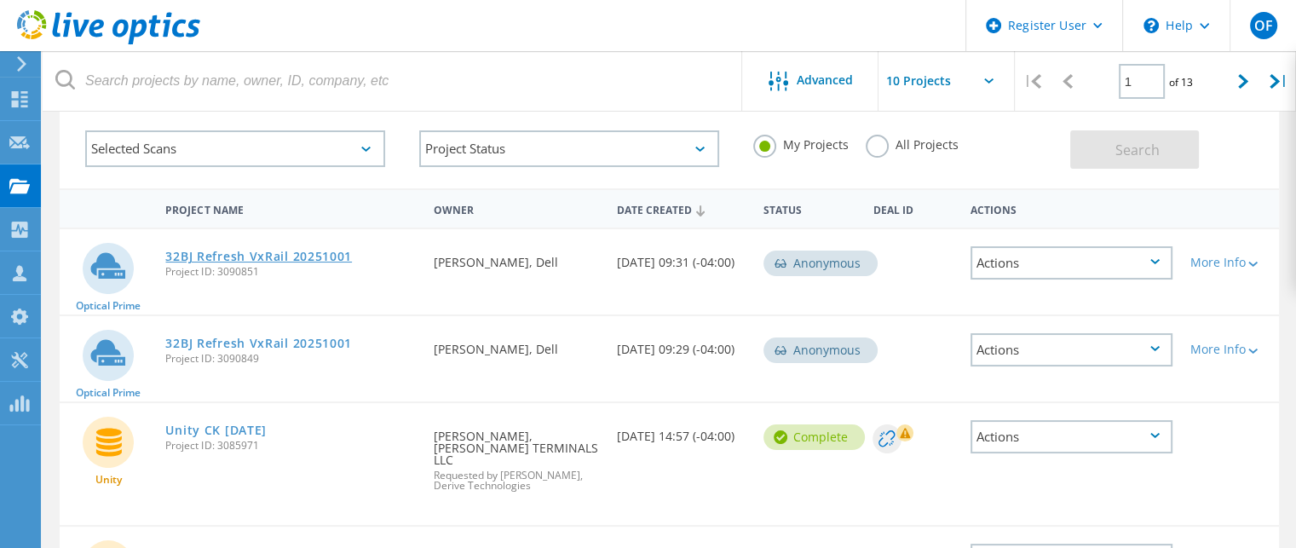
click at [300, 259] on link "32BJ Refresh VxRail 20251001" at bounding box center [258, 256] width 187 height 12
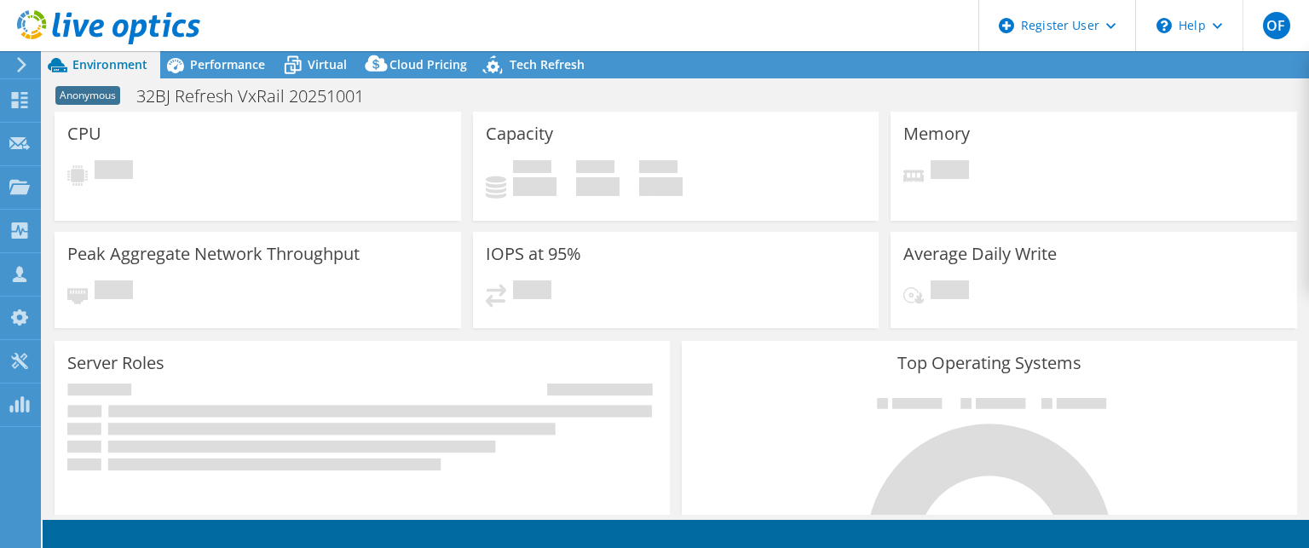
select select "USD"
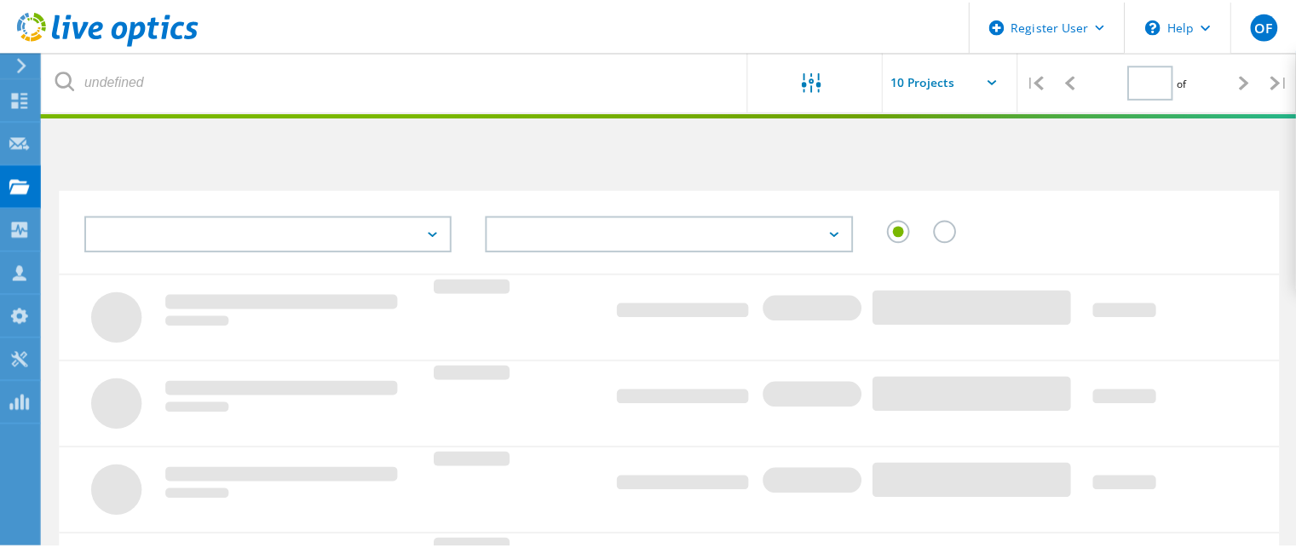
scroll to position [85, 0]
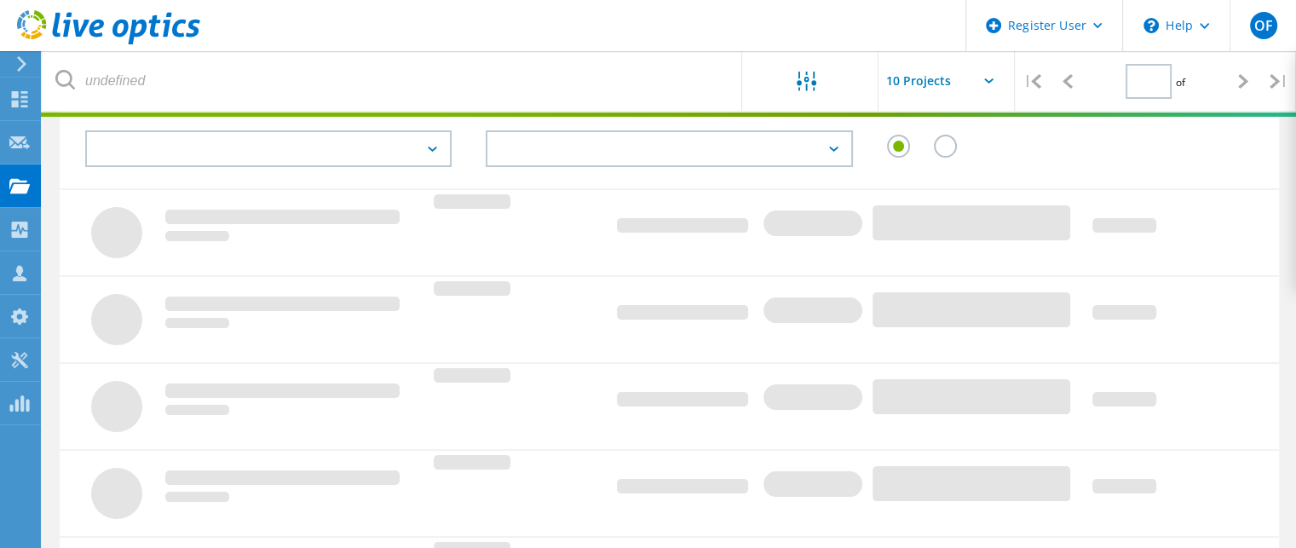
type input "1"
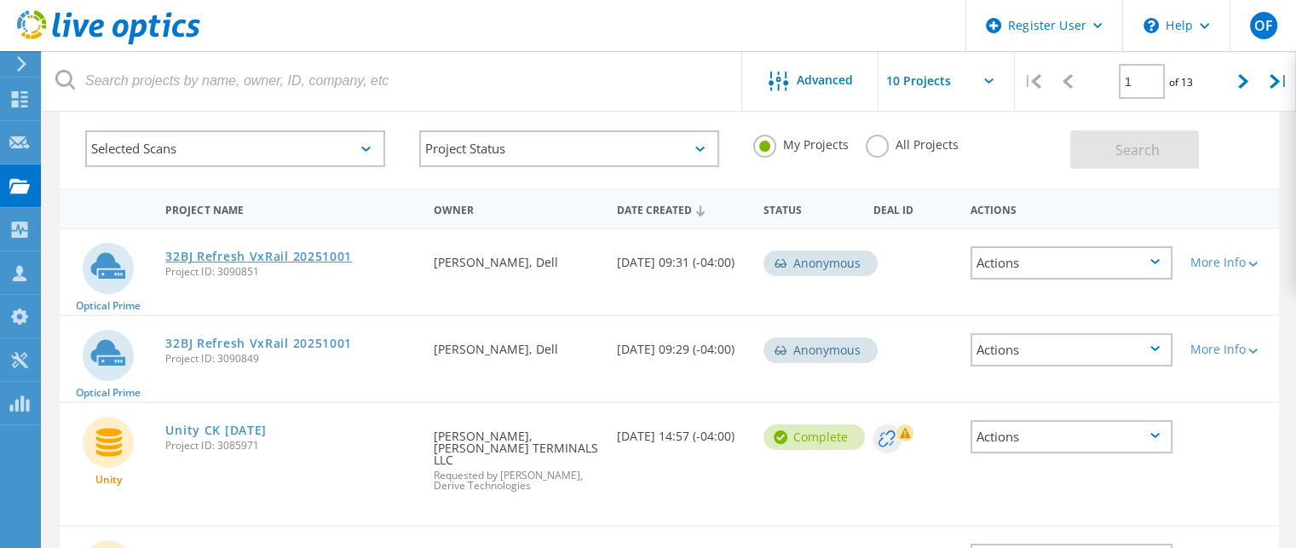
click at [230, 255] on link "32BJ Refresh VxRail 20251001" at bounding box center [258, 256] width 187 height 12
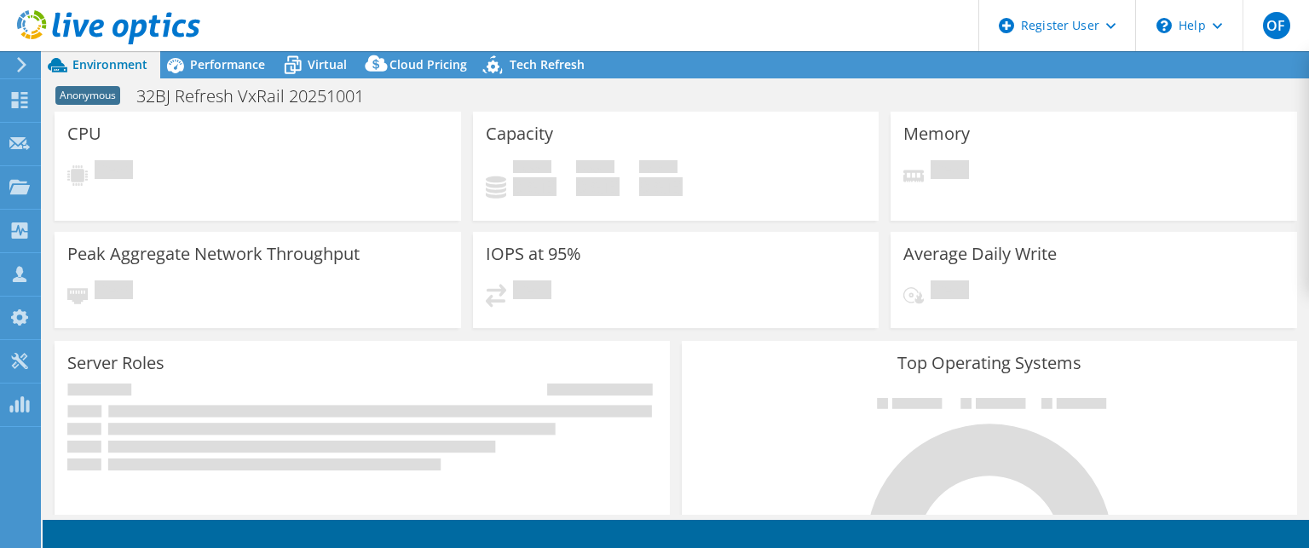
select select "USD"
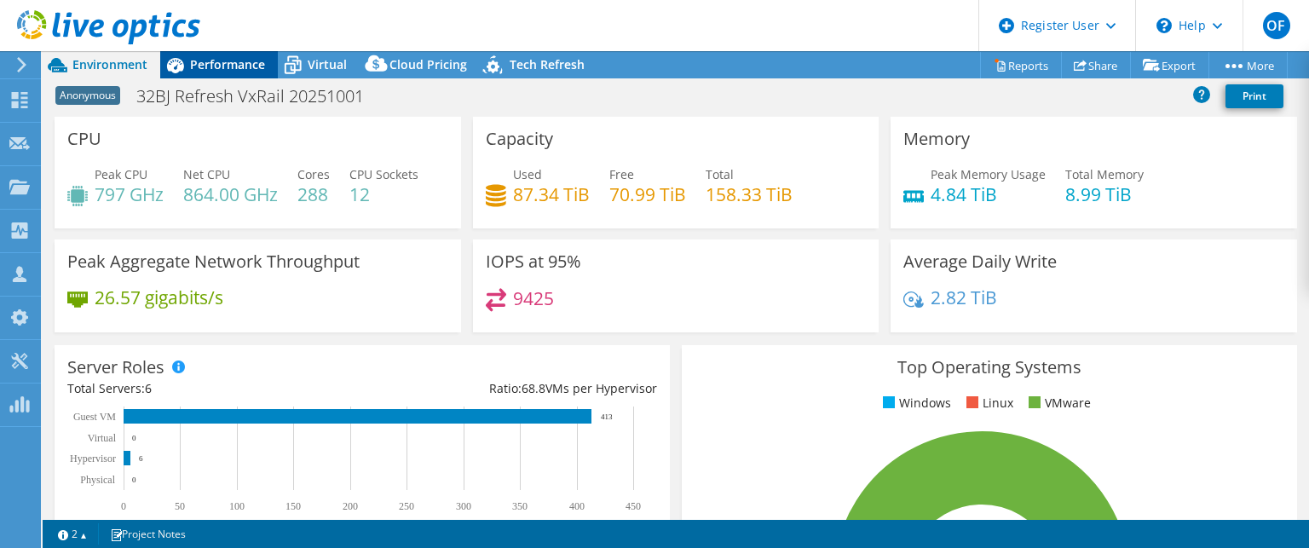
click at [246, 65] on span "Performance" at bounding box center [227, 64] width 75 height 16
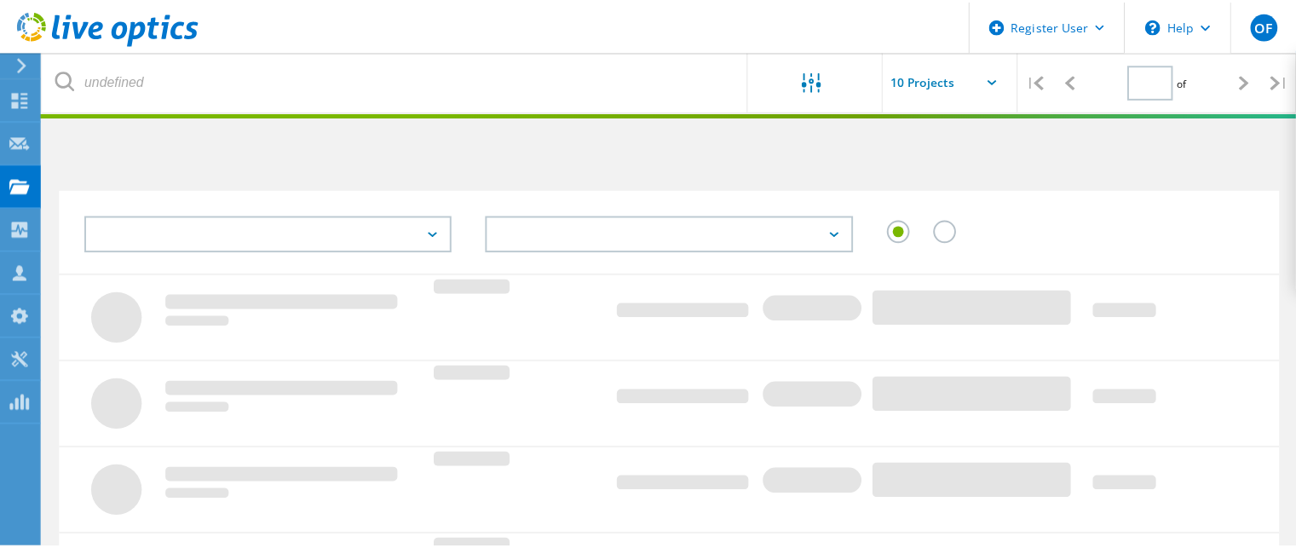
scroll to position [85, 0]
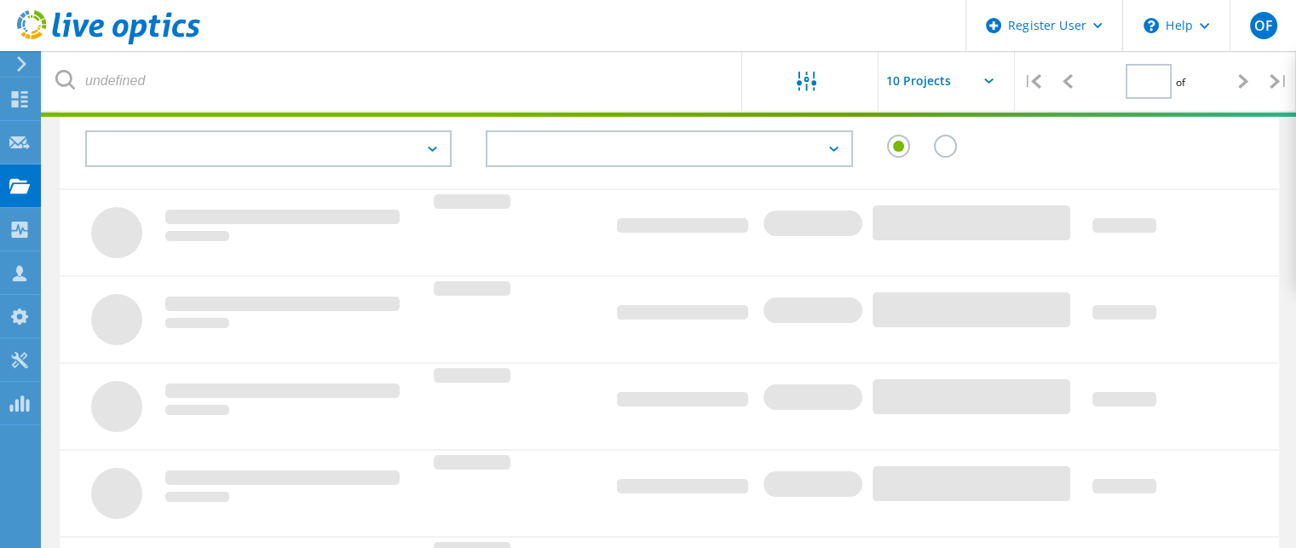
type input "1"
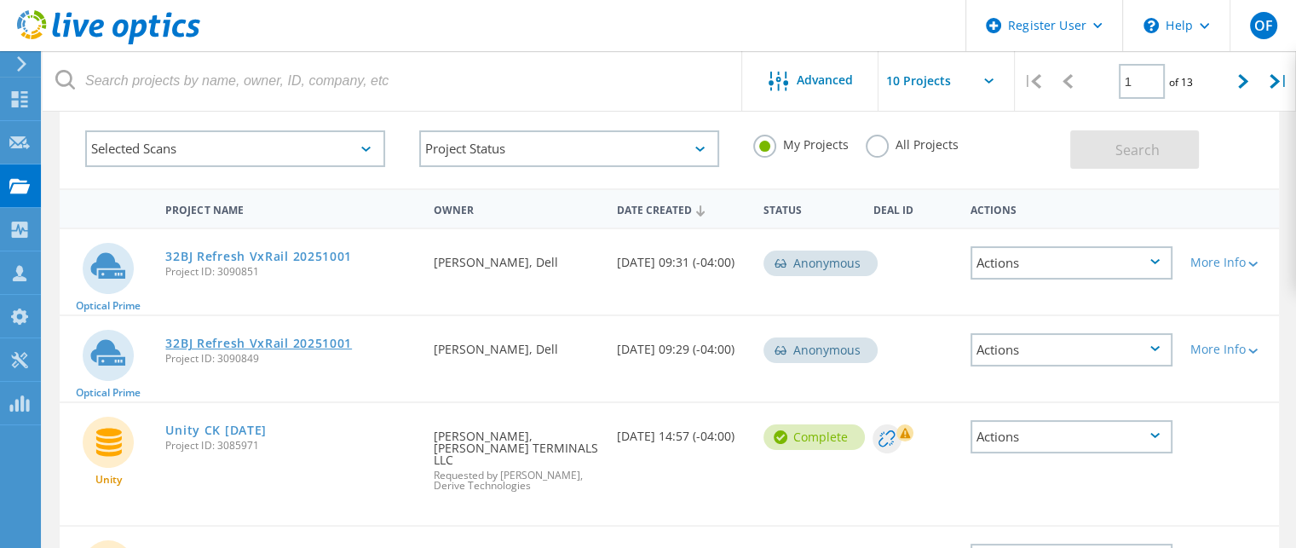
click at [262, 342] on link "32BJ Refresh VxRail 20251001" at bounding box center [258, 343] width 187 height 12
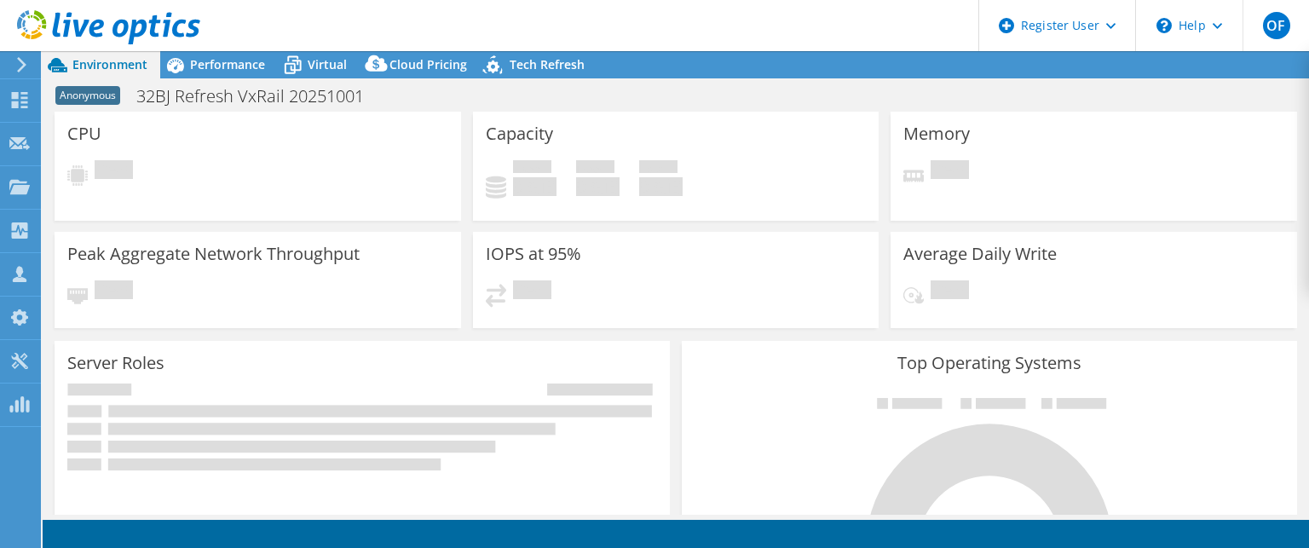
select select "USD"
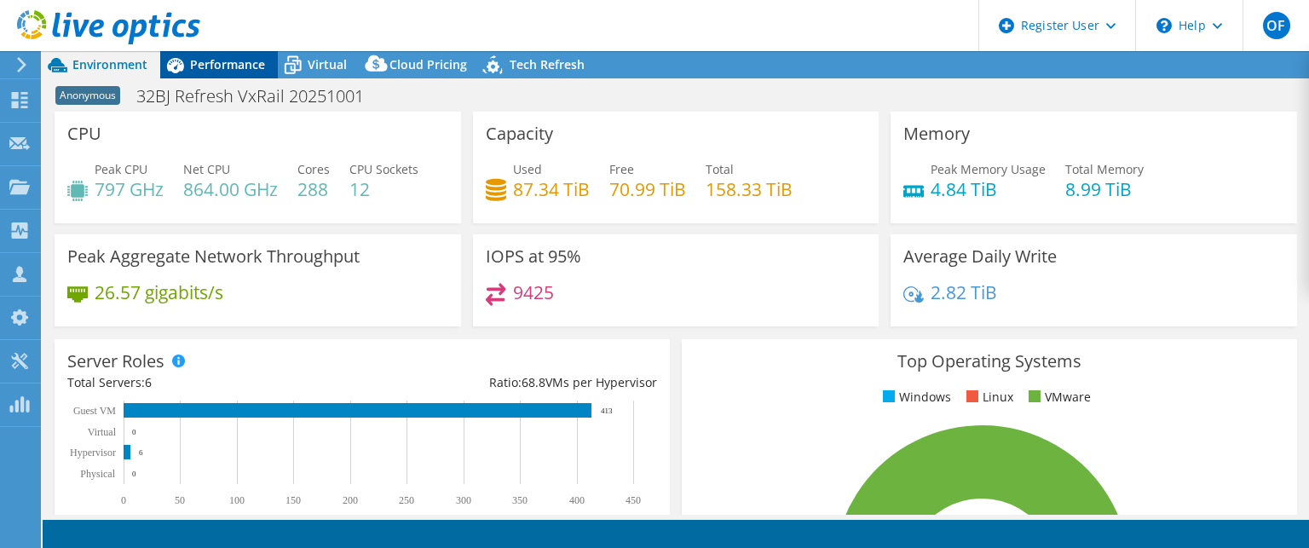
click at [223, 67] on span "Performance" at bounding box center [227, 64] width 75 height 16
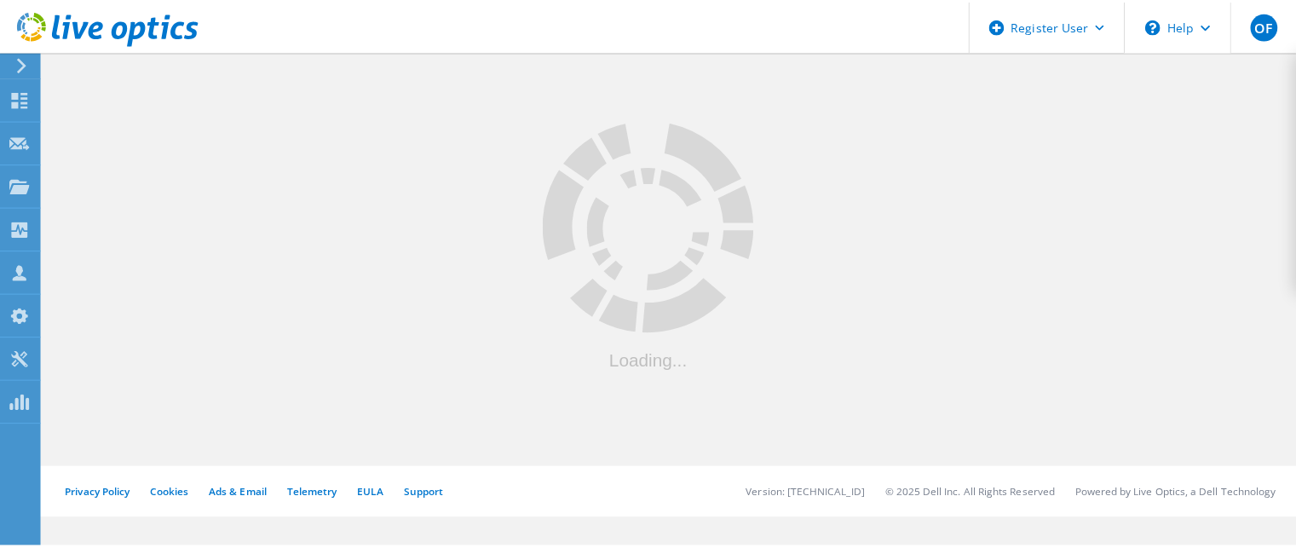
scroll to position [85, 0]
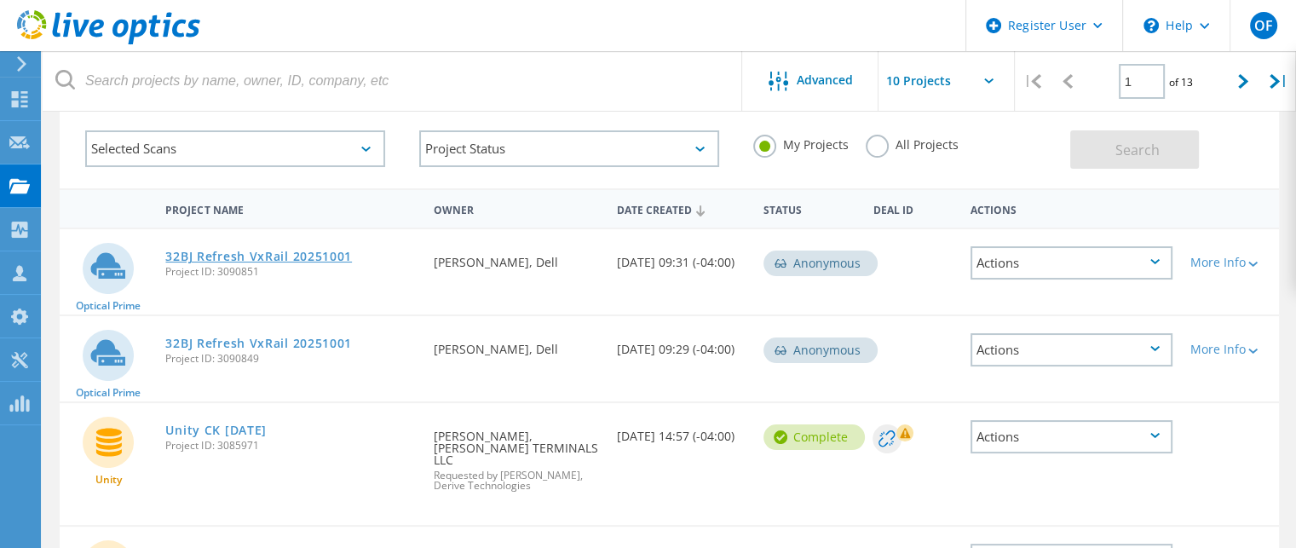
click at [314, 255] on link "32BJ Refresh VxRail 20251001" at bounding box center [258, 256] width 187 height 12
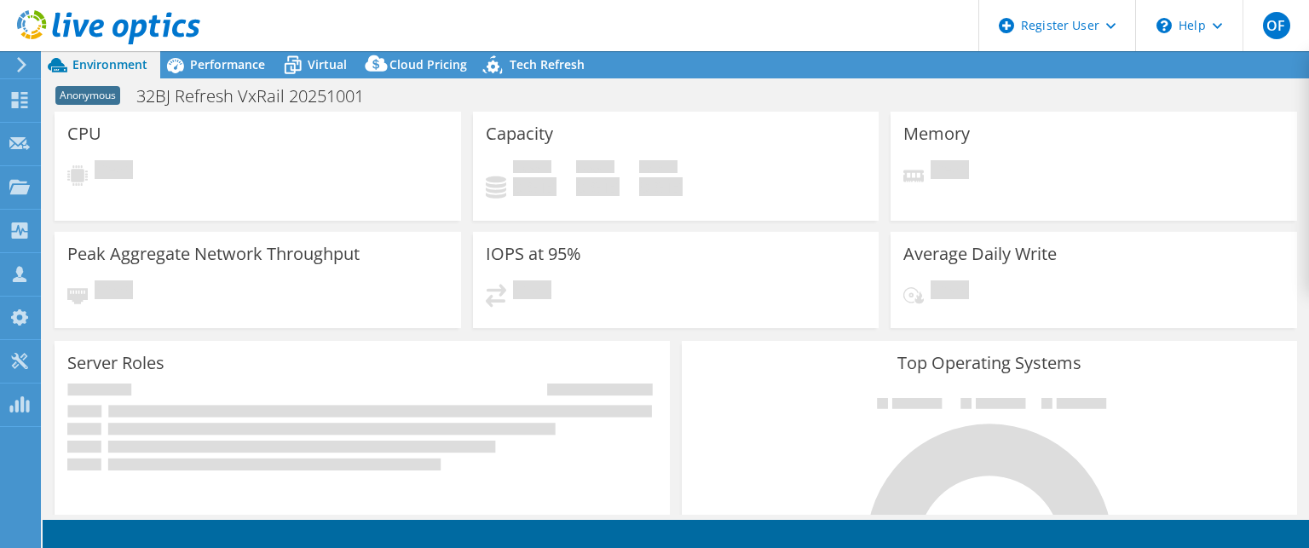
select select "USD"
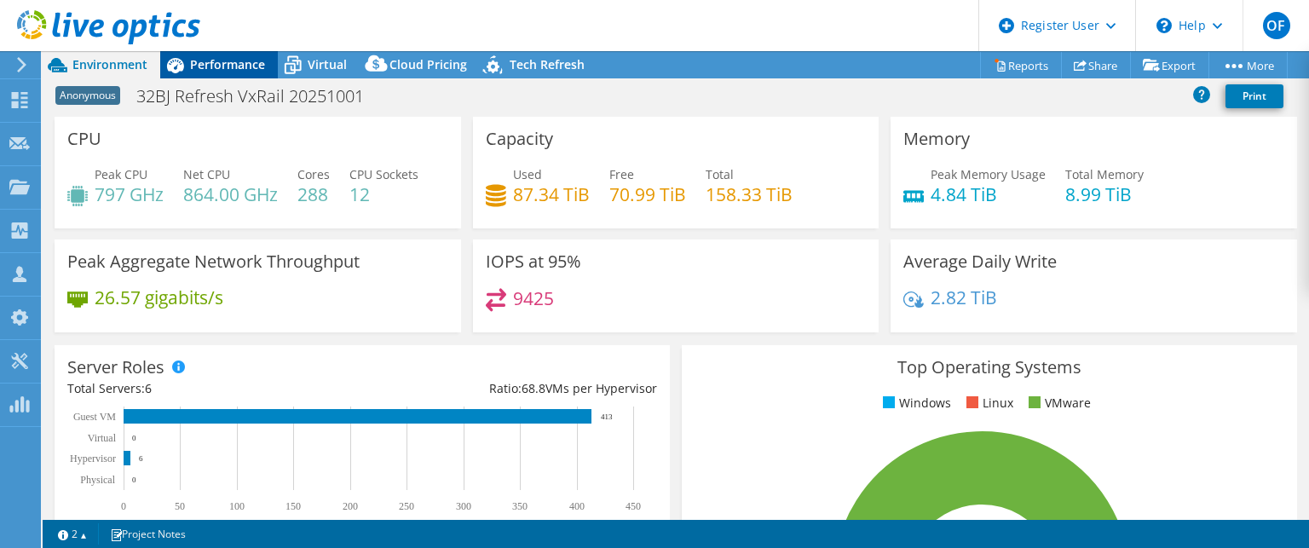
click at [218, 60] on span "Performance" at bounding box center [227, 64] width 75 height 16
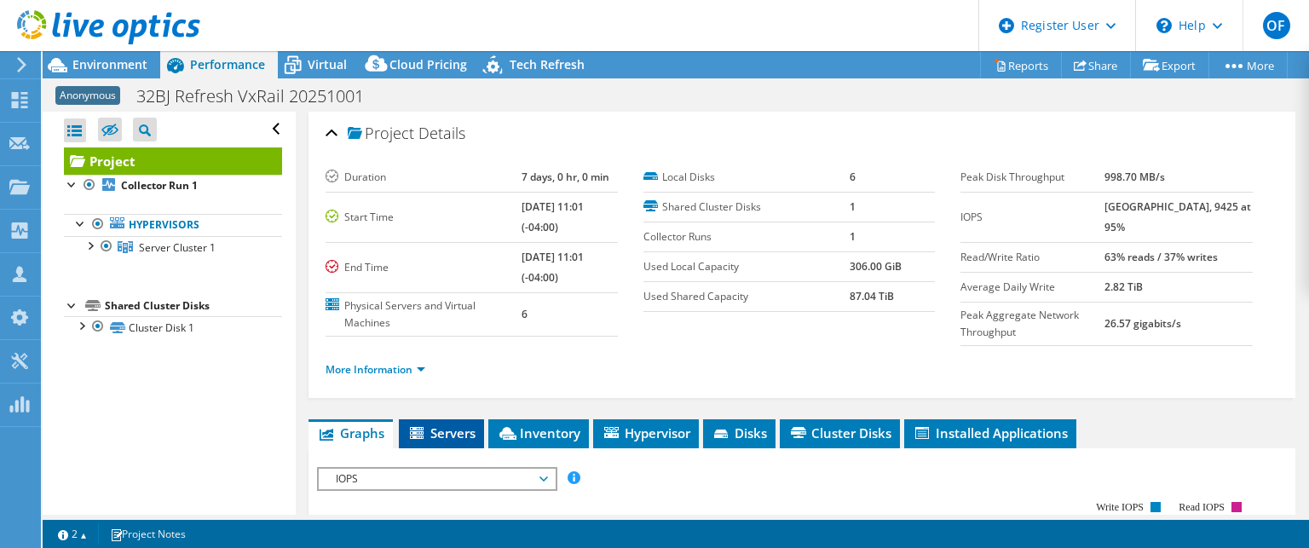
click at [444, 425] on span "Servers" at bounding box center [441, 432] width 68 height 17
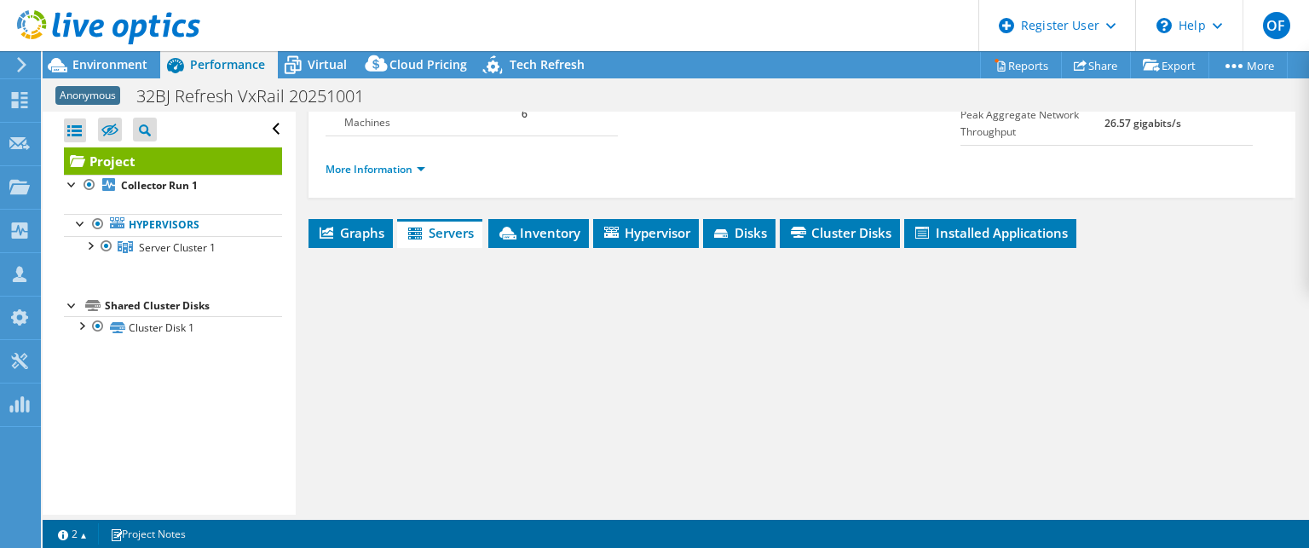
scroll to position [341, 0]
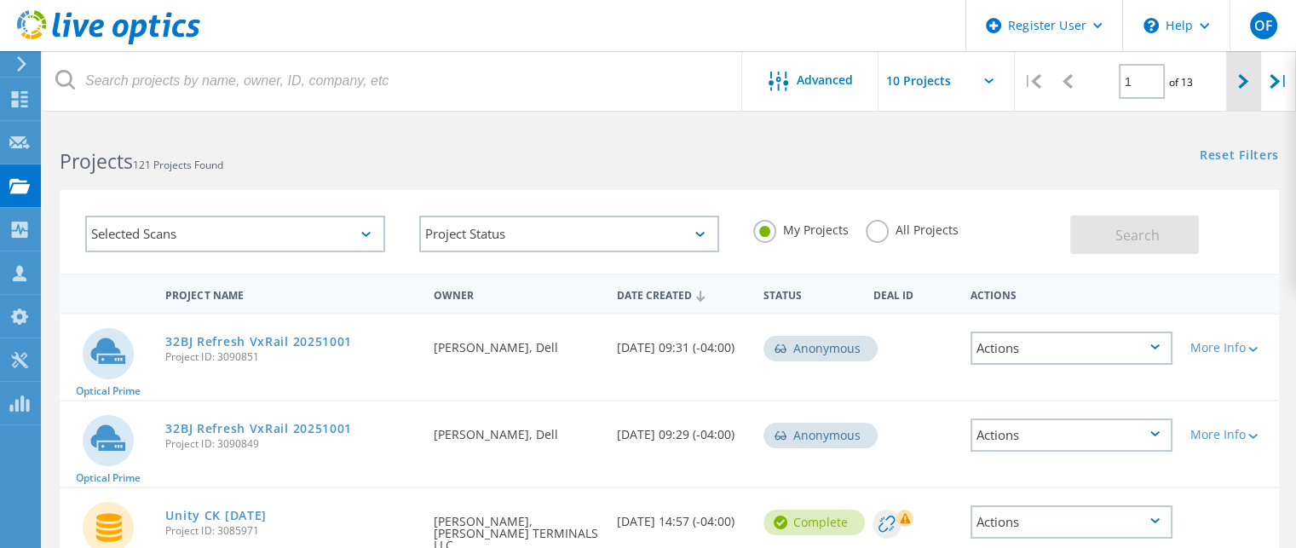
click at [1239, 78] on icon at bounding box center [1243, 81] width 10 height 14
type input "2"
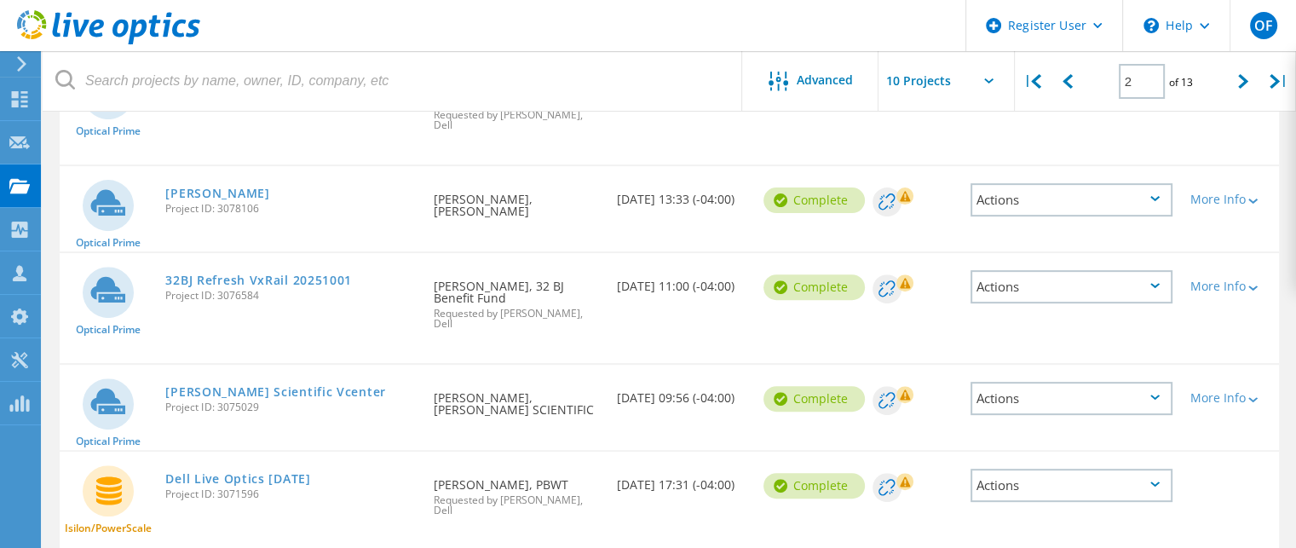
scroll to position [584, 0]
click at [279, 275] on link "32BJ Refresh VxRail 20251001" at bounding box center [258, 281] width 187 height 12
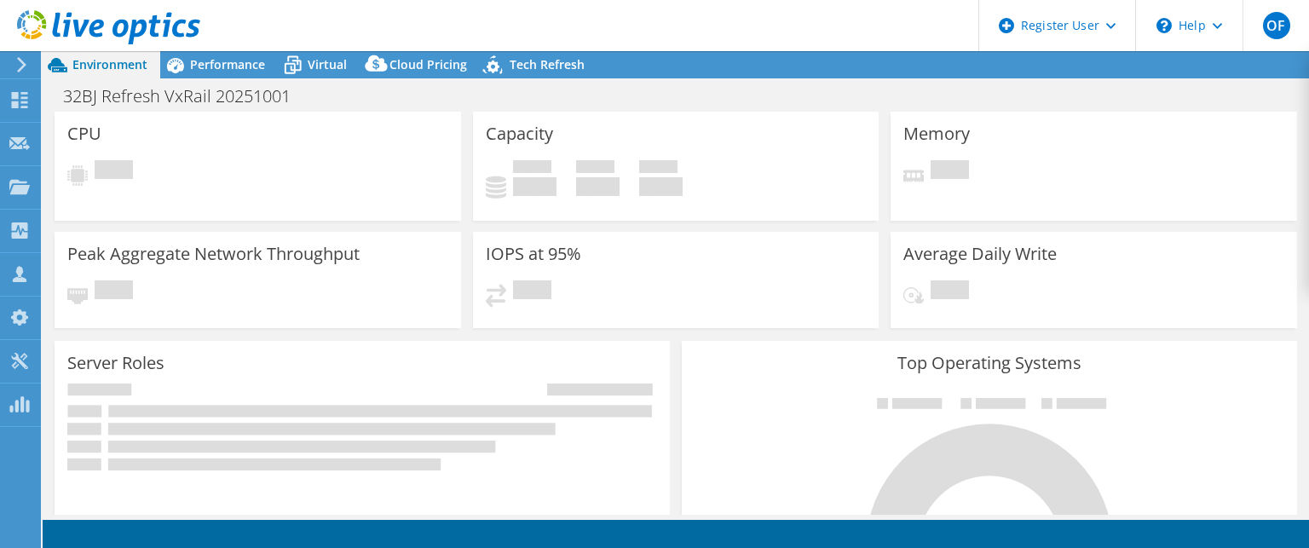
select select "USD"
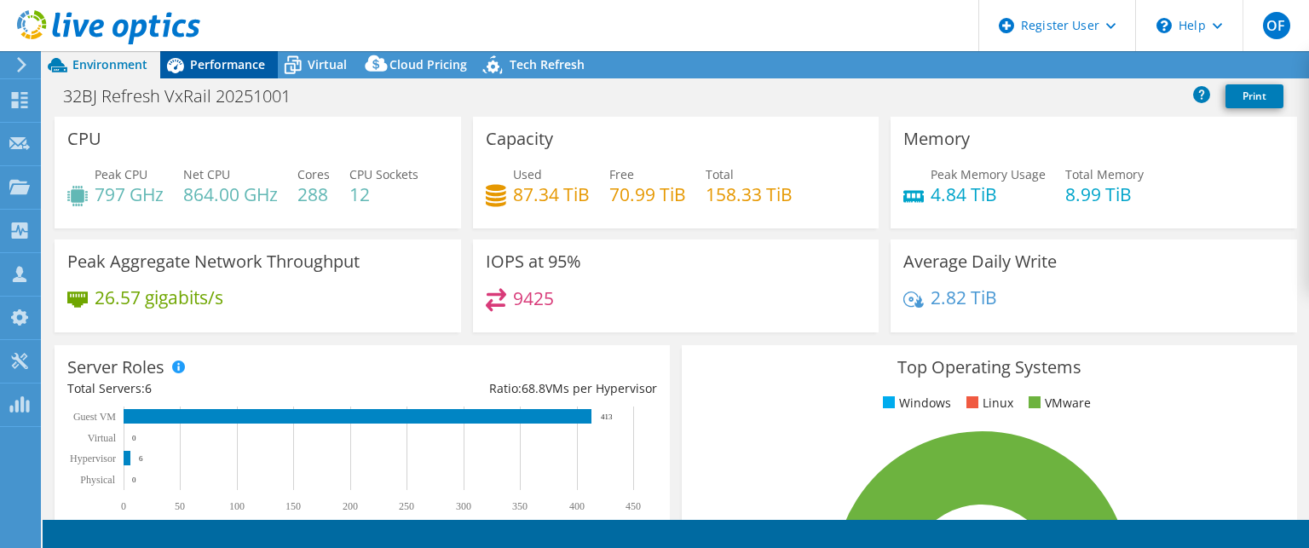
click at [184, 57] on icon at bounding box center [175, 65] width 30 height 30
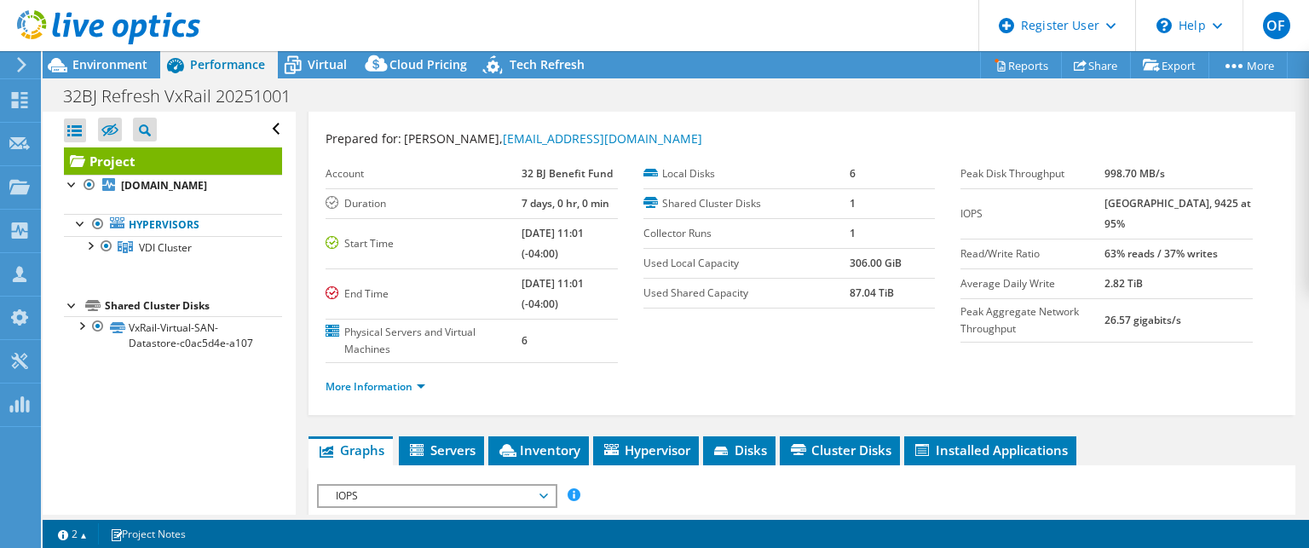
scroll to position [85, 0]
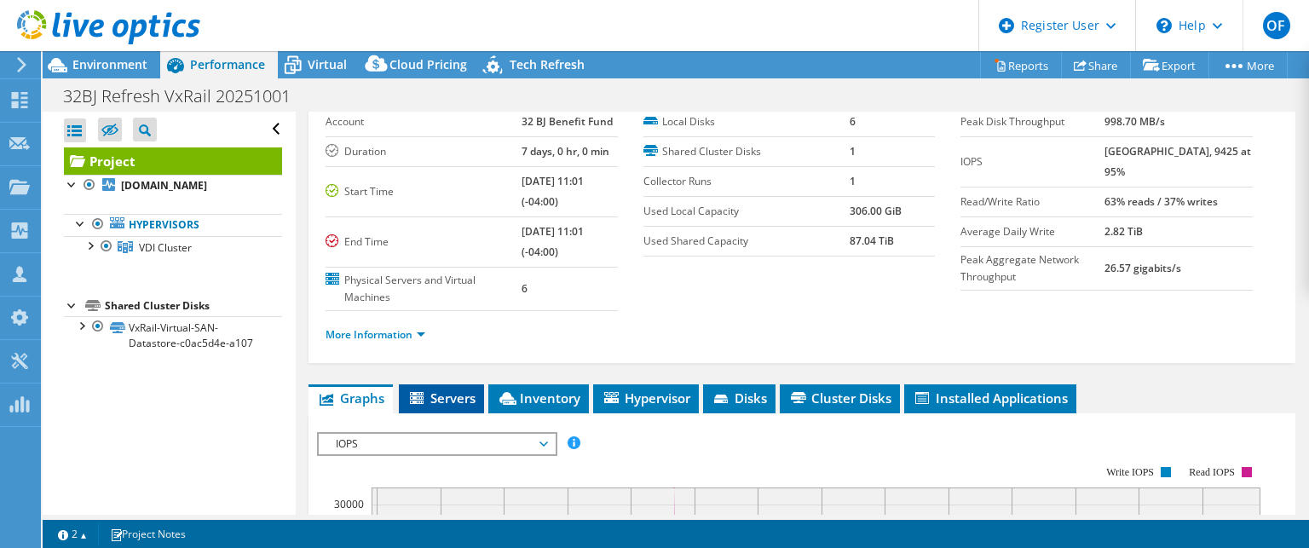
click at [450, 389] on span "Servers" at bounding box center [441, 397] width 68 height 17
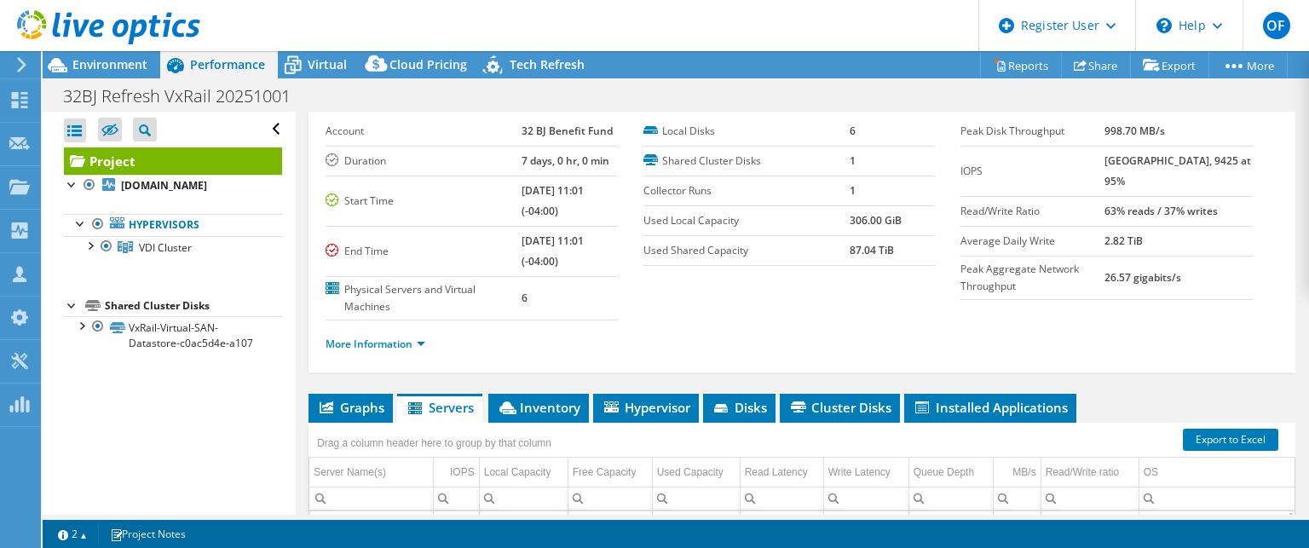
scroll to position [0, 0]
